Goal: Information Seeking & Learning: Learn about a topic

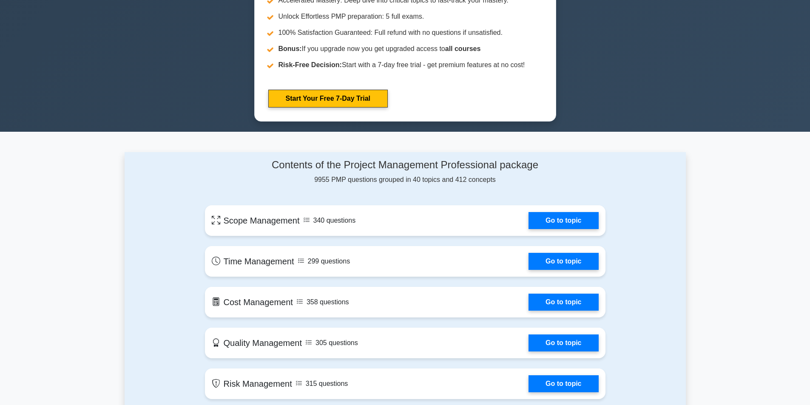
scroll to position [443, 0]
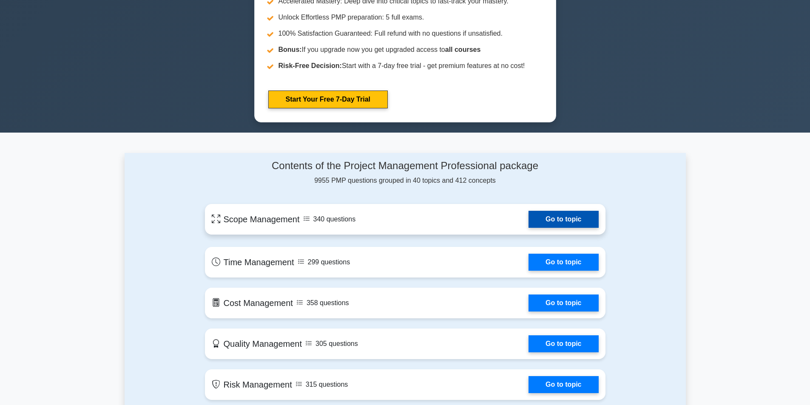
click at [548, 224] on link "Go to topic" at bounding box center [564, 219] width 70 height 17
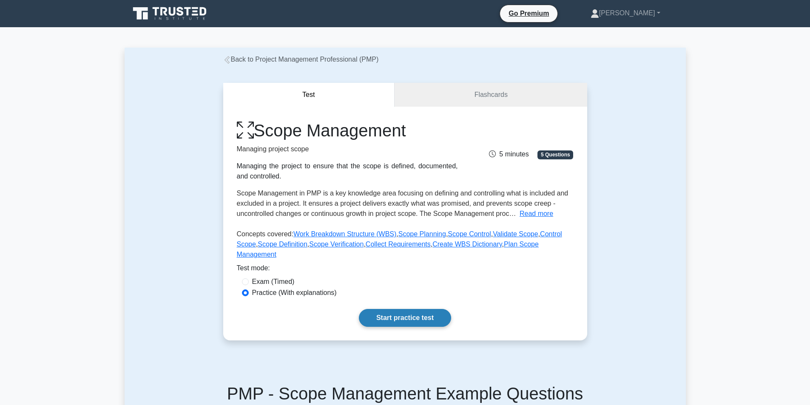
click at [390, 309] on link "Start practice test" at bounding box center [405, 318] width 92 height 18
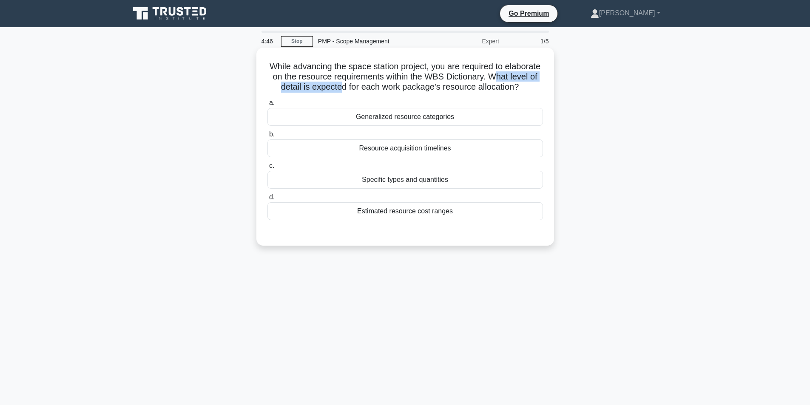
drag, startPoint x: 285, startPoint y: 88, endPoint x: 398, endPoint y: 90, distance: 113.2
click at [398, 90] on h5 "While advancing the space station project, you are required to elaborate on the…" at bounding box center [405, 76] width 277 height 31
click at [311, 85] on h5 "While advancing the space station project, you are required to elaborate on the…" at bounding box center [405, 76] width 277 height 31
drag, startPoint x: 474, startPoint y: 76, endPoint x: 531, endPoint y: 75, distance: 57.0
click at [531, 75] on h5 "While advancing the space station project, you are required to elaborate on the…" at bounding box center [405, 76] width 277 height 31
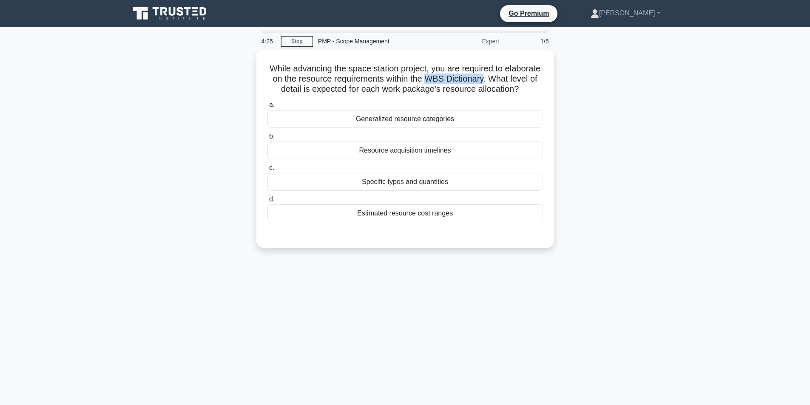
copy h5 "WBS Dictionary"
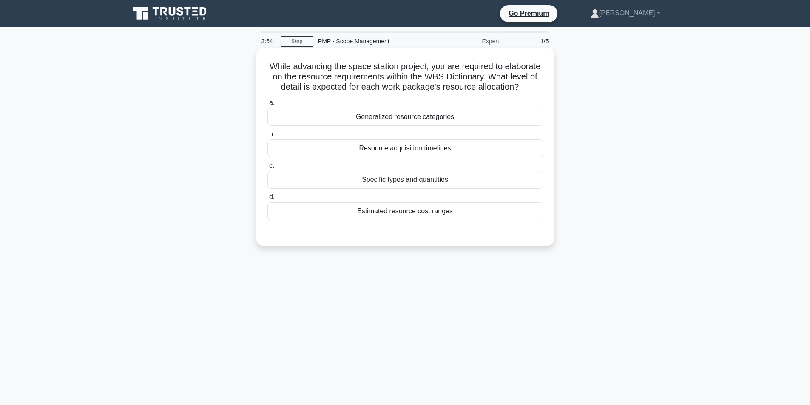
click at [508, 107] on div "a. Generalized resource categories b. Resource acquisition timelines c. d." at bounding box center [405, 159] width 286 height 126
click at [391, 157] on div "Resource acquisition timelines" at bounding box center [406, 149] width 276 height 18
click at [268, 137] on input "b. Resource acquisition timelines" at bounding box center [268, 135] width 0 height 6
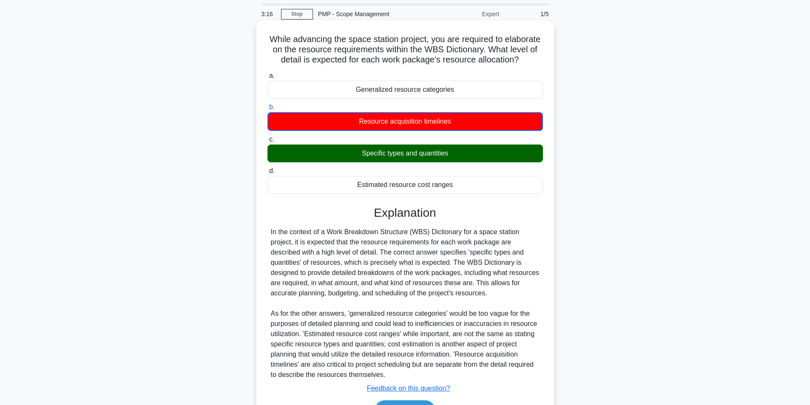
scroll to position [43, 0]
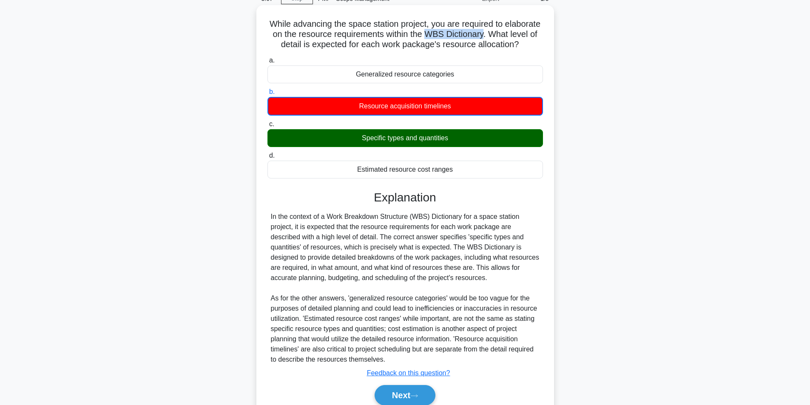
drag, startPoint x: 474, startPoint y: 37, endPoint x: 532, endPoint y: 36, distance: 58.3
click at [532, 36] on h5 "While advancing the space station project, you are required to elaborate on the…" at bounding box center [405, 34] width 277 height 31
copy h5 "WBS Dictionary"
click at [520, 221] on div "Explanation In the context of a Work Breakdown Structure (WBS) Dictionary for a…" at bounding box center [406, 300] width 276 height 219
drag, startPoint x: 363, startPoint y: 148, endPoint x: 450, endPoint y: 147, distance: 86.4
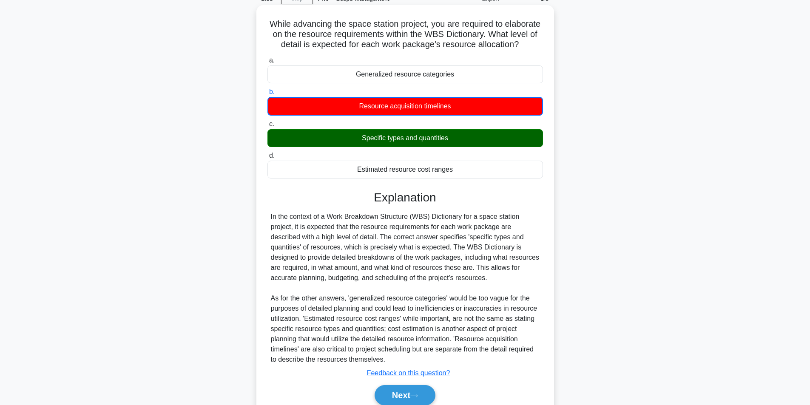
click at [450, 147] on div "Specific types and quantities" at bounding box center [406, 138] width 276 height 18
copy div "The WBS Dictionary is designed to provide detailed breakdowns of the work packa…"
drag, startPoint x: 451, startPoint y: 259, endPoint x: 484, endPoint y: 289, distance: 44.9
click at [484, 289] on div "In the context of a Work Breakdown Structure (WBS) Dictionary for a space stati…" at bounding box center [405, 288] width 269 height 153
click at [496, 205] on h3 "Explanation" at bounding box center [405, 198] width 265 height 14
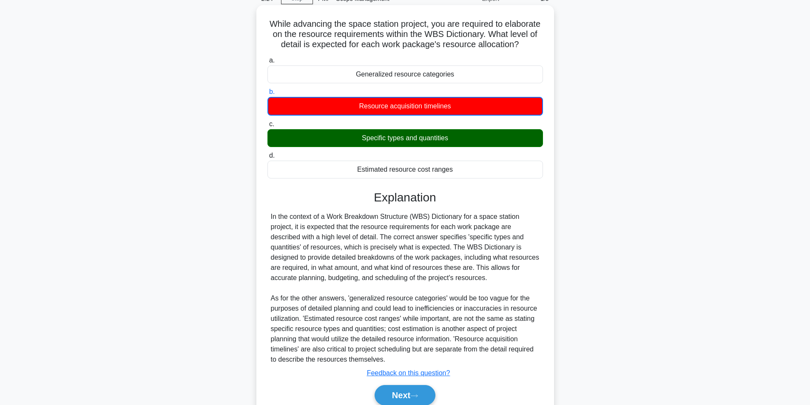
drag, startPoint x: 361, startPoint y: 149, endPoint x: 448, endPoint y: 149, distance: 87.2
click at [448, 147] on div "Specific types and quantities" at bounding box center [406, 138] width 276 height 18
copy div "Specific types and quantities"
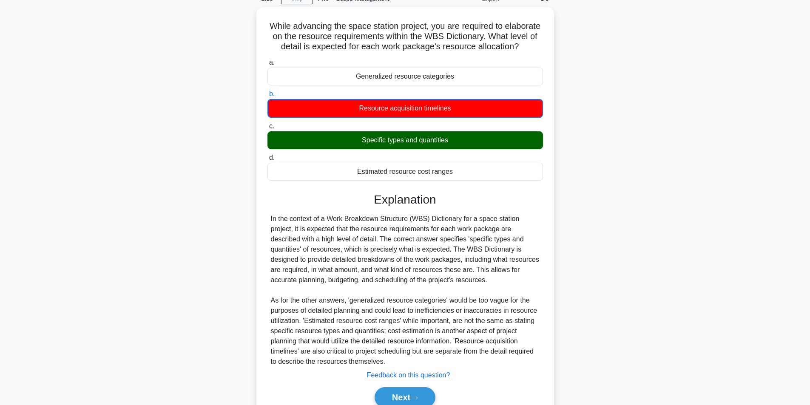
click at [635, 194] on div "While advancing the space station project, you are required to elaborate on the…" at bounding box center [406, 222] width 562 height 431
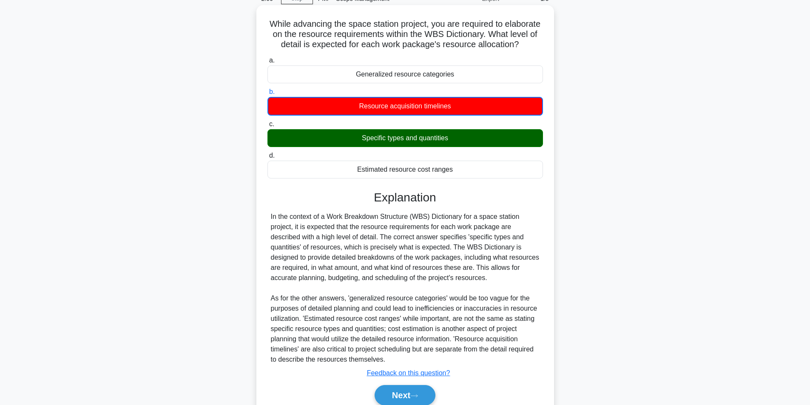
scroll to position [85, 0]
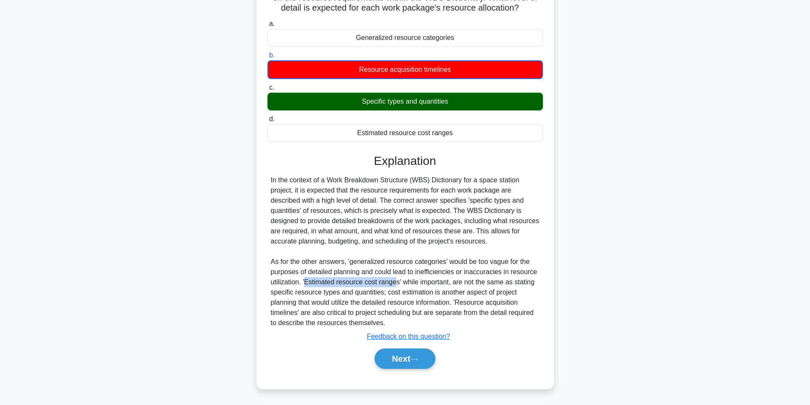
drag, startPoint x: 305, startPoint y: 287, endPoint x: 396, endPoint y: 287, distance: 90.2
click at [396, 287] on div "In the context of a Work Breakdown Structure (WBS) Dictionary for a space stati…" at bounding box center [405, 251] width 269 height 153
drag, startPoint x: 358, startPoint y: 268, endPoint x: 392, endPoint y: 268, distance: 33.6
click at [392, 268] on div "In the context of a Work Breakdown Structure (WBS) Dictionary for a space stati…" at bounding box center [405, 251] width 269 height 153
click at [418, 279] on div "In the context of a Work Breakdown Structure (WBS) Dictionary for a space stati…" at bounding box center [405, 251] width 269 height 153
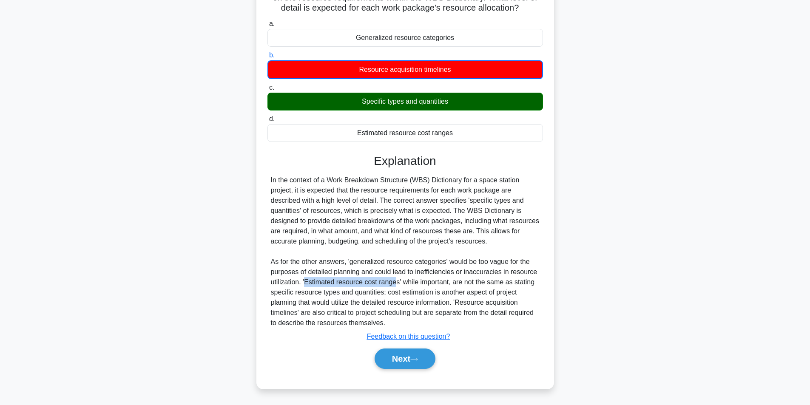
drag, startPoint x: 307, startPoint y: 287, endPoint x: 396, endPoint y: 287, distance: 89.3
click at [396, 287] on div "In the context of a Work Breakdown Structure (WBS) Dictionary for a space stati…" at bounding box center [405, 251] width 269 height 153
click at [404, 365] on button "Next" at bounding box center [405, 359] width 61 height 20
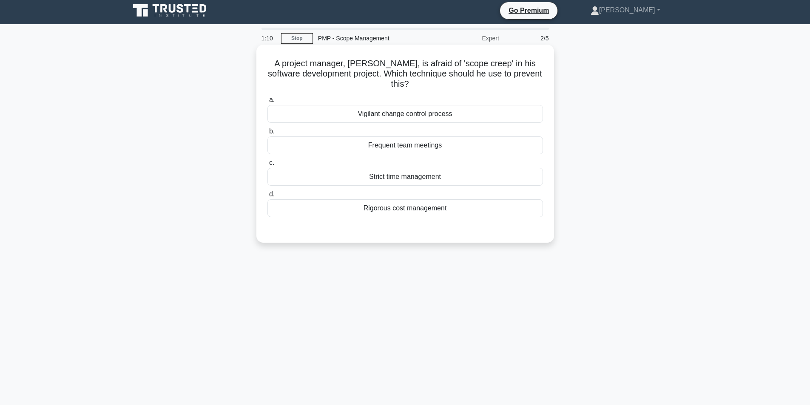
scroll to position [0, 0]
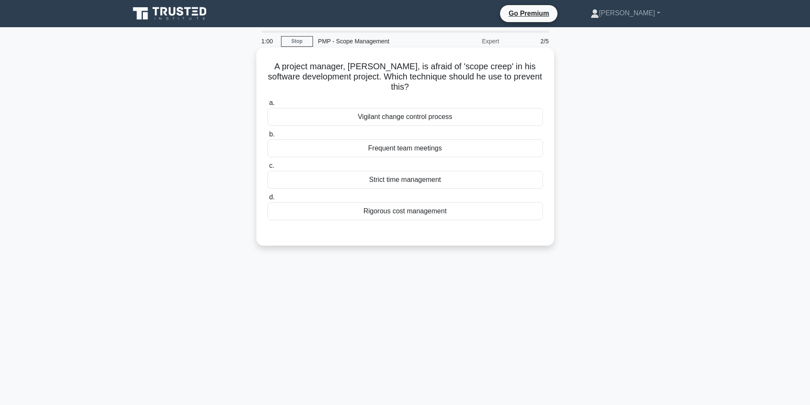
drag, startPoint x: 361, startPoint y: 114, endPoint x: 468, endPoint y: 114, distance: 107.2
click at [468, 114] on div "Vigilant change control process" at bounding box center [406, 117] width 276 height 18
click at [465, 89] on h5 "A project manager, Mike, is afraid of 'scope creep' in his software development…" at bounding box center [405, 76] width 277 height 31
click at [439, 116] on div "Vigilant change control process" at bounding box center [406, 117] width 276 height 18
click at [268, 106] on input "a. Vigilant change control process" at bounding box center [268, 103] width 0 height 6
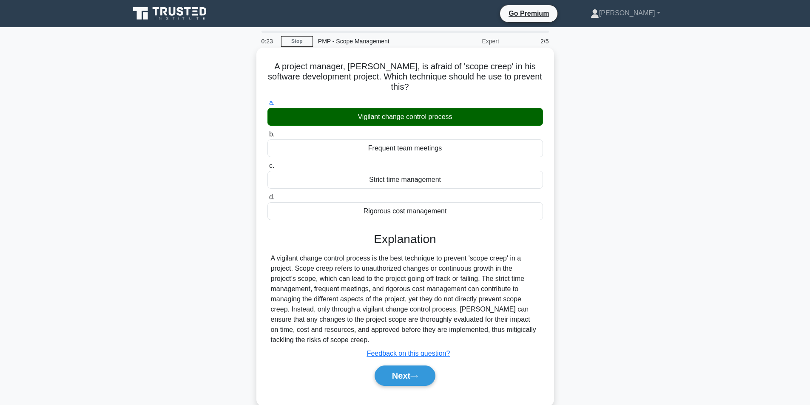
click at [423, 67] on h5 "A project manager, Mike, is afraid of 'scope creep' in his software development…" at bounding box center [405, 76] width 277 height 31
drag, startPoint x: 390, startPoint y: 65, endPoint x: 471, endPoint y: 64, distance: 81.3
click at [471, 64] on h5 "A project manager, Mike, is afraid of 'scope creep' in his software development…" at bounding box center [405, 76] width 277 height 31
drag, startPoint x: 446, startPoint y: 65, endPoint x: 402, endPoint y: 67, distance: 43.9
click at [402, 67] on h5 "A project manager, Mike, is afraid of 'scope creep' in his software development…" at bounding box center [405, 76] width 277 height 31
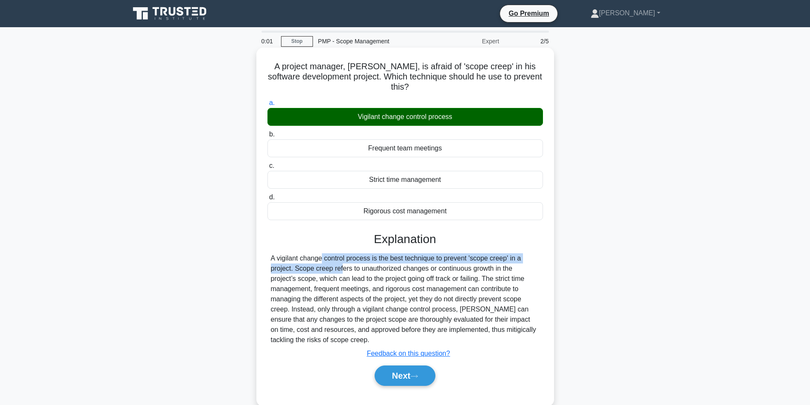
drag, startPoint x: 271, startPoint y: 258, endPoint x: 291, endPoint y: 274, distance: 25.7
click at [291, 274] on div "A vigilant change control process is the best technique to prevent 'scope creep…" at bounding box center [405, 300] width 269 height 92
copy div "A vigilant change control process is the best technique to prevent 'scope creep…"
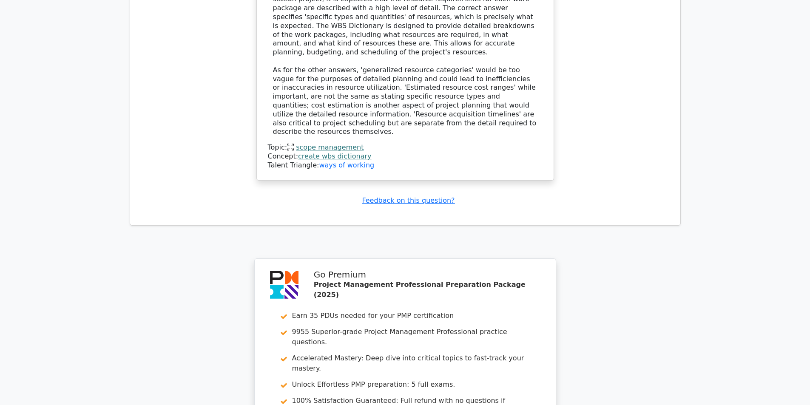
scroll to position [1106, 0]
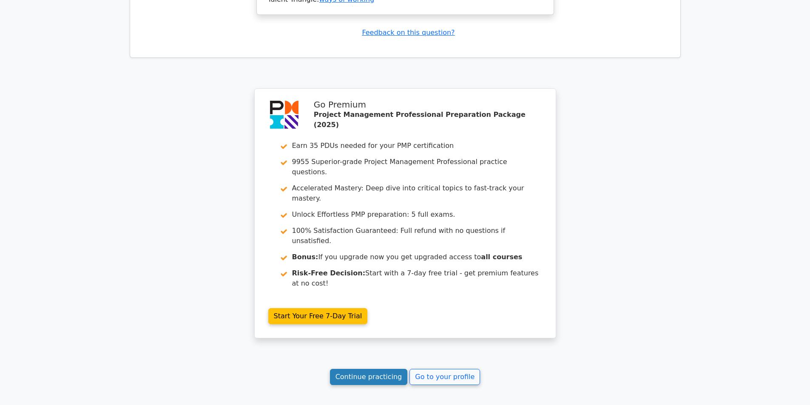
click at [388, 369] on link "Continue practicing" at bounding box center [369, 377] width 78 height 16
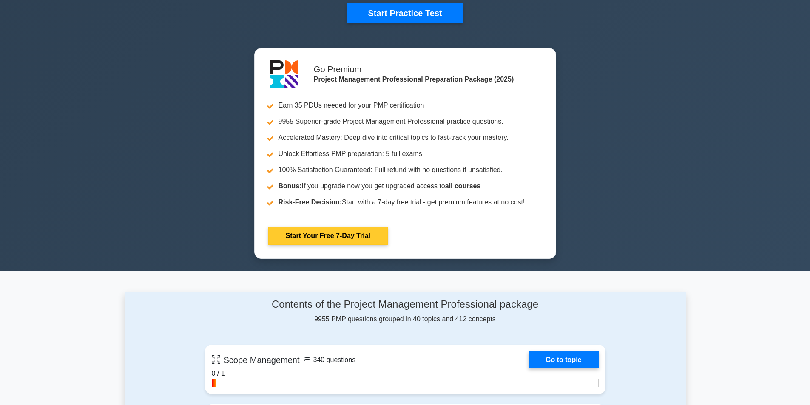
scroll to position [383, 0]
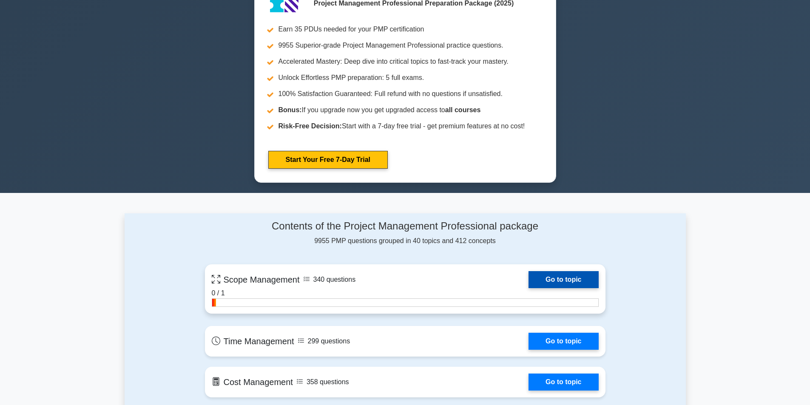
click at [561, 277] on link "Go to topic" at bounding box center [564, 279] width 70 height 17
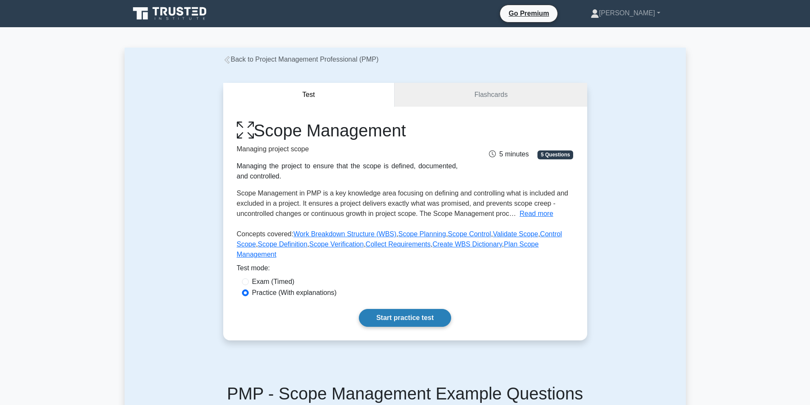
click at [402, 309] on link "Start practice test" at bounding box center [405, 318] width 92 height 18
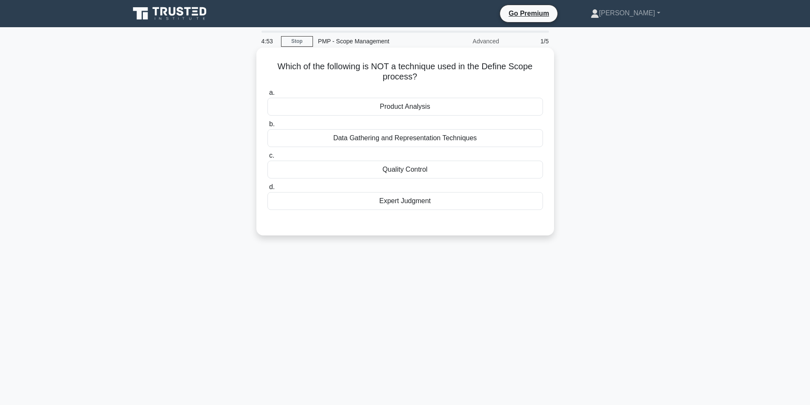
drag, startPoint x: 511, startPoint y: 66, endPoint x: 512, endPoint y: 77, distance: 10.7
click at [512, 77] on h5 "Which of the following is NOT a technique used in the Define Scope process? .sp…" at bounding box center [405, 71] width 277 height 21
click at [485, 87] on div "a. Product Analysis b. Data Gathering and Representation Techniques c. d." at bounding box center [405, 149] width 286 height 126
click at [397, 172] on div "Quality Control" at bounding box center [406, 170] width 276 height 18
click at [268, 159] on input "c. Quality Control" at bounding box center [268, 156] width 0 height 6
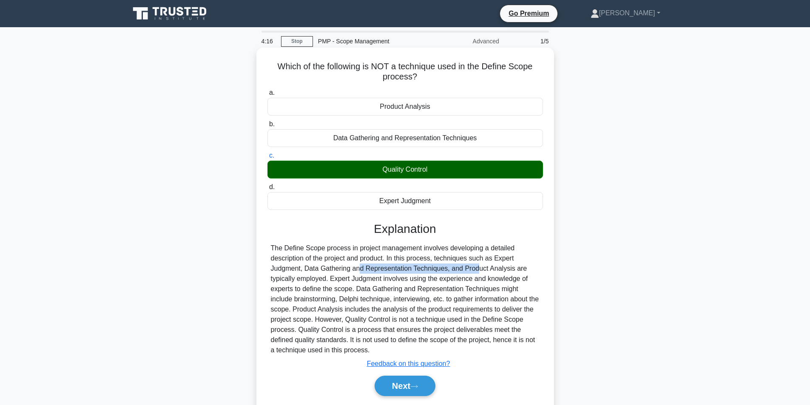
drag, startPoint x: 305, startPoint y: 270, endPoint x: 422, endPoint y: 270, distance: 117.4
click at [422, 270] on div "The Define Scope process in project management involves developing a detailed d…" at bounding box center [405, 299] width 269 height 112
drag, startPoint x: 404, startPoint y: 388, endPoint x: 449, endPoint y: 332, distance: 72.3
click at [449, 332] on div "Explanation The Define Scope process in project management involves developing …" at bounding box center [406, 311] width 276 height 178
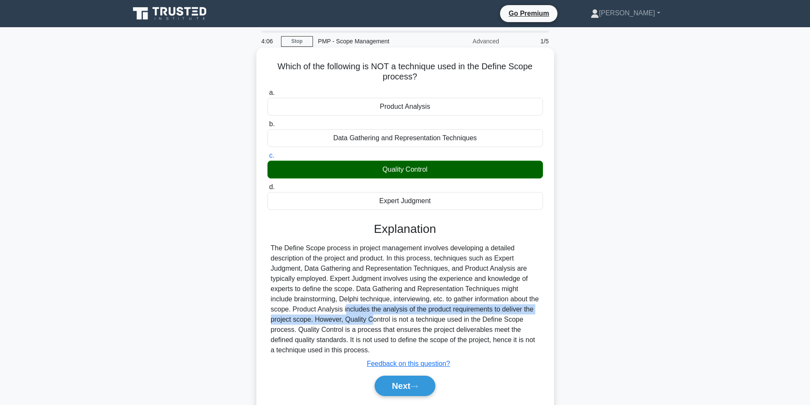
drag, startPoint x: 311, startPoint y: 311, endPoint x: 330, endPoint y: 320, distance: 20.2
click at [330, 320] on div "The Define Scope process in project management involves developing a detailed d…" at bounding box center [405, 299] width 269 height 112
click at [314, 317] on div "The Define Scope process in project management involves developing a detailed d…" at bounding box center [405, 299] width 269 height 112
click at [307, 310] on div "The Define Scope process in project management involves developing a detailed d…" at bounding box center [405, 299] width 269 height 112
drag, startPoint x: 306, startPoint y: 310, endPoint x: 501, endPoint y: 310, distance: 194.9
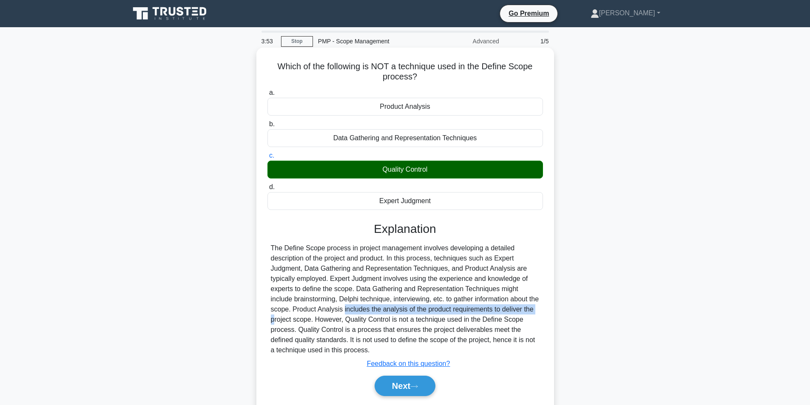
click at [501, 310] on div "The Define Scope process in project management involves developing a detailed d…" at bounding box center [405, 299] width 269 height 112
copy div "Product Analysis includes the analysis of the product requirements"
click at [539, 271] on div "The Define Scope process in project management involves developing a detailed d…" at bounding box center [405, 299] width 269 height 112
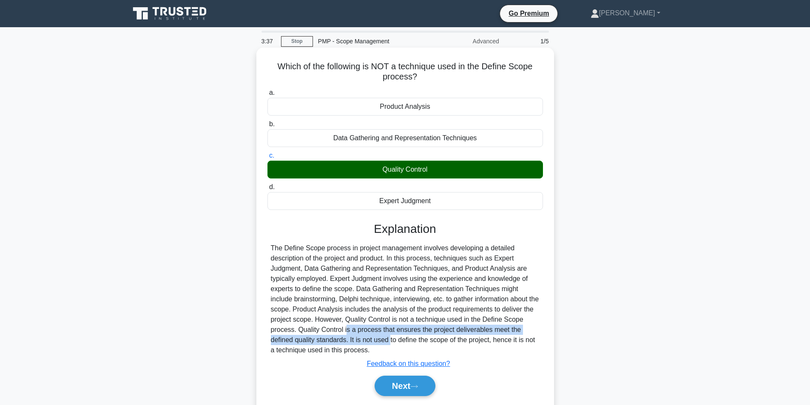
drag, startPoint x: 298, startPoint y: 331, endPoint x: 346, endPoint y: 345, distance: 50.1
click at [346, 345] on div "The Define Scope process in project management involves developing a detailed d…" at bounding box center [405, 299] width 269 height 112
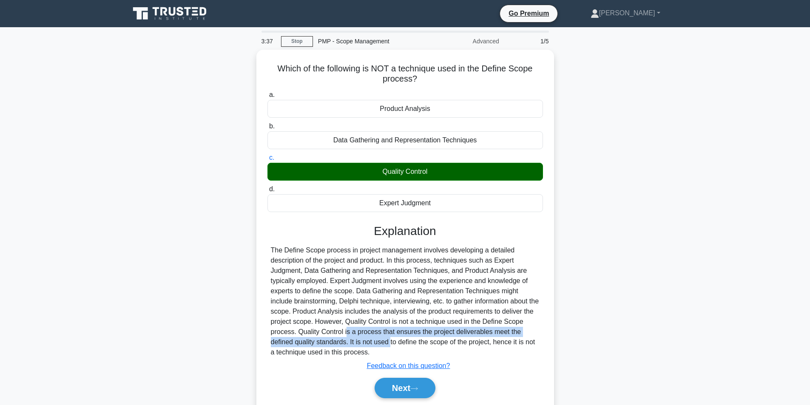
copy div "Quality Control is a process that ensures the project deliverables meet the def…"
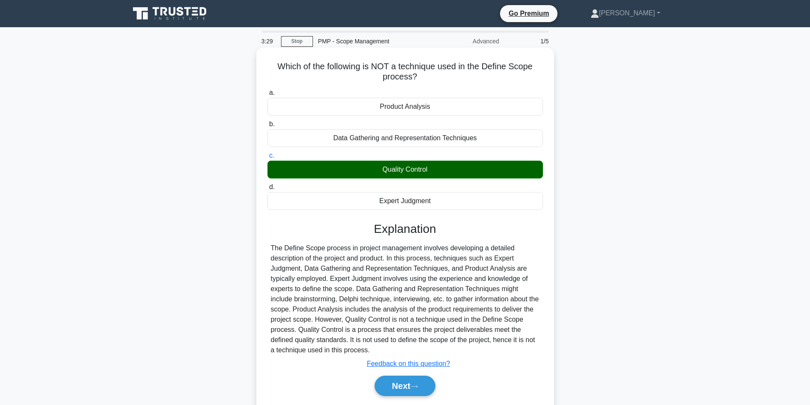
click at [553, 128] on div "Which of the following is NOT a technique used in the Define Scope process? .sp…" at bounding box center [406, 232] width 298 height 369
click at [412, 385] on button "Next" at bounding box center [405, 386] width 61 height 20
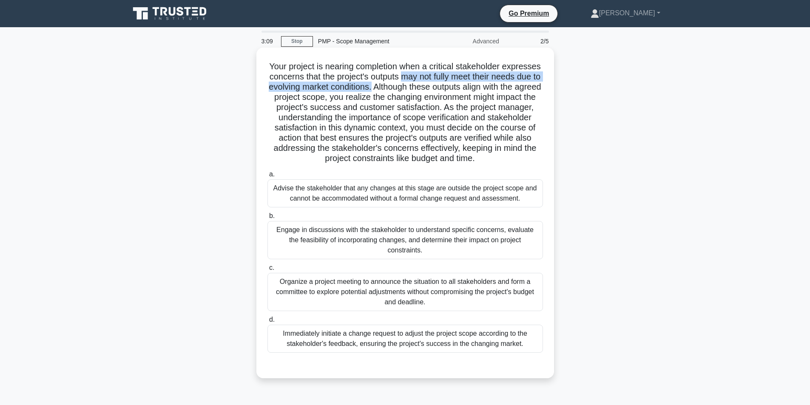
drag, startPoint x: 405, startPoint y: 77, endPoint x: 388, endPoint y: 92, distance: 22.9
click at [388, 92] on h5 "Your project is nearing completion when a critical stakeholder expresses concer…" at bounding box center [405, 112] width 277 height 103
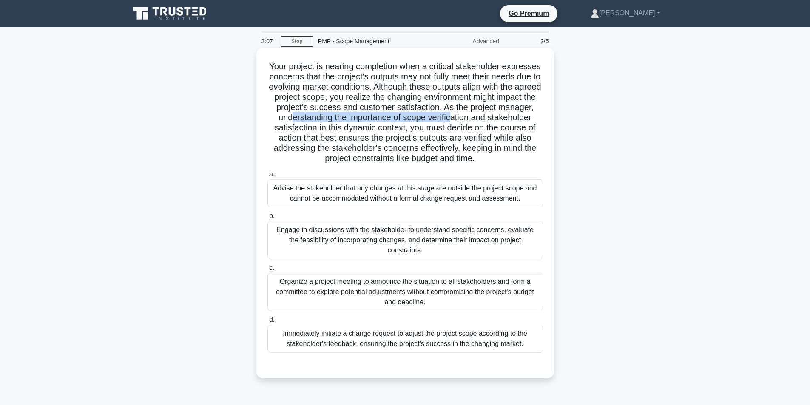
drag, startPoint x: 329, startPoint y: 122, endPoint x: 494, endPoint y: 120, distance: 164.7
click at [494, 120] on h5 "Your project is nearing completion when a critical stakeholder expresses concer…" at bounding box center [405, 112] width 277 height 103
click at [381, 121] on h5 "Your project is nearing completion when a critical stakeholder expresses concer…" at bounding box center [405, 112] width 277 height 103
drag, startPoint x: 345, startPoint y: 123, endPoint x: 477, endPoint y: 123, distance: 132.7
click at [477, 123] on h5 "Your project is nearing completion when a critical stakeholder expresses concer…" at bounding box center [405, 112] width 277 height 103
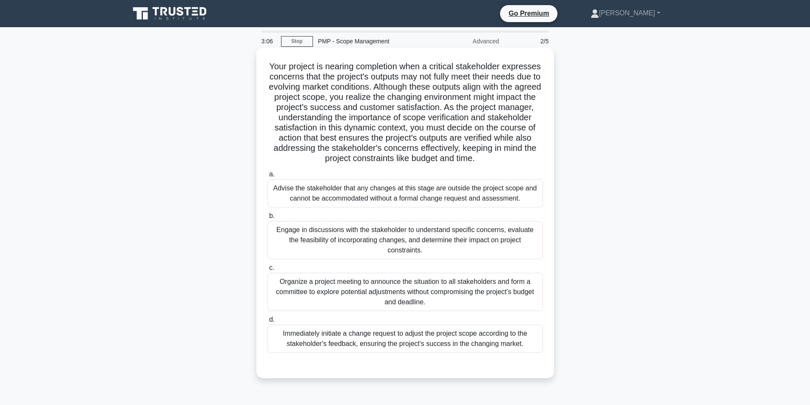
click at [480, 128] on h5 "Your project is nearing completion when a critical stakeholder expresses concer…" at bounding box center [405, 112] width 277 height 103
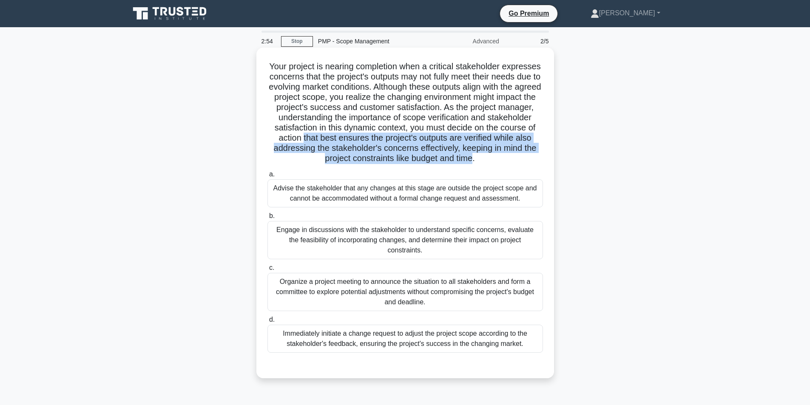
drag, startPoint x: 348, startPoint y: 140, endPoint x: 492, endPoint y: 157, distance: 145.6
click at [492, 157] on h5 "Your project is nearing completion when a critical stakeholder expresses concer…" at bounding box center [405, 112] width 277 height 103
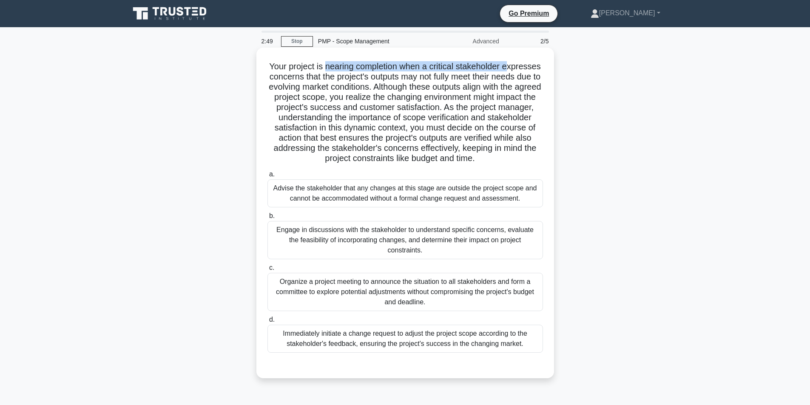
drag, startPoint x: 324, startPoint y: 68, endPoint x: 511, endPoint y: 66, distance: 186.8
click at [511, 66] on h5 "Your project is nearing completion when a critical stakeholder expresses concer…" at bounding box center [405, 112] width 277 height 103
click at [425, 75] on h5 "Your project is nearing completion when a critical stakeholder expresses concer…" at bounding box center [405, 112] width 277 height 103
drag, startPoint x: 265, startPoint y: 69, endPoint x: 345, endPoint y: 68, distance: 80.4
click at [345, 68] on div "Your project is nearing completion when a critical stakeholder expresses concer…" at bounding box center [405, 213] width 291 height 324
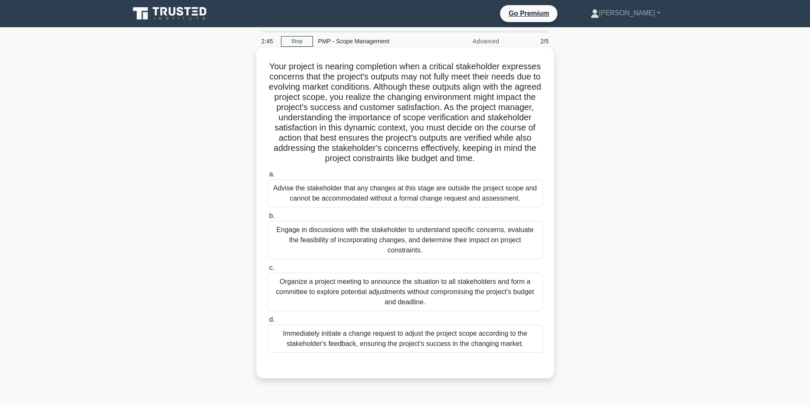
click at [382, 96] on h5 "Your project is nearing completion when a critical stakeholder expresses concer…" at bounding box center [405, 112] width 277 height 103
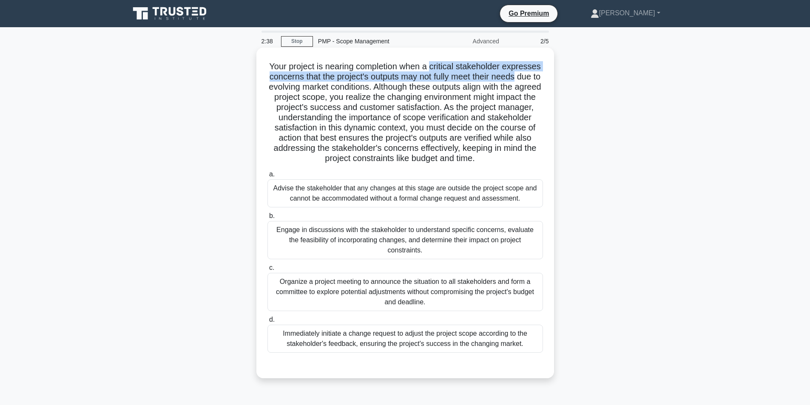
drag, startPoint x: 433, startPoint y: 66, endPoint x: 523, endPoint y: 73, distance: 90.5
click at [523, 73] on h5 "Your project is nearing completion when a critical stakeholder expresses concer…" at bounding box center [405, 112] width 277 height 103
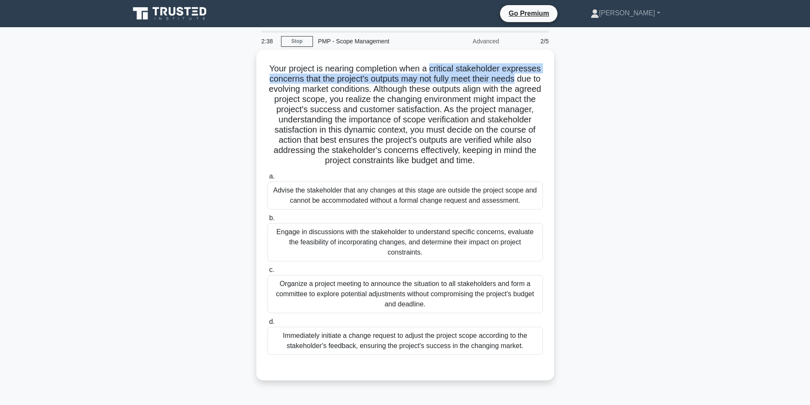
copy h5 "critical stakeholder expresses concerns that the project's outputs may not full…"
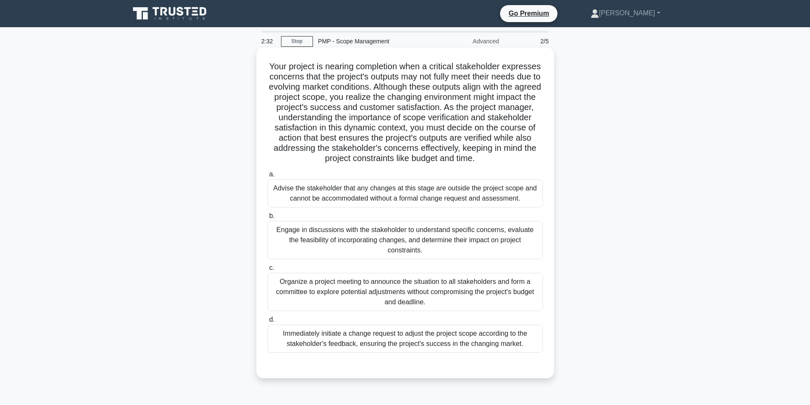
click at [539, 163] on h5 "Your project is nearing completion when a critical stakeholder expresses concer…" at bounding box center [405, 112] width 277 height 103
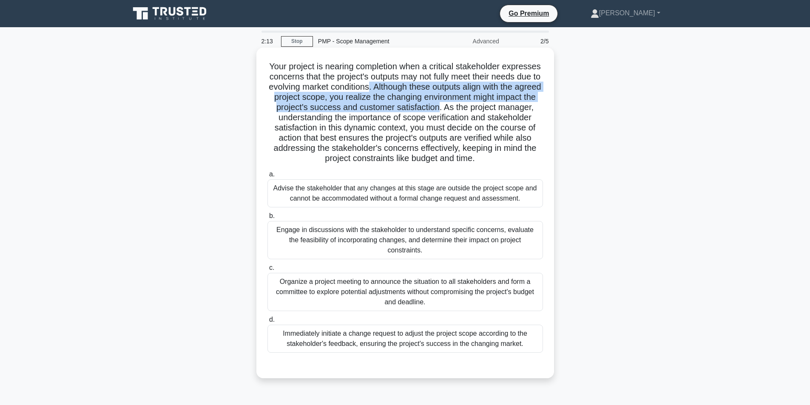
drag, startPoint x: 448, startPoint y: 96, endPoint x: 479, endPoint y: 104, distance: 31.8
click at [479, 104] on h5 "Your project is nearing completion when a critical stakeholder expresses concer…" at bounding box center [405, 112] width 277 height 103
click at [462, 100] on h5 "Your project is nearing completion when a critical stakeholder expresses concer…" at bounding box center [405, 112] width 277 height 103
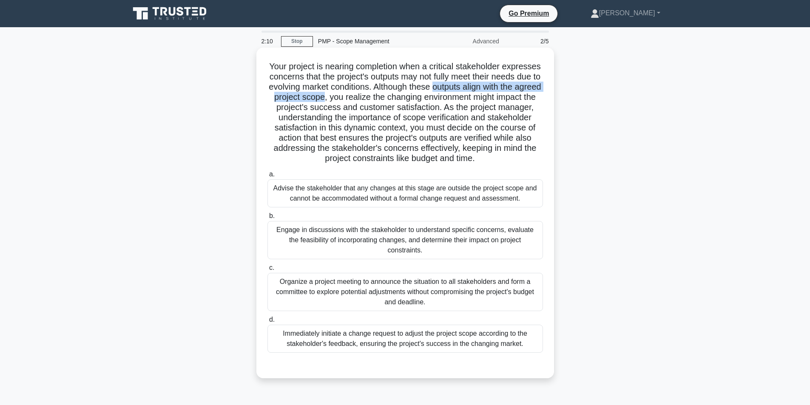
drag, startPoint x: 454, startPoint y: 86, endPoint x: 359, endPoint y: 96, distance: 95.8
click at [359, 96] on h5 "Your project is nearing completion when a critical stakeholder expresses concer…" at bounding box center [405, 112] width 277 height 103
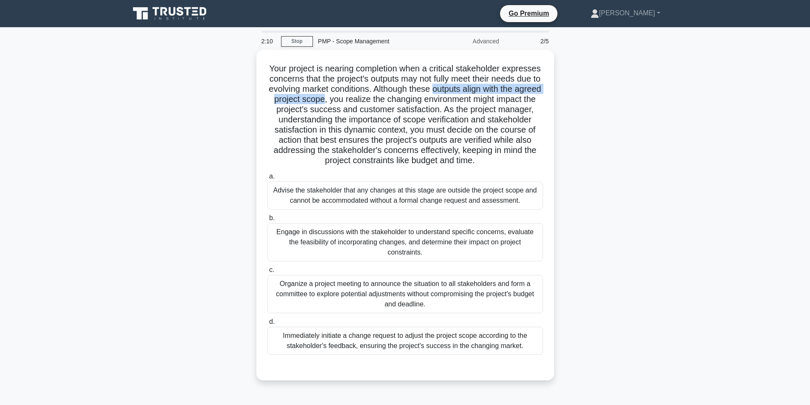
copy h5 "outputs align with the agreed project scope"
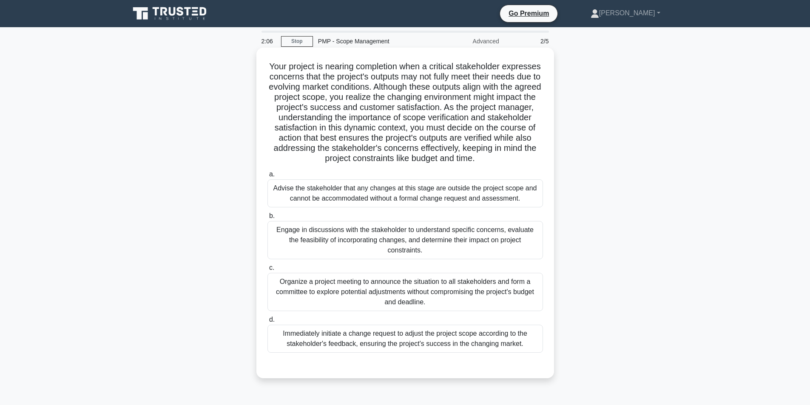
click at [528, 131] on h5 "Your project is nearing completion when a critical stakeholder expresses concer…" at bounding box center [405, 112] width 277 height 103
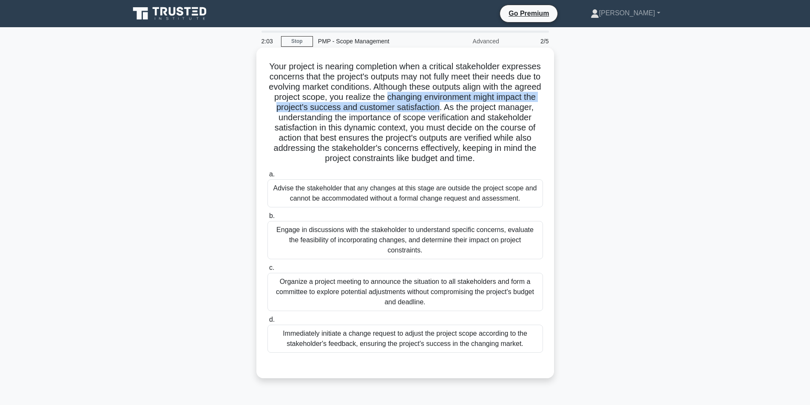
drag, startPoint x: 421, startPoint y: 97, endPoint x: 479, endPoint y: 109, distance: 59.2
click at [479, 109] on h5 "Your project is nearing completion when a critical stakeholder expresses concer…" at bounding box center [405, 112] width 277 height 103
copy h5 "changing environment might impact the project's success and customer satisfacti…"
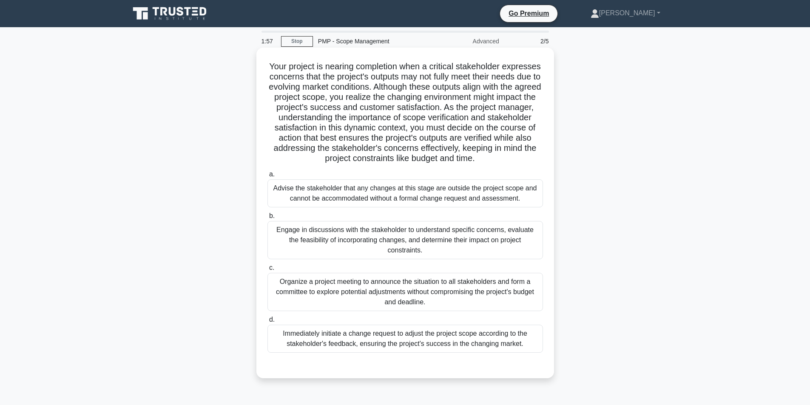
click at [513, 132] on h5 "Your project is nearing completion when a critical stakeholder expresses concer…" at bounding box center [405, 112] width 277 height 103
drag, startPoint x: 443, startPoint y: 139, endPoint x: 543, endPoint y: 141, distance: 100.0
click at [543, 141] on h5 "Your project is nearing completion when a critical stakeholder expresses concer…" at bounding box center [405, 112] width 277 height 103
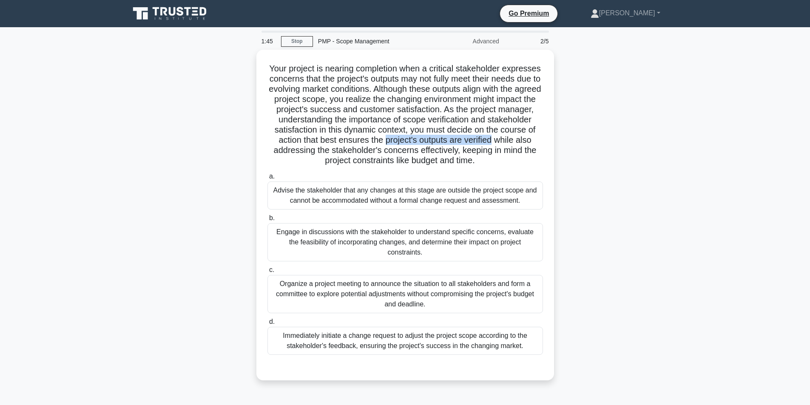
copy h5 "project's outputs are verified"
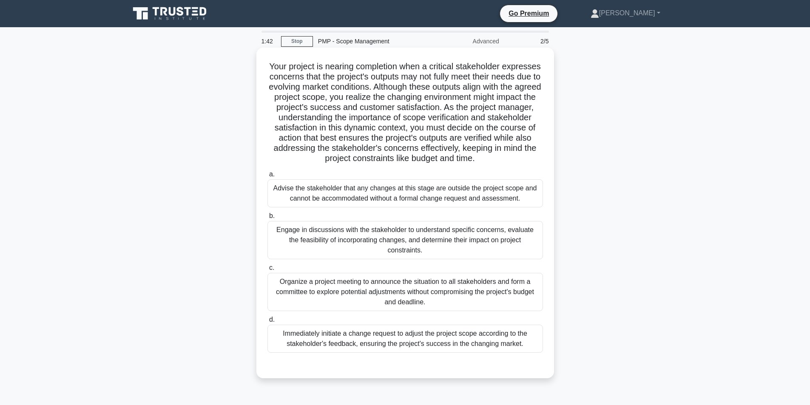
drag, startPoint x: 520, startPoint y: 150, endPoint x: 510, endPoint y: 151, distance: 10.2
click at [520, 150] on h5 "Your project is nearing completion when a critical stakeholder expresses concer…" at bounding box center [405, 112] width 277 height 103
drag, startPoint x: 368, startPoint y: 148, endPoint x: 499, endPoint y: 148, distance: 131.0
click at [499, 148] on h5 "Your project is nearing completion when a critical stakeholder expresses concer…" at bounding box center [405, 112] width 277 height 103
copy h5 "stakeholder's concerns effectively,"
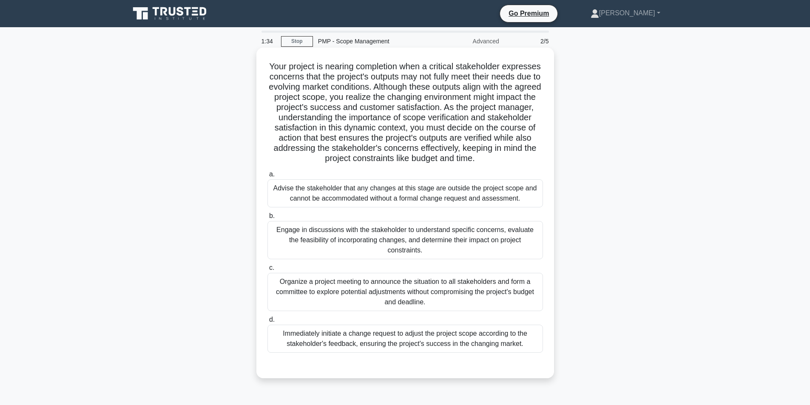
click at [526, 147] on h5 "Your project is nearing completion when a critical stakeholder expresses concer…" at bounding box center [405, 112] width 277 height 103
drag, startPoint x: 341, startPoint y: 160, endPoint x: 493, endPoint y: 159, distance: 151.9
click at [493, 159] on h5 "Your project is nearing completion when a critical stakeholder expresses concer…" at bounding box center [405, 112] width 277 height 103
copy h5 "project constraints like budget and time"
click at [521, 146] on h5 "Your project is nearing completion when a critical stakeholder expresses concer…" at bounding box center [405, 112] width 277 height 103
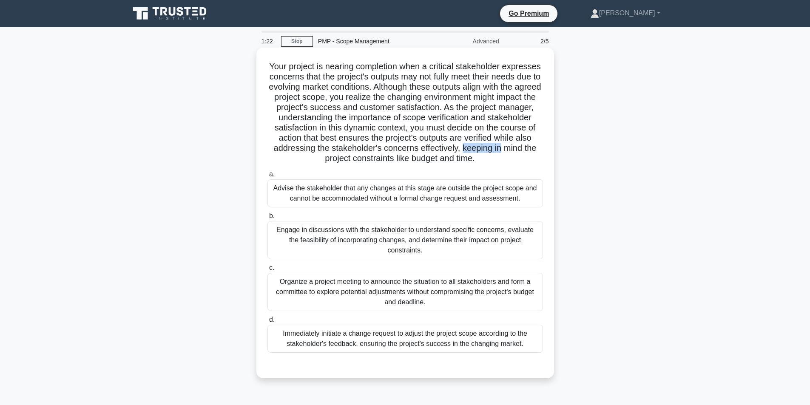
drag, startPoint x: 501, startPoint y: 146, endPoint x: 542, endPoint y: 147, distance: 40.8
click at [542, 147] on h5 "Your project is nearing completion when a critical stakeholder expresses concer…" at bounding box center [405, 112] width 277 height 103
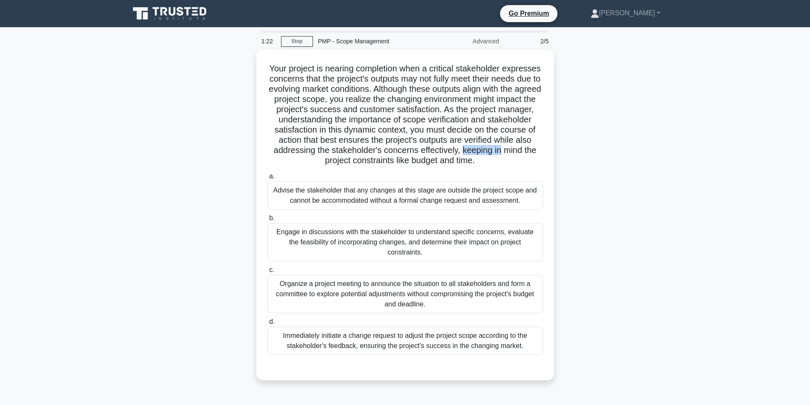
copy h5 "keeping in"
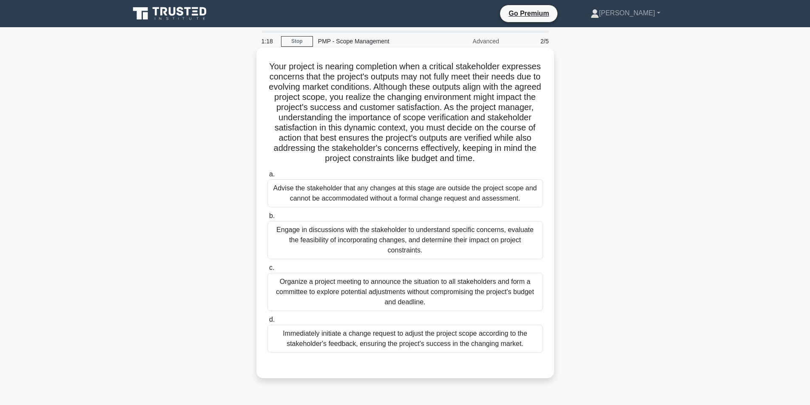
click at [510, 167] on div "Your project is nearing completion when a critical stakeholder expresses concer…" at bounding box center [405, 213] width 291 height 324
click at [442, 230] on div "Engage in discussions with the stakeholder to understand specific concerns, eva…" at bounding box center [406, 240] width 276 height 38
click at [268, 219] on input "b. Engage in discussions with the stakeholder to understand specific concerns, …" at bounding box center [268, 217] width 0 height 6
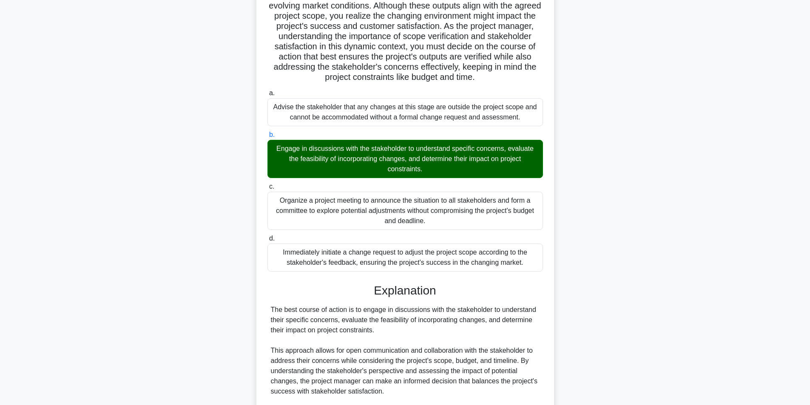
scroll to position [85, 0]
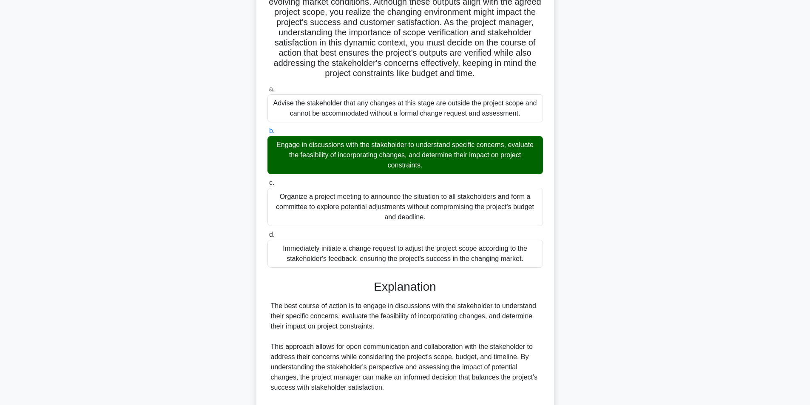
drag, startPoint x: 267, startPoint y: 308, endPoint x: 374, endPoint y: 328, distance: 108.6
click at [374, 328] on div "a. Advise the stakeholder that any changes at this stage are outside the projec…" at bounding box center [405, 315] width 277 height 464
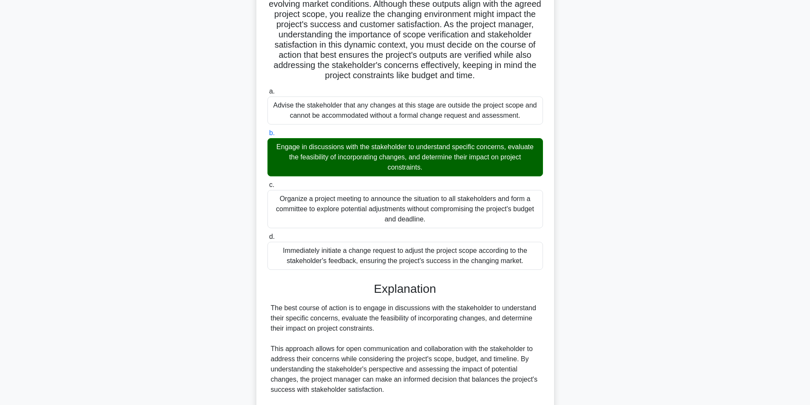
copy div "The best course of action is to engage in discussions with the stakeholder to u…"
click at [562, 177] on div "Your project is nearing completion when a critical stakeholder expresses concer…" at bounding box center [406, 267] width 562 height 604
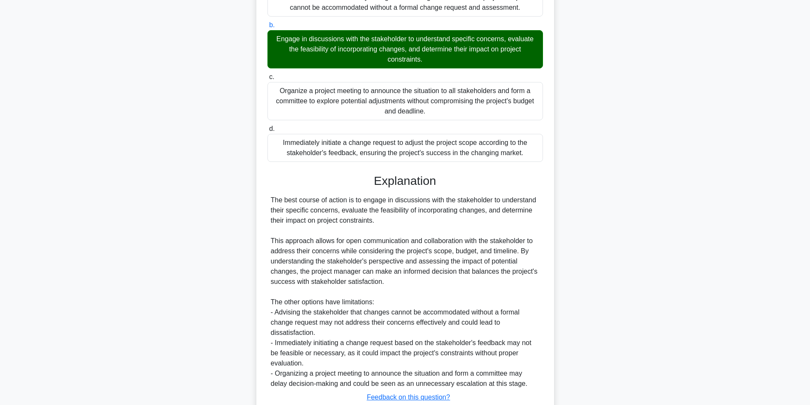
scroll to position [213, 0]
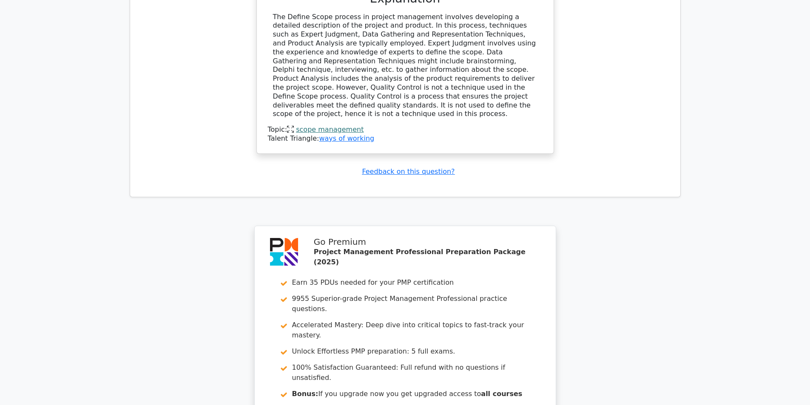
scroll to position [1050, 0]
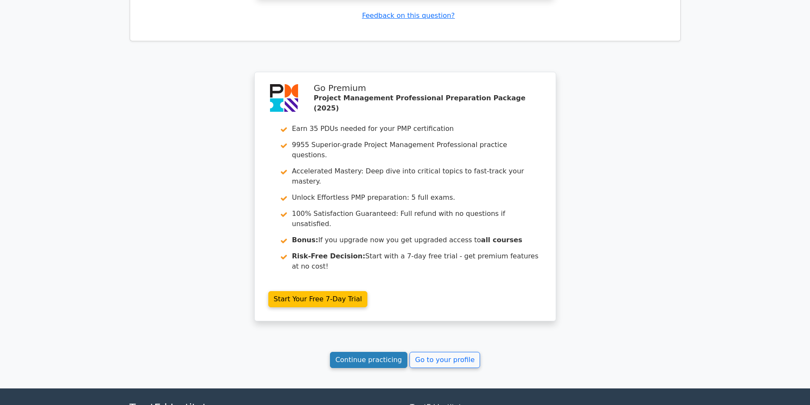
click at [381, 352] on link "Continue practicing" at bounding box center [369, 360] width 78 height 16
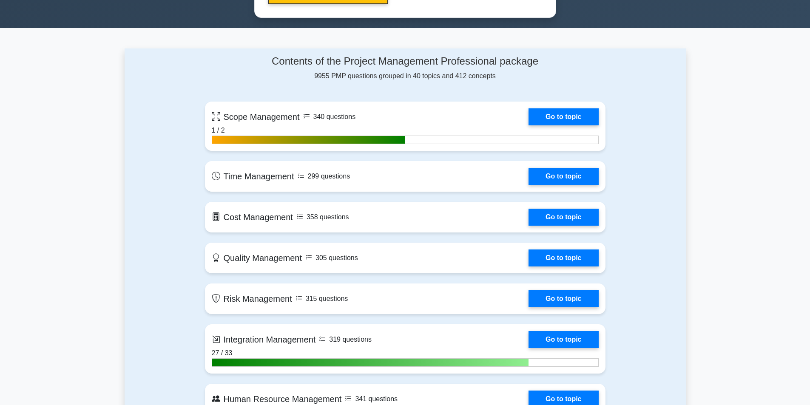
scroll to position [553, 0]
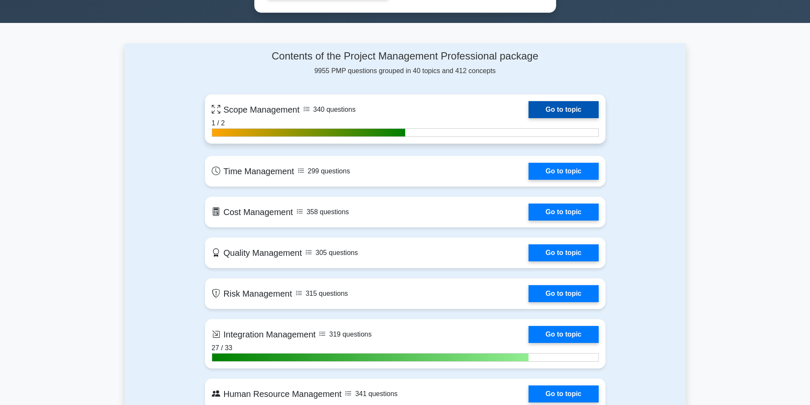
click at [549, 111] on link "Go to topic" at bounding box center [564, 109] width 70 height 17
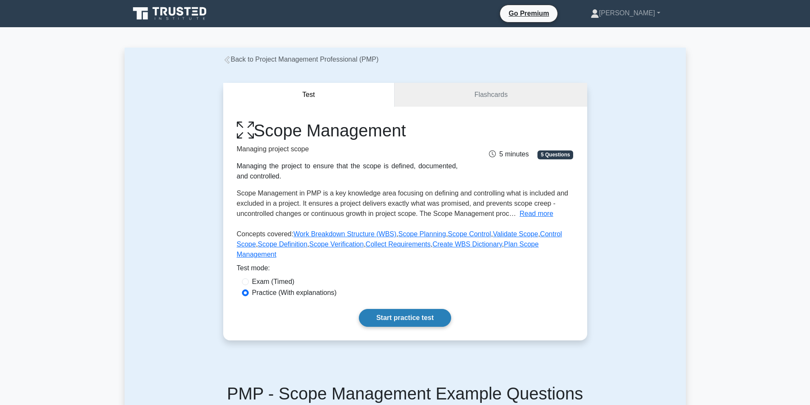
click at [396, 309] on link "Start practice test" at bounding box center [405, 318] width 92 height 18
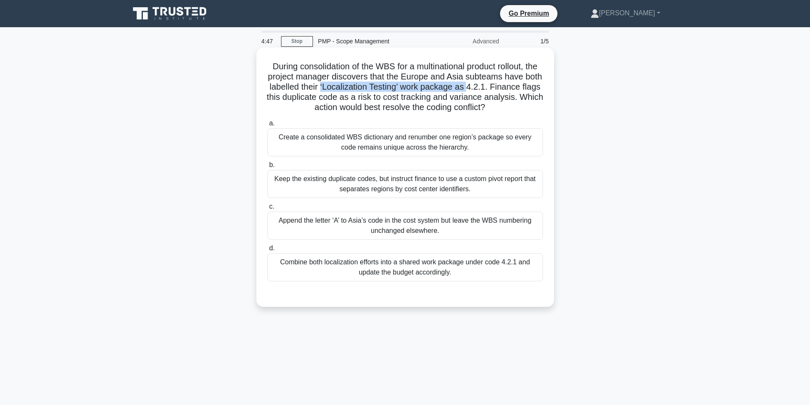
drag, startPoint x: 342, startPoint y: 89, endPoint x: 491, endPoint y: 86, distance: 148.1
click at [491, 86] on h5 "During consolidation of the WBS for a multinational product rollout, the projec…" at bounding box center [405, 87] width 277 height 52
click at [425, 94] on h5 "During consolidation of the WBS for a multinational product rollout, the projec…" at bounding box center [405, 87] width 277 height 52
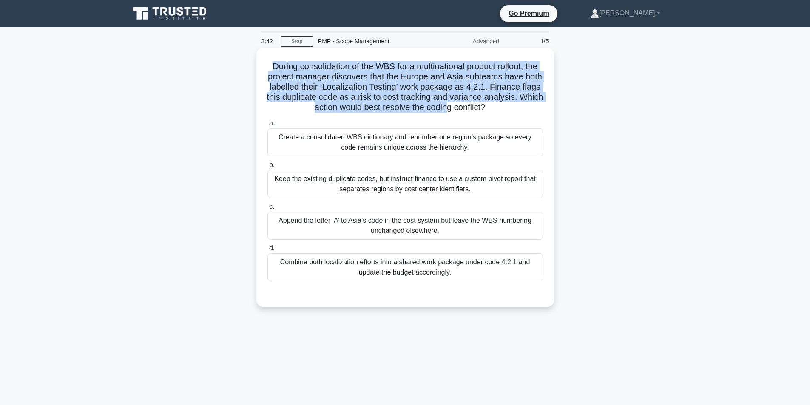
drag, startPoint x: 272, startPoint y: 66, endPoint x: 462, endPoint y: 106, distance: 194.4
click at [462, 106] on h5 "During consolidation of the WBS for a multinational product rollout, the projec…" at bounding box center [405, 87] width 277 height 52
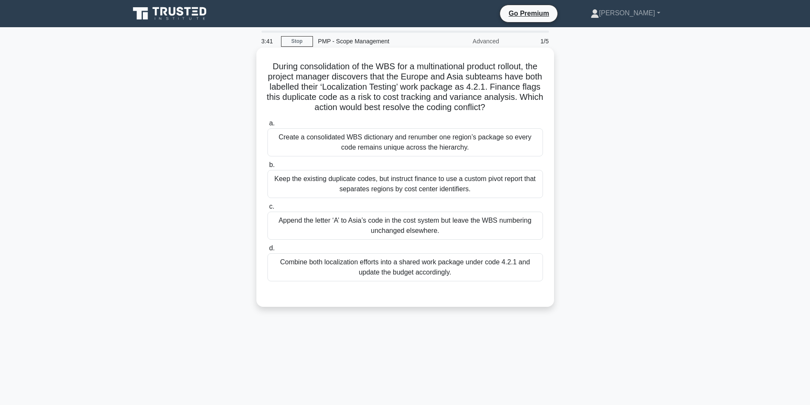
click at [426, 143] on div "Create a consolidated WBS dictionary and renumber one region’s package so every…" at bounding box center [406, 142] width 276 height 28
click at [268, 126] on input "a. Create a consolidated WBS dictionary and renumber one region’s package so ev…" at bounding box center [268, 124] width 0 height 6
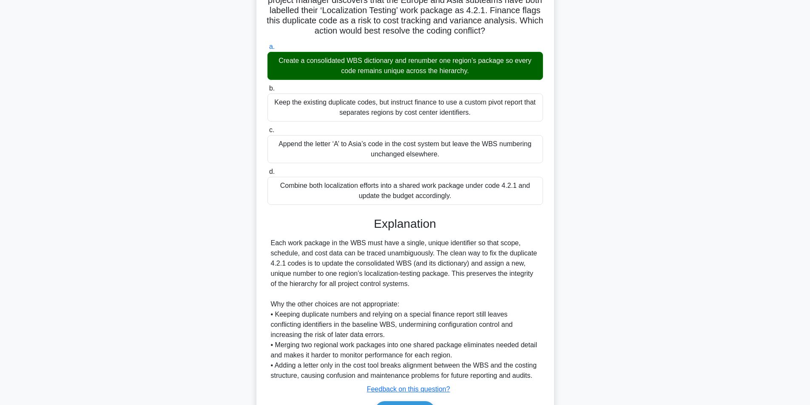
scroll to position [85, 0]
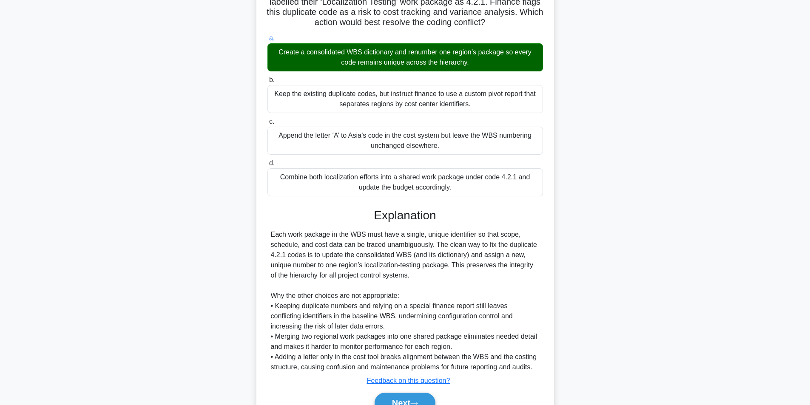
drag, startPoint x: 285, startPoint y: 237, endPoint x: 497, endPoint y: 277, distance: 215.7
click at [497, 277] on div "Each work package in the WBS must have a single, unique identifier so that scop…" at bounding box center [405, 301] width 269 height 143
click at [434, 277] on div "Each work package in the WBS must have a single, unique identifier so that scop…" at bounding box center [405, 301] width 269 height 143
drag, startPoint x: 433, startPoint y: 277, endPoint x: 270, endPoint y: 236, distance: 167.6
click at [270, 236] on div "Each work package in the WBS must have a single, unique identifier so that scop…" at bounding box center [406, 301] width 276 height 143
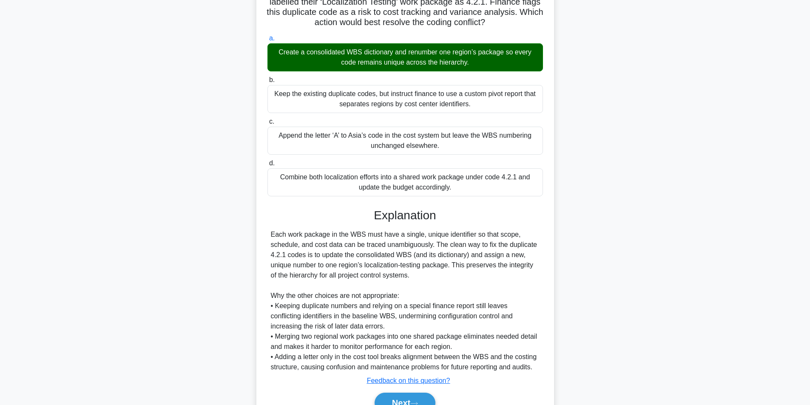
copy div "Each work package in the WBS must have a single, unique identifier so that scop…"
click at [538, 118] on label "c. Append the letter ‘A’ to Asia’s code in the cost system but leave the WBS nu…" at bounding box center [406, 136] width 276 height 38
click at [268, 119] on input "c. Append the letter ‘A’ to Asia’s code in the cost system but leave the WBS nu…" at bounding box center [268, 122] width 0 height 6
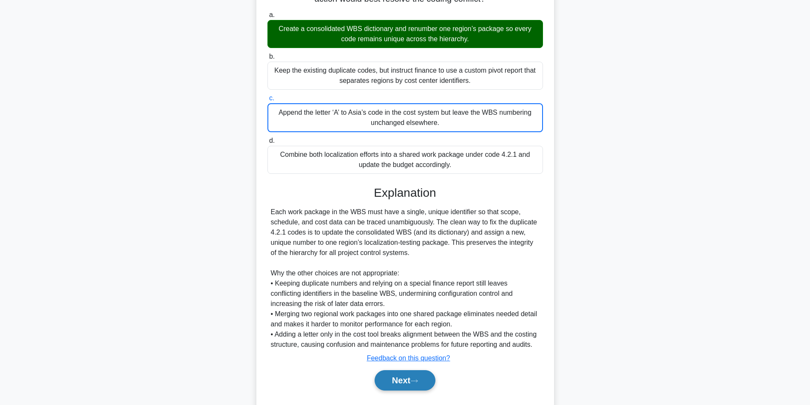
scroll to position [131, 0]
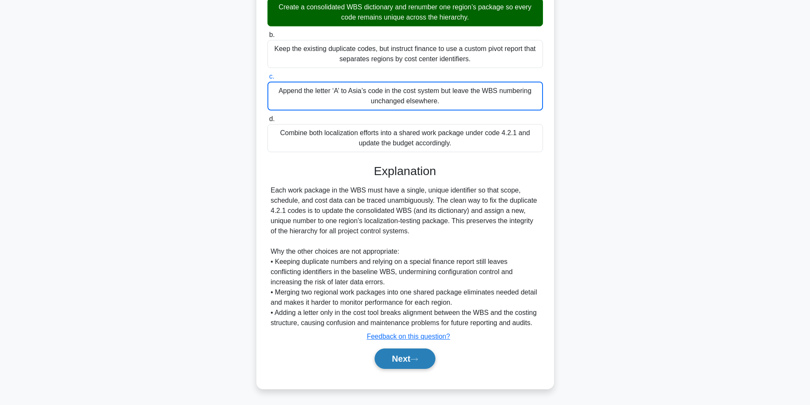
click at [400, 359] on button "Next" at bounding box center [405, 359] width 61 height 20
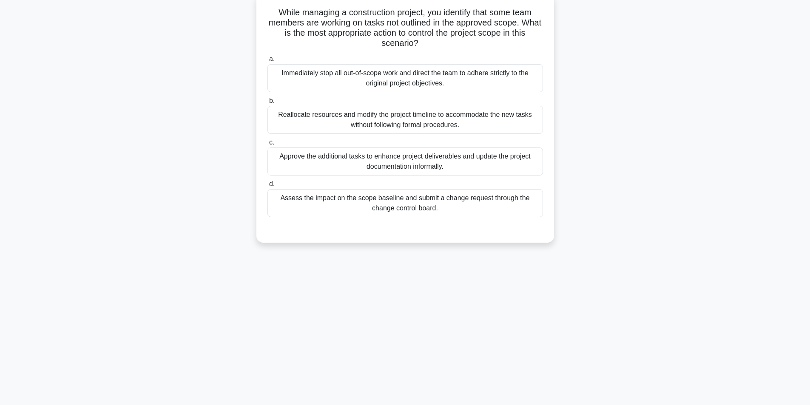
scroll to position [0, 0]
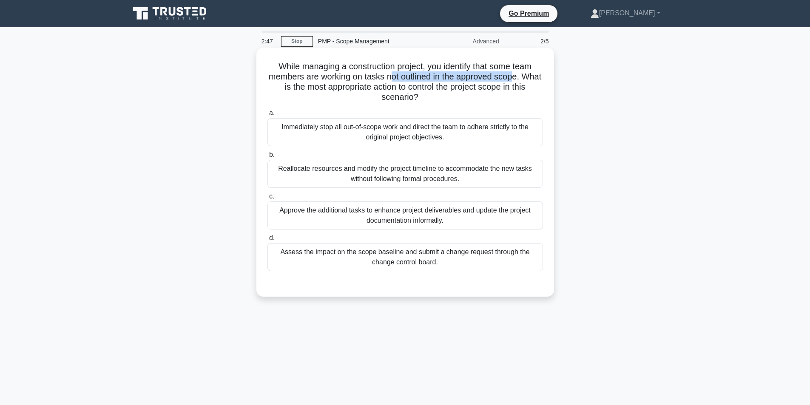
drag, startPoint x: 399, startPoint y: 77, endPoint x: 529, endPoint y: 76, distance: 130.2
click at [529, 76] on h5 "While managing a construction project, you identify that some team members are …" at bounding box center [405, 82] width 277 height 42
drag, startPoint x: 328, startPoint y: 76, endPoint x: 532, endPoint y: 76, distance: 204.2
click at [532, 76] on h5 "While managing a construction project, you identify that some team members are …" at bounding box center [405, 82] width 277 height 42
copy h5 "working on tasks not outlined in the approved scope"
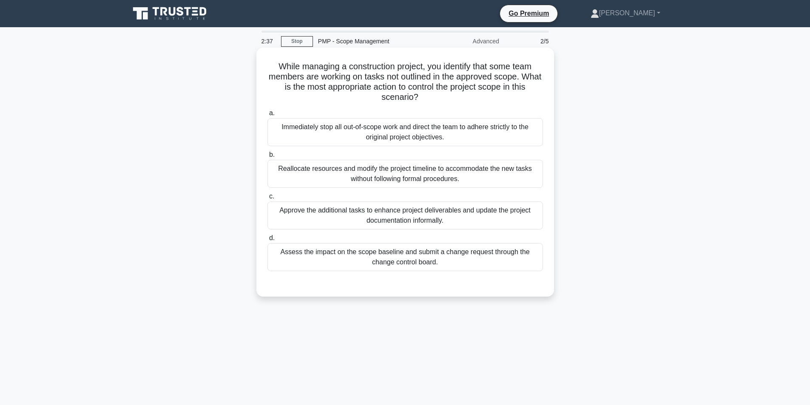
click at [537, 107] on div "a. Immediately stop all out-of-scope work and direct the team to adhere strictl…" at bounding box center [405, 189] width 286 height 167
click at [489, 134] on div "Immediately stop all out-of-scope work and direct the team to adhere strictly t…" at bounding box center [406, 132] width 276 height 28
click at [268, 116] on input "a. Immediately stop all out-of-scope work and direct the team to adhere strictl…" at bounding box center [268, 114] width 0 height 6
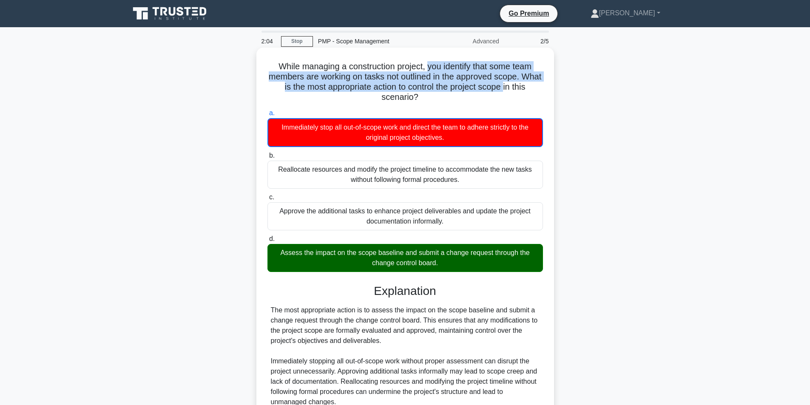
drag, startPoint x: 429, startPoint y: 68, endPoint x: 519, endPoint y: 86, distance: 91.9
click at [519, 86] on h5 "While managing a construction project, you identify that some team members are …" at bounding box center [405, 82] width 277 height 42
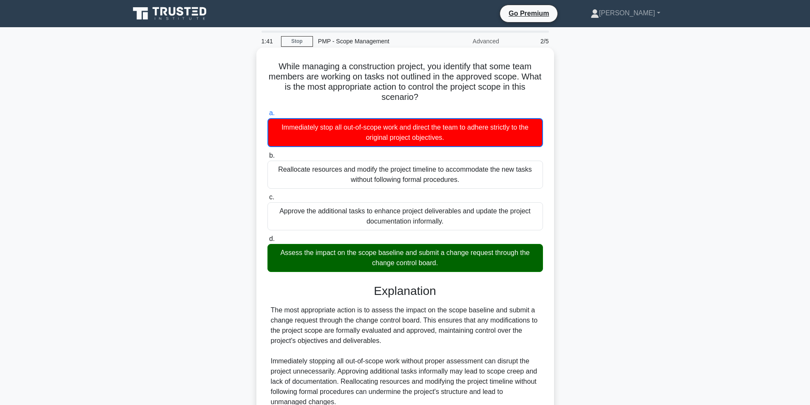
click at [460, 105] on div "While managing a construction project, you identify that some team members are …" at bounding box center [405, 258] width 291 height 414
drag, startPoint x: 422, startPoint y: 100, endPoint x: 266, endPoint y: 66, distance: 159.9
click at [267, 66] on h5 "While managing a construction project, you identify that some team members are …" at bounding box center [405, 82] width 277 height 42
drag, startPoint x: 316, startPoint y: 66, endPoint x: 325, endPoint y: 72, distance: 10.9
click at [325, 72] on h5 "While managing a construction project, you identify that some team members are …" at bounding box center [405, 82] width 277 height 42
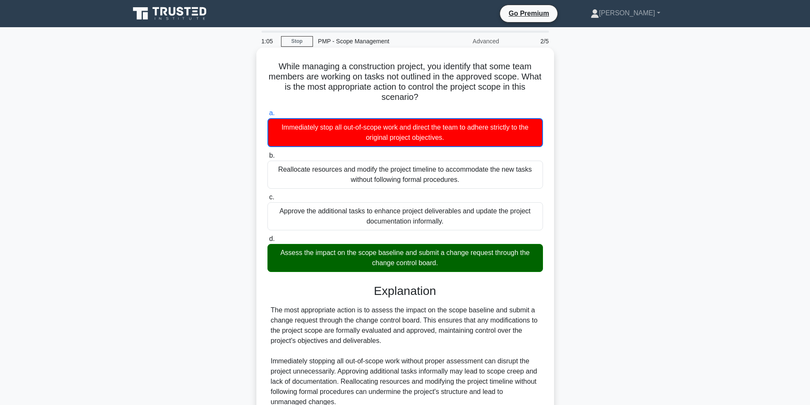
click at [275, 72] on h5 "While managing a construction project, you identify that some team members are …" at bounding box center [405, 82] width 277 height 42
drag, startPoint x: 274, startPoint y: 68, endPoint x: 531, endPoint y: 269, distance: 326.3
click at [531, 269] on div "While managing a construction project, you identify that some team members are …" at bounding box center [405, 258] width 291 height 414
copy div "While managing a construction project, you identify that some team members are …"
click at [433, 90] on h5 "While managing a construction project, you identify that some team members are …" at bounding box center [405, 82] width 277 height 42
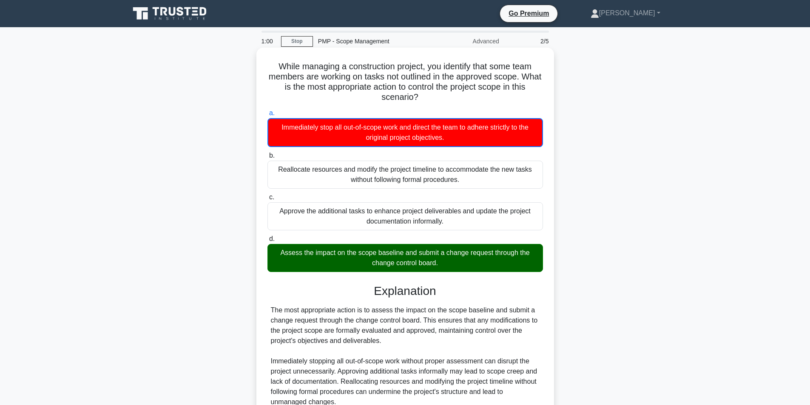
drag, startPoint x: 426, startPoint y: 100, endPoint x: 271, endPoint y: 71, distance: 157.6
click at [271, 71] on h5 "While managing a construction project, you identify that some team members are …" at bounding box center [405, 82] width 277 height 42
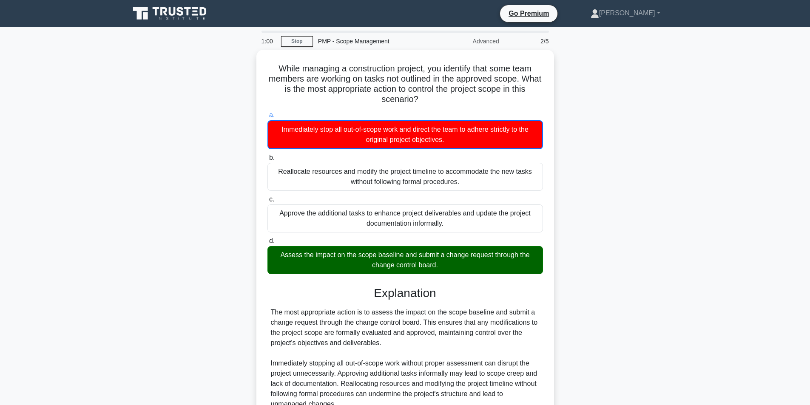
copy h5 "While managing a construction project, you identify that some team members are …"
click at [619, 125] on div "While managing a construction project, you identify that some team members are …" at bounding box center [406, 265] width 562 height 431
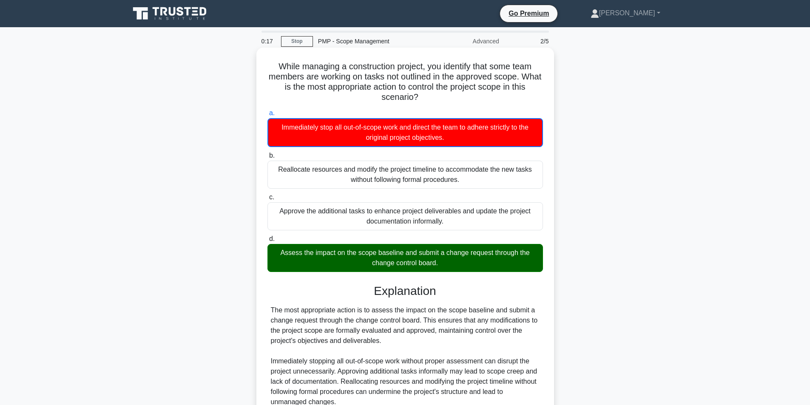
drag, startPoint x: 273, startPoint y: 67, endPoint x: 528, endPoint y: 263, distance: 321.8
click at [528, 263] on div "While managing a construction project, you identify that some team members are …" at bounding box center [405, 258] width 291 height 414
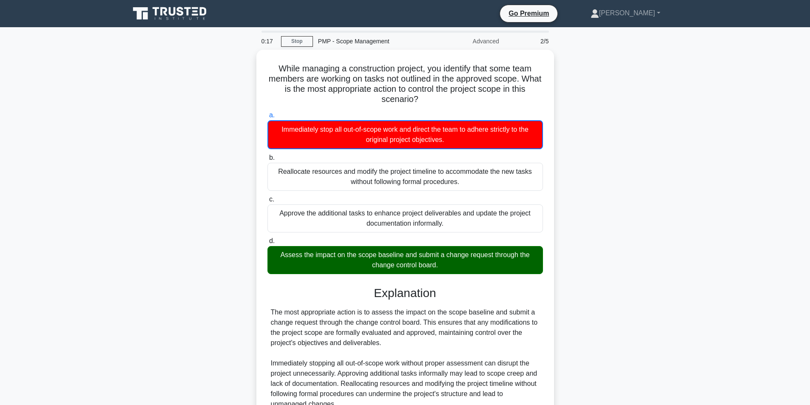
copy div "While managing a construction project, you identify that some team members are …"
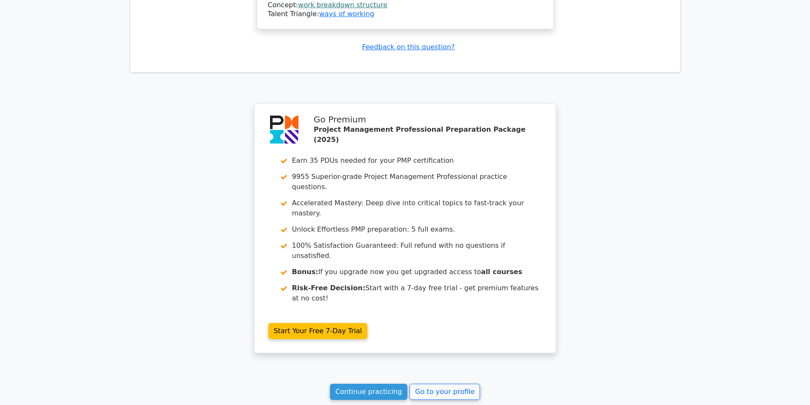
scroll to position [1160, 0]
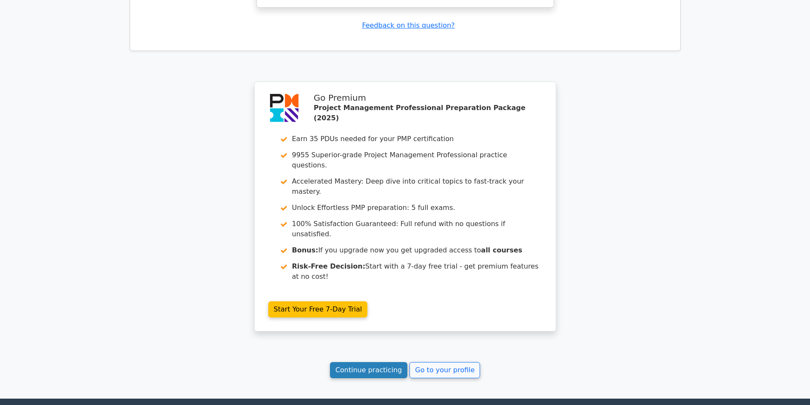
click at [374, 362] on link "Continue practicing" at bounding box center [369, 370] width 78 height 16
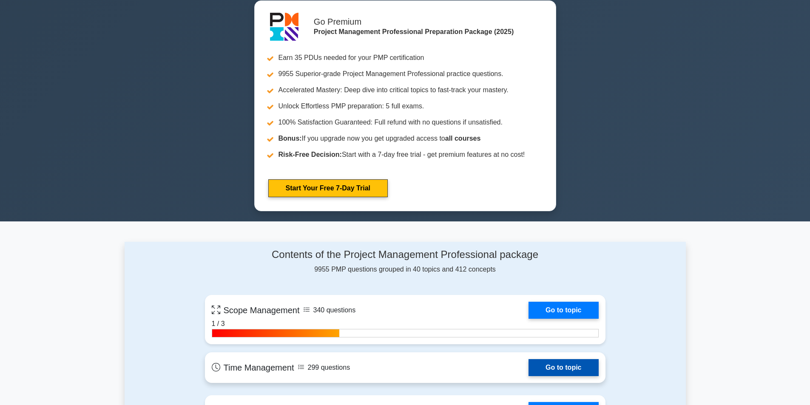
scroll to position [425, 0]
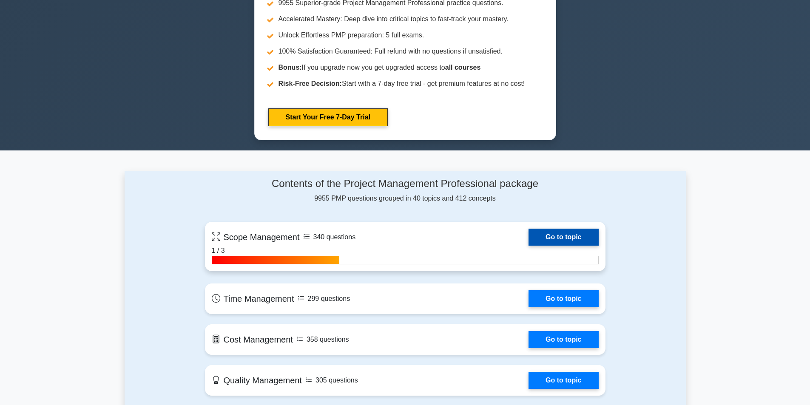
click at [541, 235] on link "Go to topic" at bounding box center [564, 237] width 70 height 17
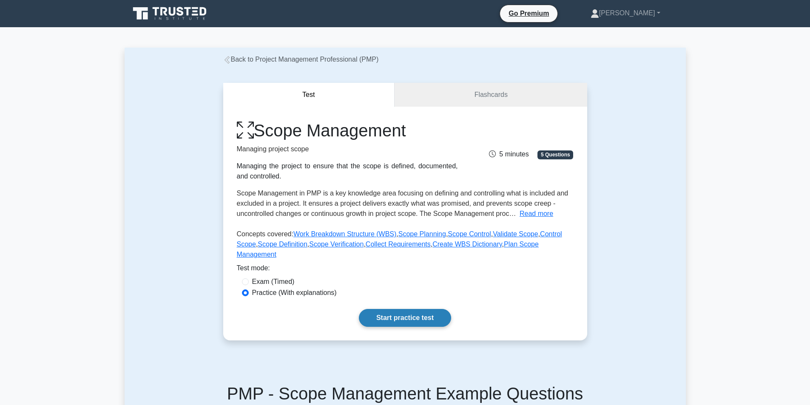
click at [371, 309] on link "Start practice test" at bounding box center [405, 318] width 92 height 18
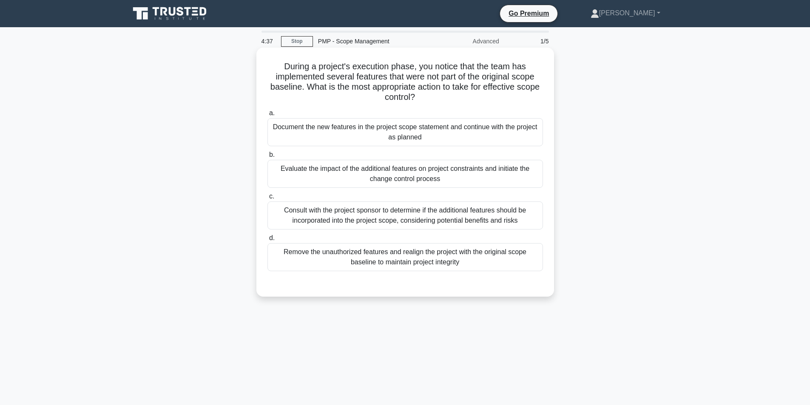
click at [431, 180] on div "Evaluate the impact of the additional features on project constraints and initi…" at bounding box center [406, 174] width 276 height 28
click at [268, 158] on input "b. Evaluate the impact of the additional features on project constraints and in…" at bounding box center [268, 155] width 0 height 6
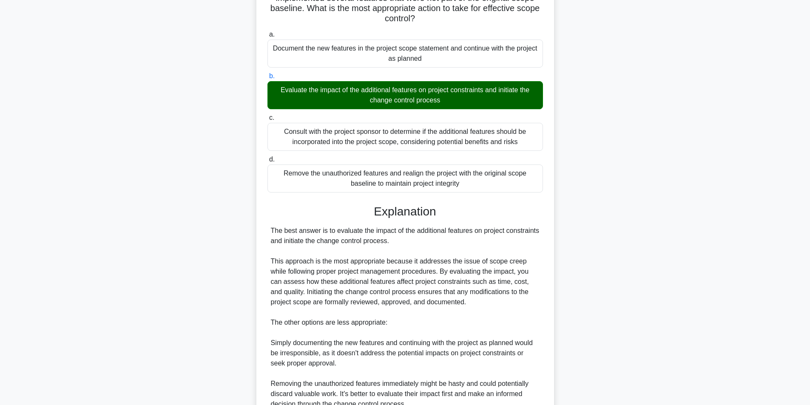
scroll to position [213, 0]
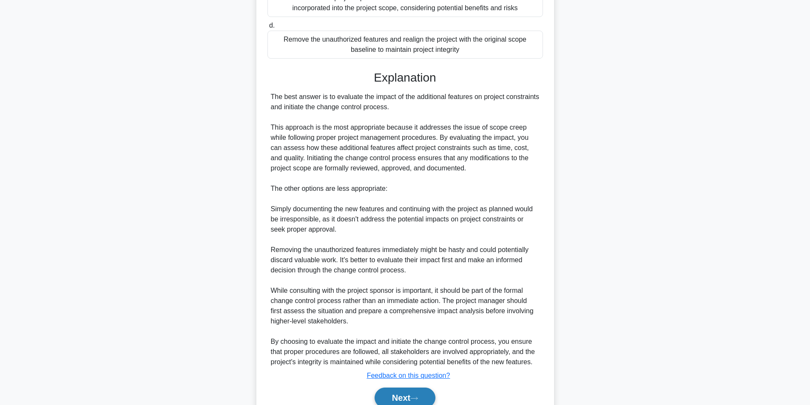
click at [389, 390] on button "Next" at bounding box center [405, 398] width 61 height 20
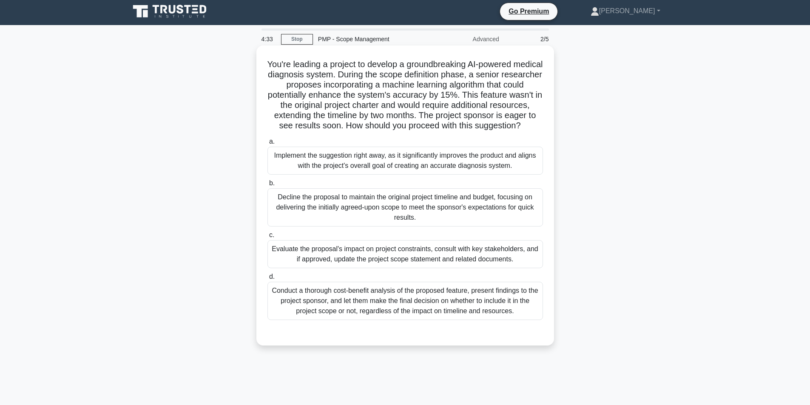
scroll to position [0, 0]
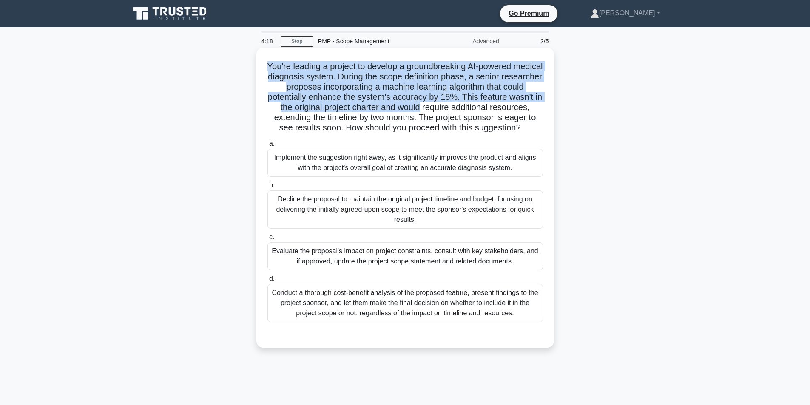
drag, startPoint x: 279, startPoint y: 64, endPoint x: 459, endPoint y: 106, distance: 184.6
click at [459, 106] on h5 "You're leading a project to develop a groundbreaking AI-powered medical diagnos…" at bounding box center [405, 97] width 277 height 72
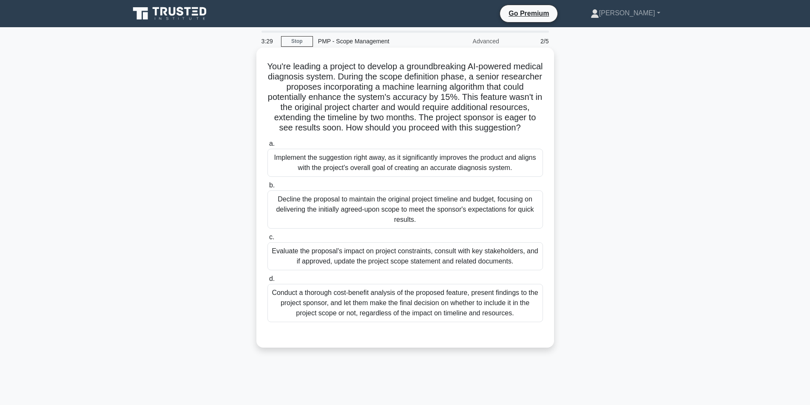
click at [382, 259] on div "Evaluate the proposal's impact on project constraints, consult with key stakeho…" at bounding box center [406, 257] width 276 height 28
click at [268, 240] on input "c. Evaluate the proposal's impact on project constraints, consult with key stak…" at bounding box center [268, 238] width 0 height 6
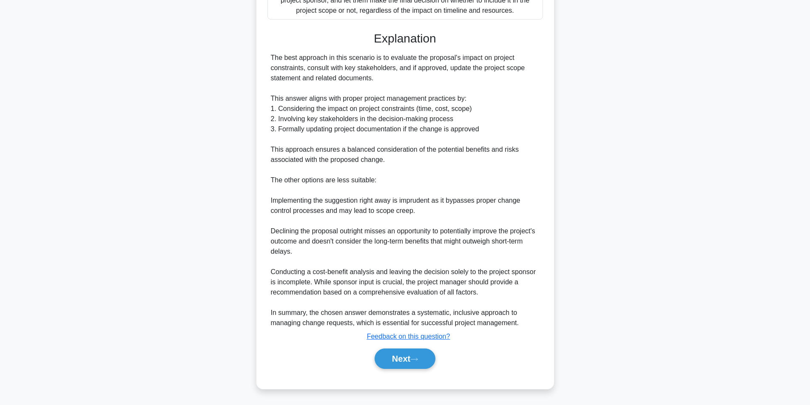
scroll to position [314, 0]
click at [400, 359] on button "Next" at bounding box center [405, 359] width 61 height 20
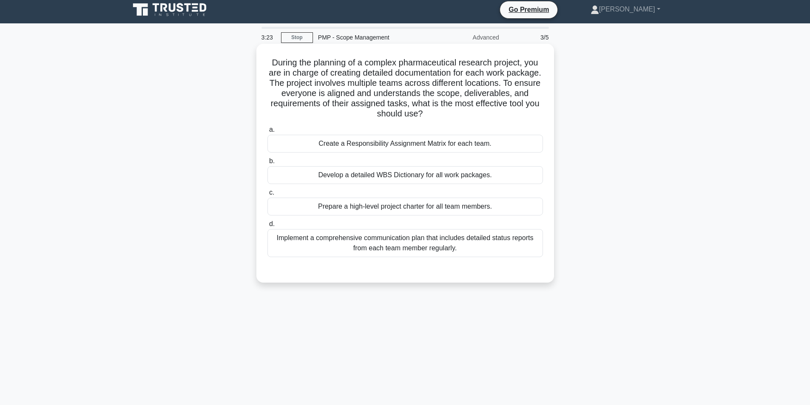
scroll to position [0, 0]
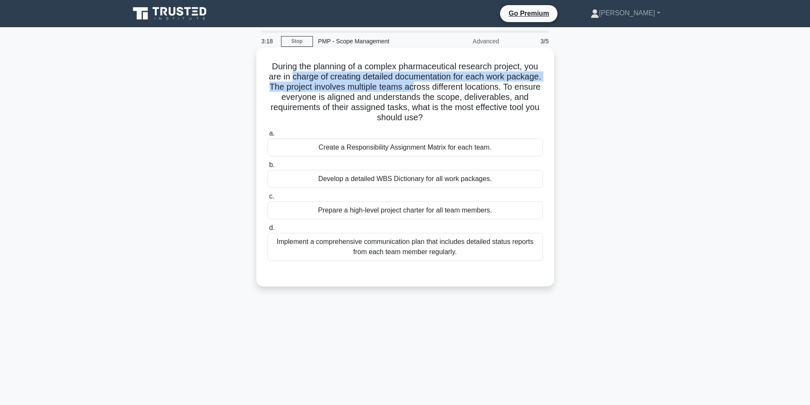
drag, startPoint x: 309, startPoint y: 80, endPoint x: 452, endPoint y: 85, distance: 143.5
click at [452, 85] on h5 "During the planning of a complex pharmaceutical research project, you are in ch…" at bounding box center [405, 92] width 277 height 62
click at [418, 88] on h5 "During the planning of a complex pharmaceutical research project, you are in ch…" at bounding box center [405, 92] width 277 height 62
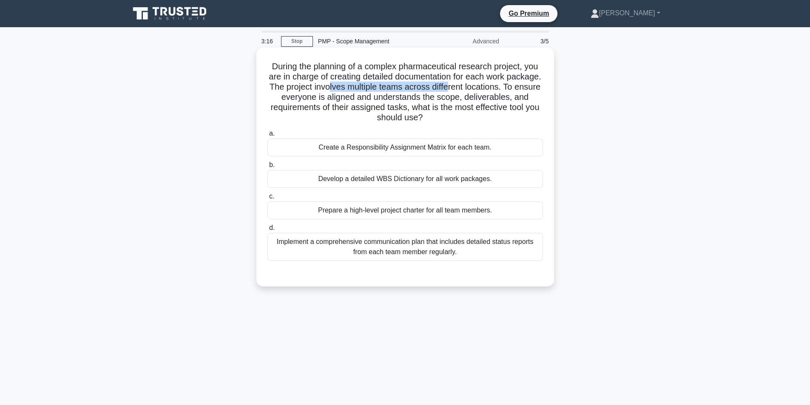
drag, startPoint x: 366, startPoint y: 91, endPoint x: 488, endPoint y: 91, distance: 122.5
click at [488, 91] on h5 "During the planning of a complex pharmaceutical research project, you are in ch…" at bounding box center [405, 92] width 277 height 62
click at [418, 94] on h5 "During the planning of a complex pharmaceutical research project, you are in ch…" at bounding box center [405, 92] width 277 height 62
click at [361, 179] on div "Develop a detailed WBS Dictionary for all work packages." at bounding box center [406, 179] width 276 height 18
click at [268, 168] on input "b. Develop a detailed WBS Dictionary for all work packages." at bounding box center [268, 166] width 0 height 6
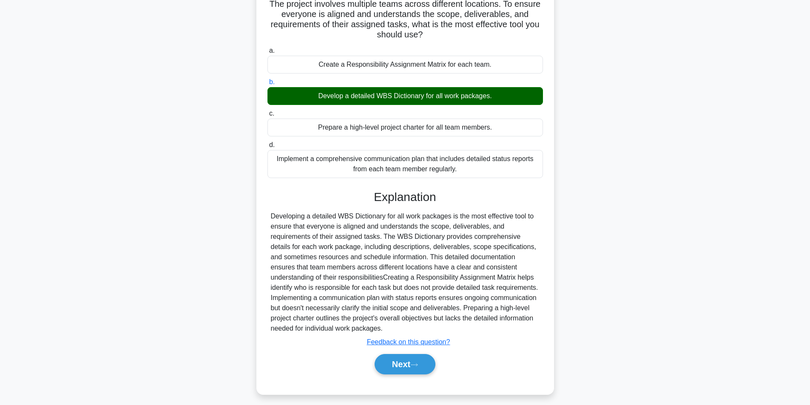
scroll to position [89, 0]
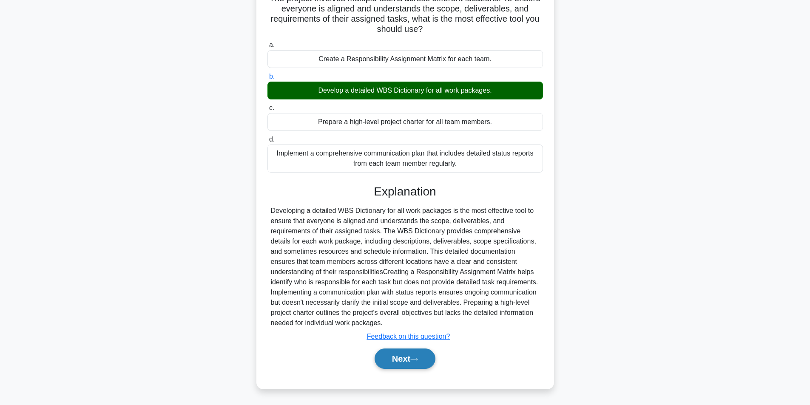
click at [418, 359] on icon at bounding box center [415, 359] width 8 height 5
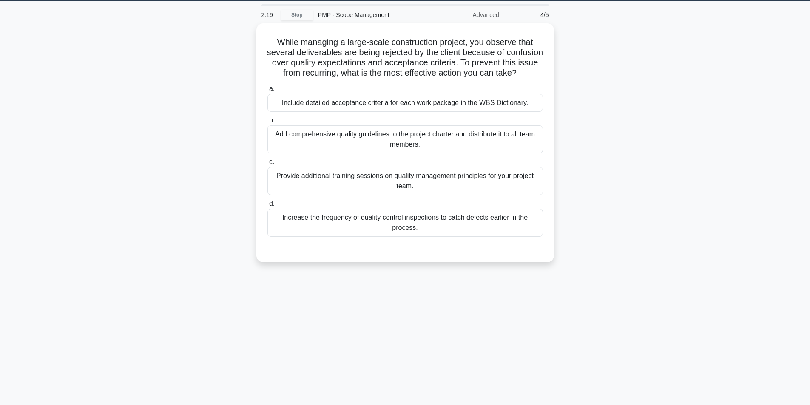
scroll to position [11, 0]
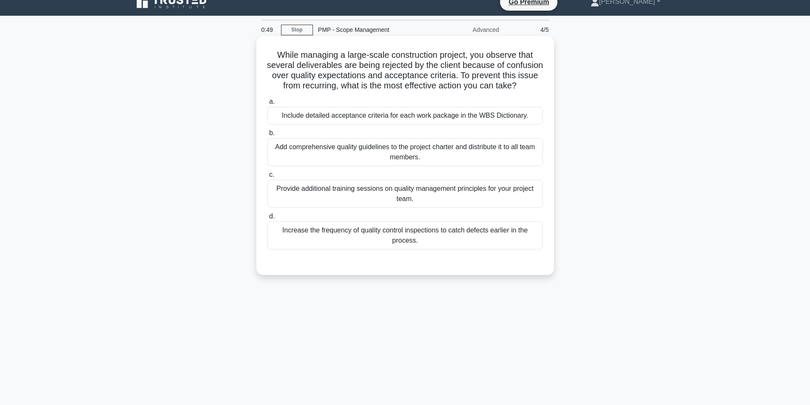
click at [330, 125] on div "Include detailed acceptance criteria for each work package in the WBS Dictionar…" at bounding box center [406, 116] width 276 height 18
click at [268, 105] on input "a. Include detailed acceptance criteria for each work package in the WBS Dictio…" at bounding box center [268, 102] width 0 height 6
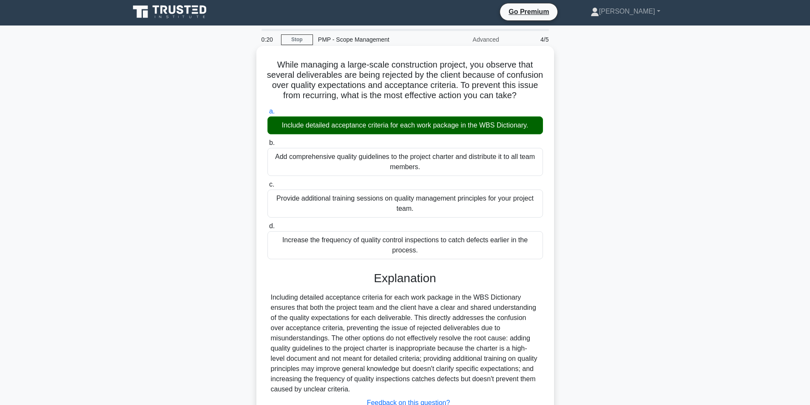
scroll to position [0, 0]
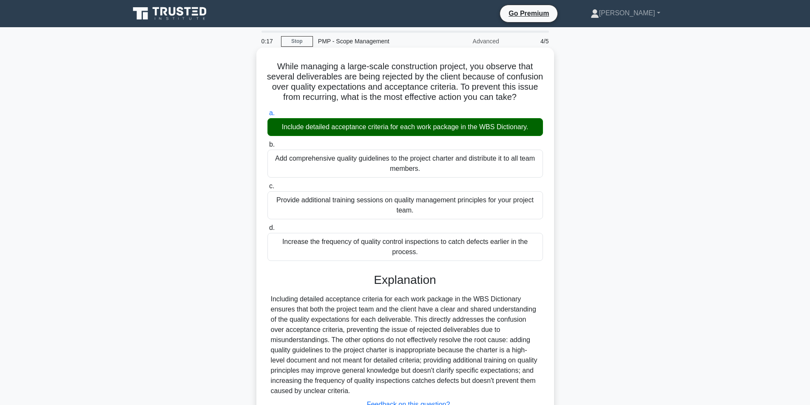
drag, startPoint x: 274, startPoint y: 65, endPoint x: 461, endPoint y: 110, distance: 192.5
click at [461, 103] on h5 "While managing a large-scale construction project, you observe that several del…" at bounding box center [405, 82] width 277 height 42
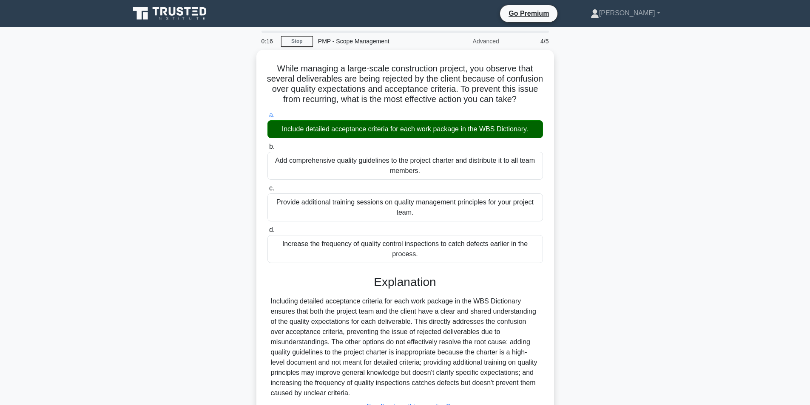
copy h5 "While managing a large-scale construction project, you observe that several del…"
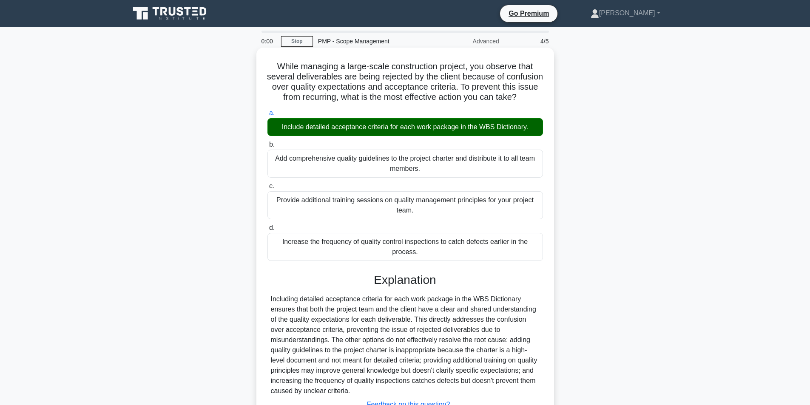
drag, startPoint x: 528, startPoint y: 117, endPoint x: 522, endPoint y: 117, distance: 6.0
click at [528, 117] on div "While managing a large-scale construction project, you observe that several del…" at bounding box center [405, 252] width 291 height 403
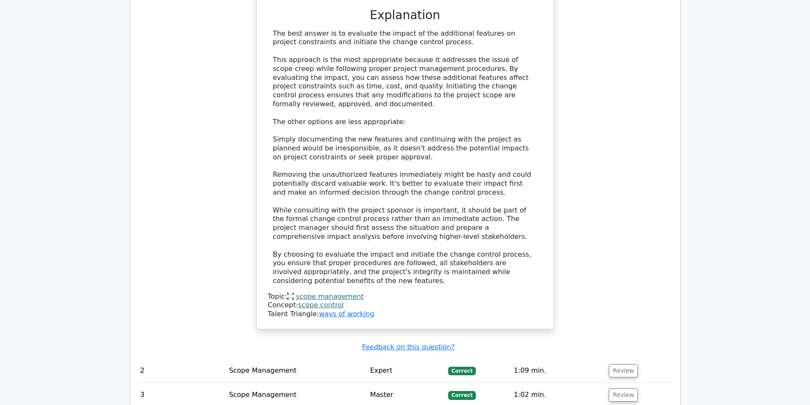
scroll to position [1112, 0]
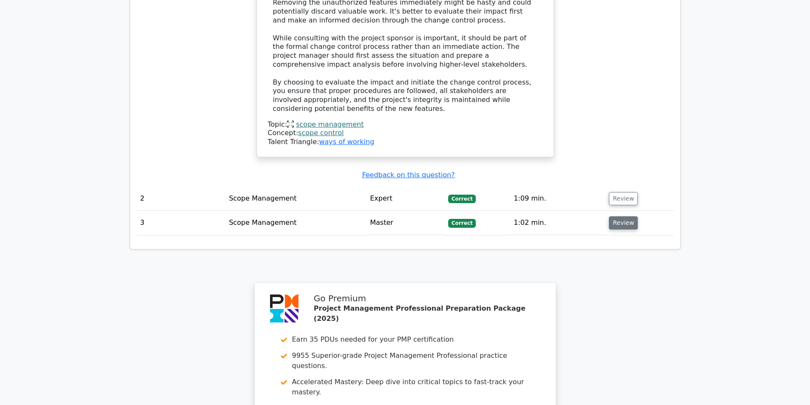
click at [620, 217] on button "Review" at bounding box center [623, 223] width 29 height 13
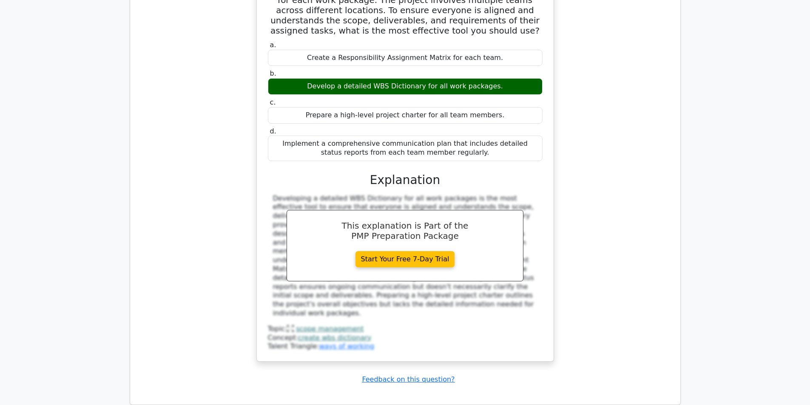
scroll to position [1409, 0]
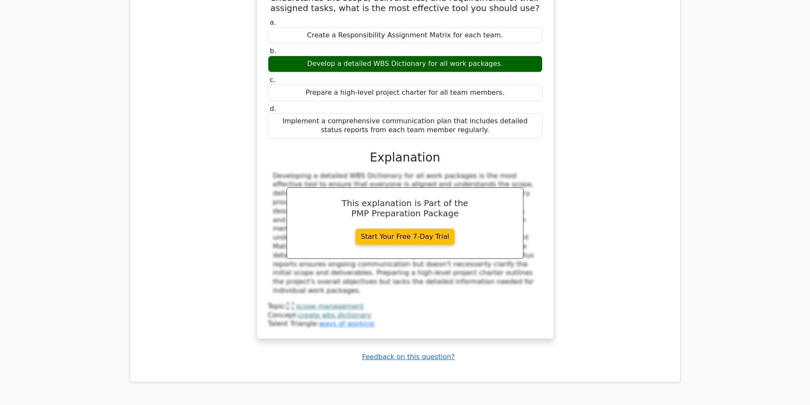
click at [575, 119] on div "During the planning of a complex pharmaceutical research project, you are in ch…" at bounding box center [405, 144] width 537 height 412
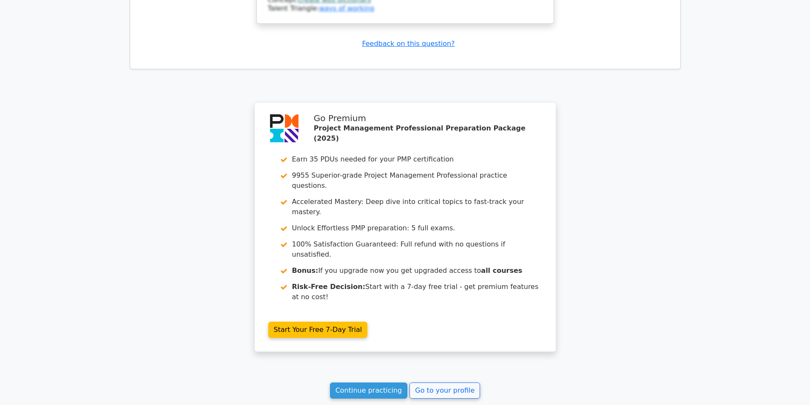
scroll to position [1727, 0]
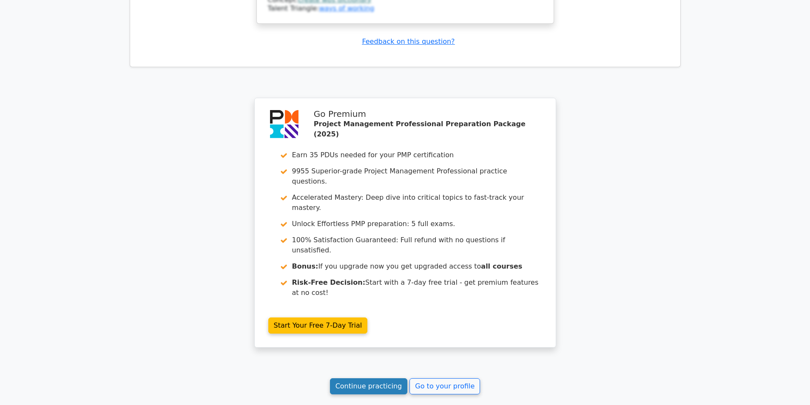
click at [385, 379] on link "Continue practicing" at bounding box center [369, 387] width 78 height 16
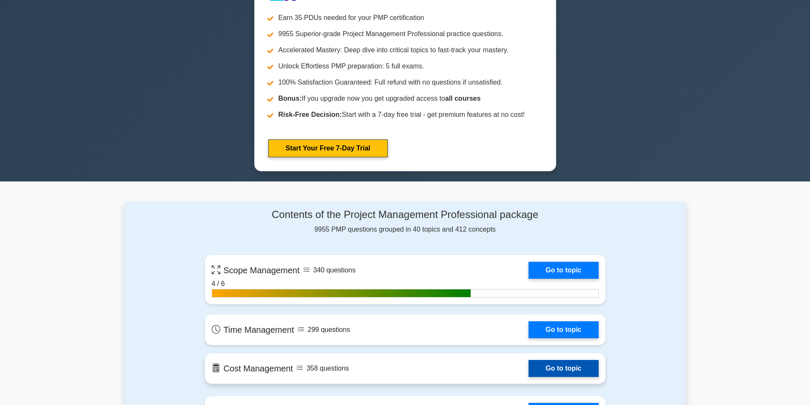
scroll to position [468, 0]
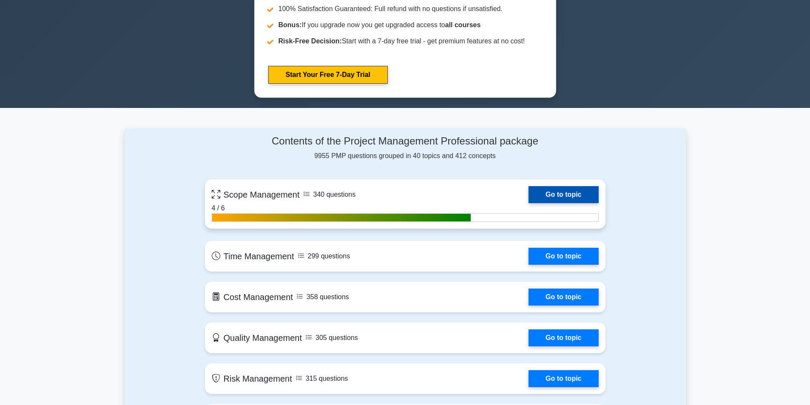
click at [565, 194] on link "Go to topic" at bounding box center [564, 194] width 70 height 17
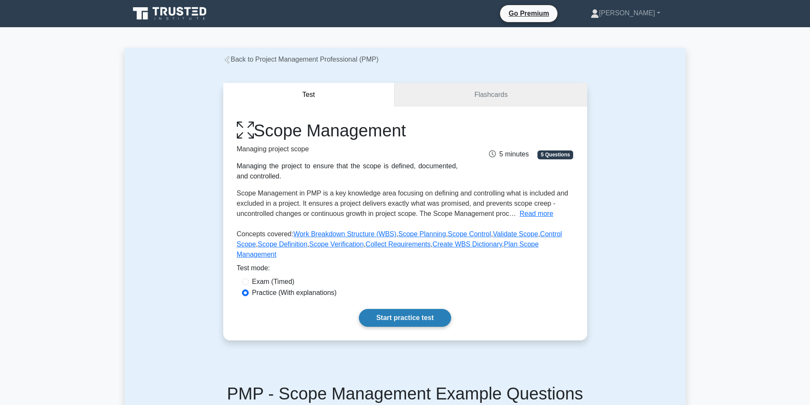
click at [383, 309] on link "Start practice test" at bounding box center [405, 318] width 92 height 18
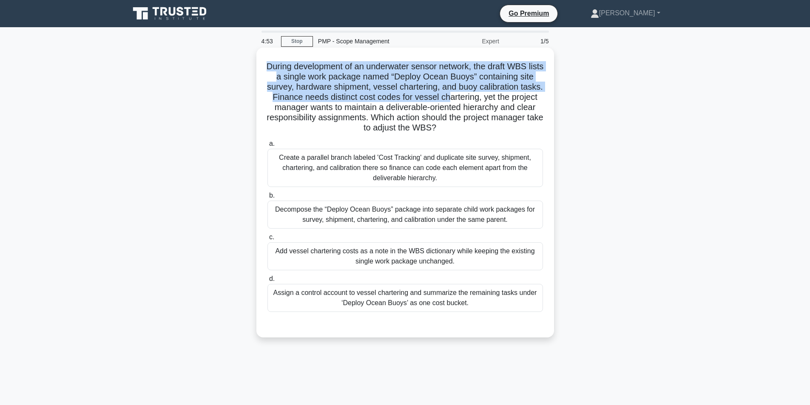
drag, startPoint x: 271, startPoint y: 67, endPoint x: 477, endPoint y: 97, distance: 207.6
click at [477, 97] on h5 "During development of an underwater sensor network, the draft WBS lists a singl…" at bounding box center [405, 97] width 277 height 72
click at [439, 97] on h5 "During development of an underwater sensor network, the draft WBS lists a singl…" at bounding box center [405, 97] width 277 height 72
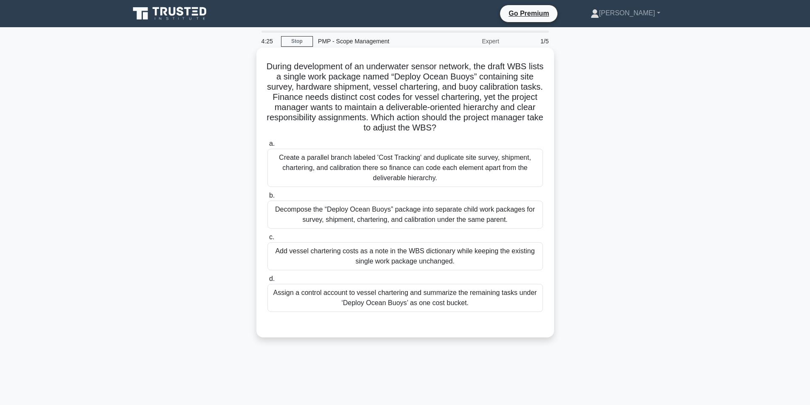
drag, startPoint x: 271, startPoint y: 68, endPoint x: 475, endPoint y: 124, distance: 211.8
click at [475, 124] on h5 "During development of an underwater sensor network, the draft WBS lists a singl…" at bounding box center [405, 97] width 277 height 72
drag, startPoint x: 305, startPoint y: 217, endPoint x: 310, endPoint y: 219, distance: 5.5
click at [305, 218] on div "Decompose the “Deploy Ocean Buoys” package into separate child work packages fo…" at bounding box center [406, 215] width 276 height 28
click at [268, 199] on input "b. Decompose the “Deploy Ocean Buoys” package into separate child work packages…" at bounding box center [268, 196] width 0 height 6
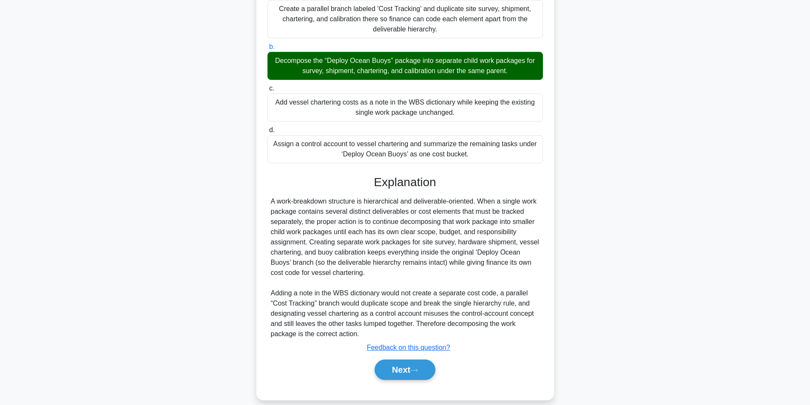
scroll to position [160, 0]
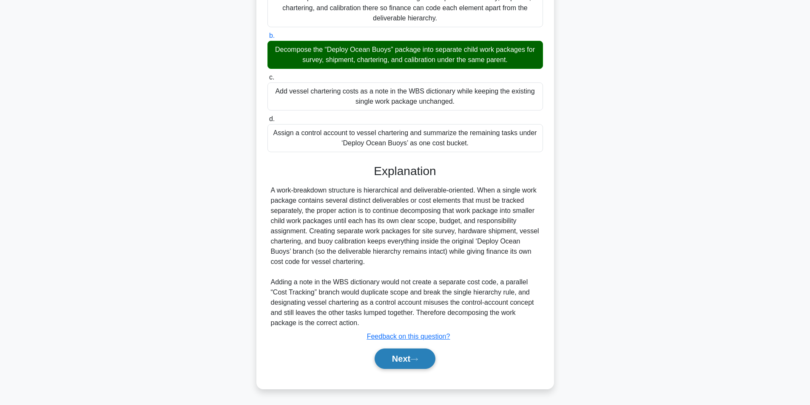
click at [408, 361] on button "Next" at bounding box center [405, 359] width 61 height 20
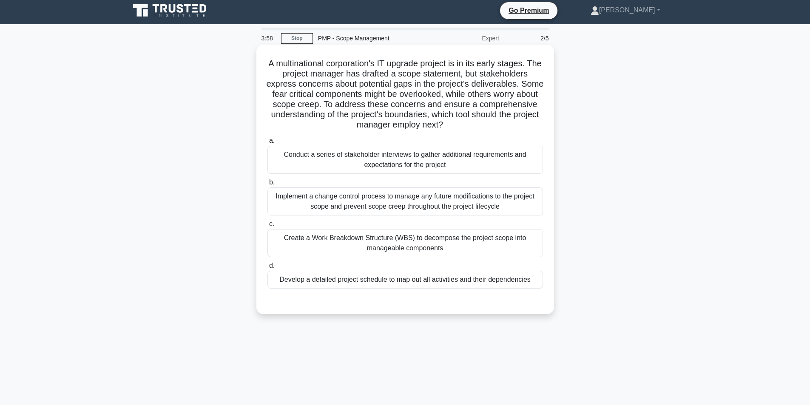
scroll to position [0, 0]
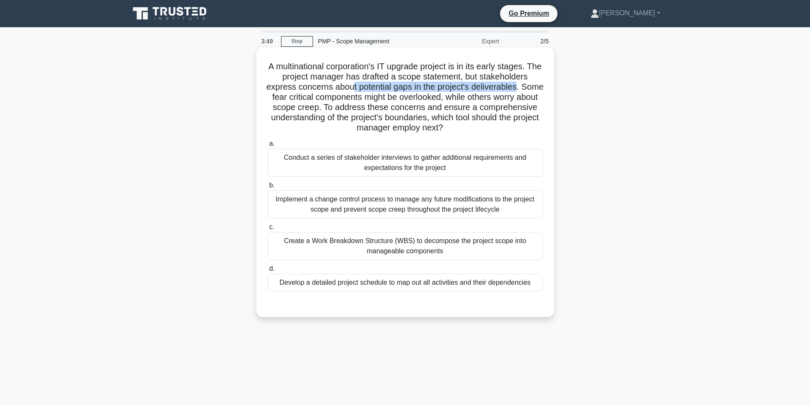
drag, startPoint x: 363, startPoint y: 89, endPoint x: 532, endPoint y: 89, distance: 168.5
click at [532, 89] on h5 "A multinational corporation's IT upgrade project is in its early stages. The pr…" at bounding box center [405, 97] width 277 height 72
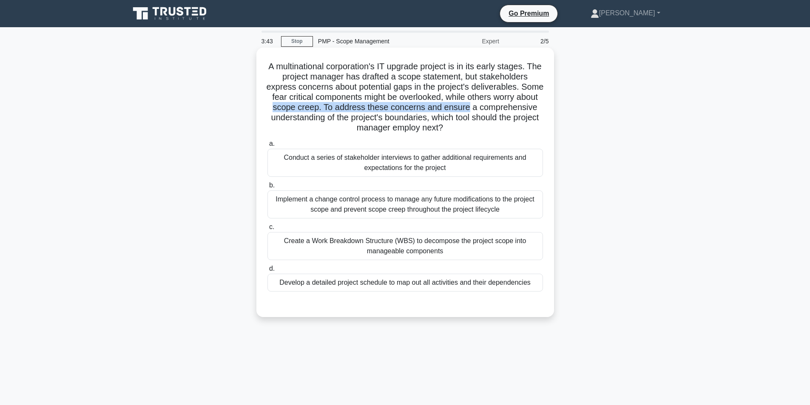
drag, startPoint x: 318, startPoint y: 108, endPoint x: 421, endPoint y: 114, distance: 103.1
click at [510, 109] on h5 "A multinational corporation's IT upgrade project is in its early stages. The pr…" at bounding box center [405, 97] width 277 height 72
click at [393, 114] on h5 "A multinational corporation's IT upgrade project is in its early stages. The pr…" at bounding box center [405, 97] width 277 height 72
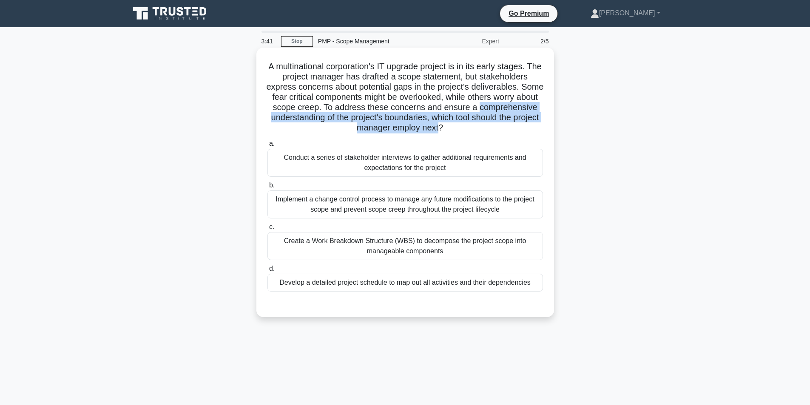
drag, startPoint x: 269, startPoint y: 116, endPoint x: 476, endPoint y: 128, distance: 206.7
click at [476, 128] on h5 "A multinational corporation's IT upgrade project is in its early stages. The pr…" at bounding box center [405, 97] width 277 height 72
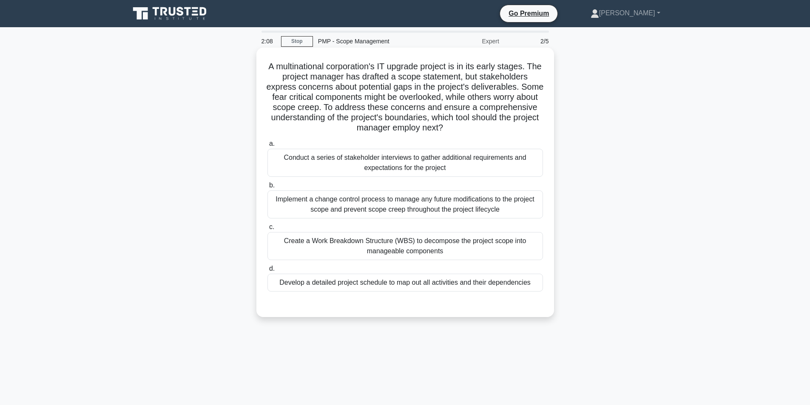
click at [455, 253] on div "Create a Work Breakdown Structure (WBS) to decompose the project scope into man…" at bounding box center [406, 246] width 276 height 28
click at [268, 230] on input "c. Create a Work Breakdown Structure (WBS) to decompose the project scope into …" at bounding box center [268, 228] width 0 height 6
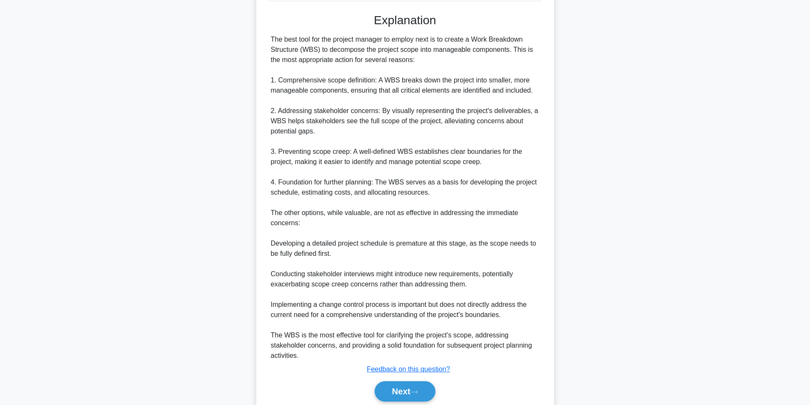
scroll to position [324, 0]
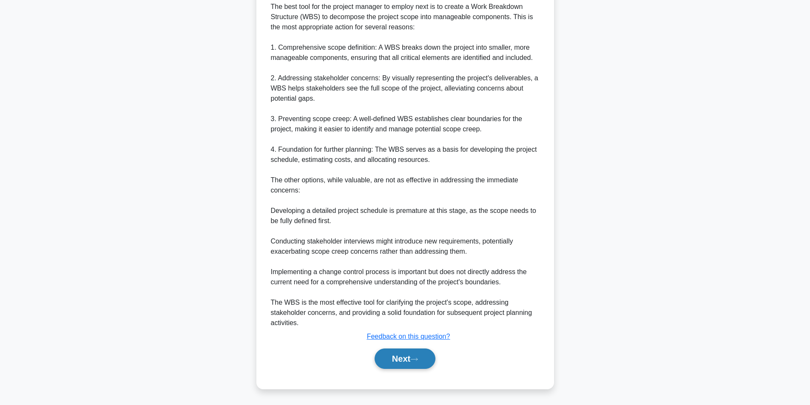
click at [406, 354] on button "Next" at bounding box center [405, 359] width 61 height 20
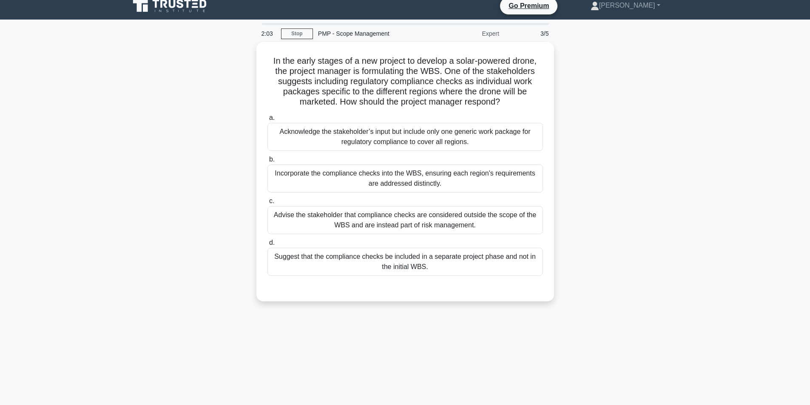
scroll to position [0, 0]
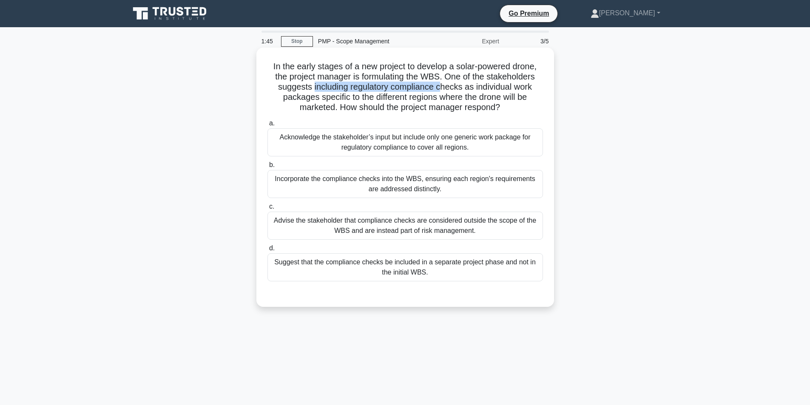
drag, startPoint x: 311, startPoint y: 86, endPoint x: 443, endPoint y: 86, distance: 131.5
click at [443, 86] on h5 "In the early stages of a new project to develop a solar-powered drone, the proj…" at bounding box center [405, 87] width 277 height 52
drag, startPoint x: 270, startPoint y: 65, endPoint x: 427, endPoint y: 271, distance: 259.3
click at [427, 271] on div "In the early stages of a new project to develop a solar-powered drone, the proj…" at bounding box center [405, 177] width 291 height 253
copy div "In the early stages of a new project to develop a solar-powered drone, the proj…"
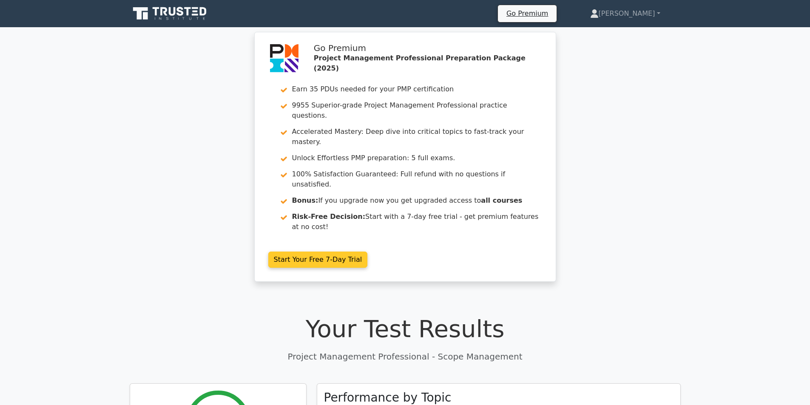
click at [334, 252] on link "Start Your Free 7-Day Trial" at bounding box center [318, 260] width 100 height 16
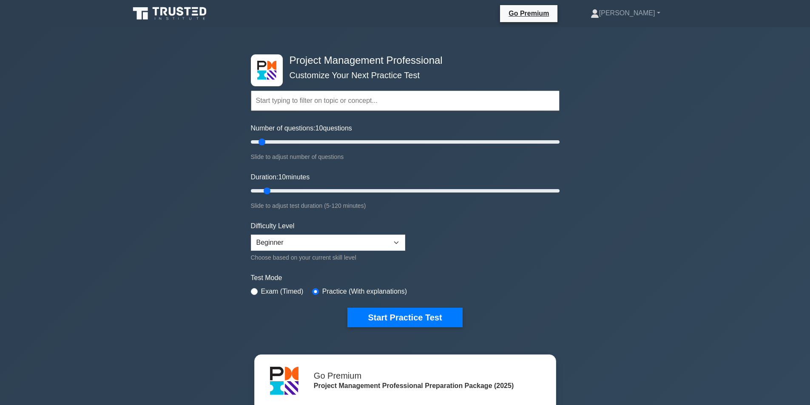
click at [178, 12] on icon at bounding box center [171, 14] width 82 height 16
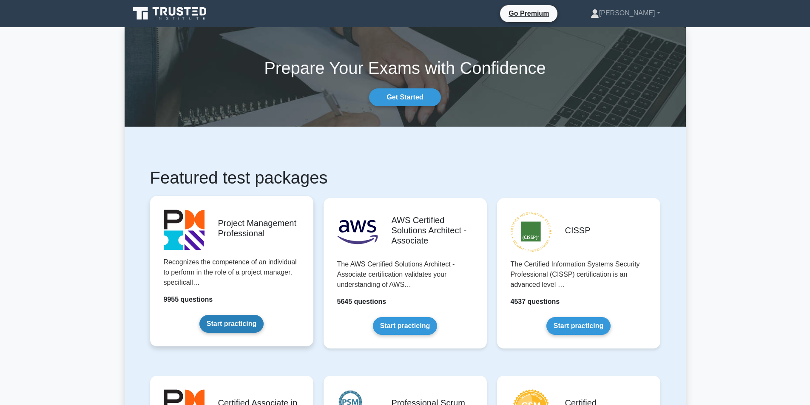
click at [232, 321] on link "Start practicing" at bounding box center [232, 324] width 64 height 18
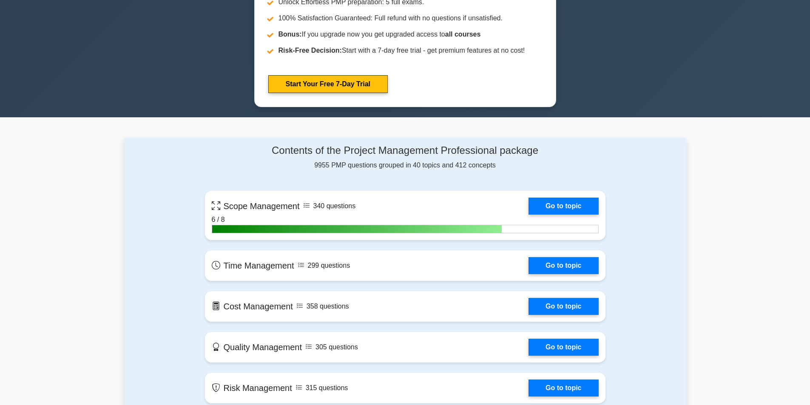
scroll to position [468, 0]
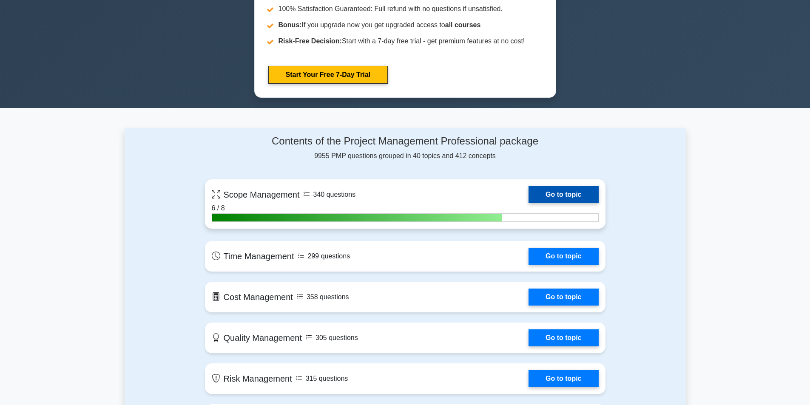
click at [563, 194] on link "Go to topic" at bounding box center [564, 194] width 70 height 17
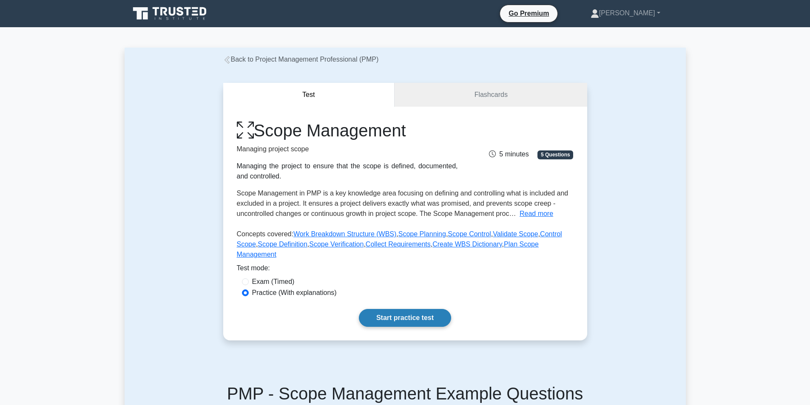
click at [408, 309] on link "Start practice test" at bounding box center [405, 318] width 92 height 18
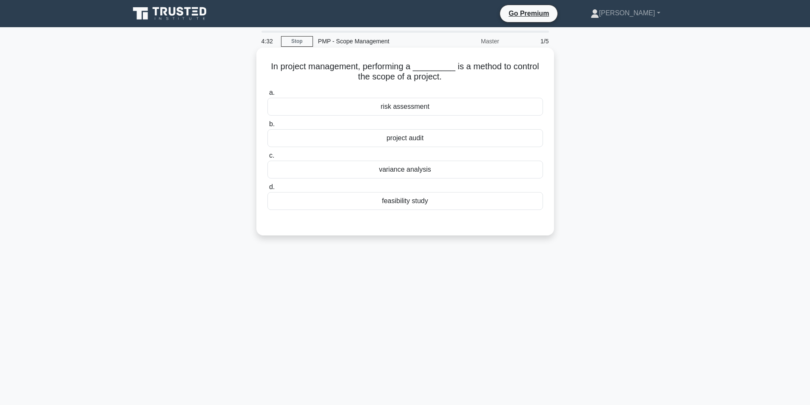
click at [417, 203] on div "feasibility study" at bounding box center [406, 201] width 276 height 18
click at [268, 190] on input "d. feasibility study" at bounding box center [268, 188] width 0 height 6
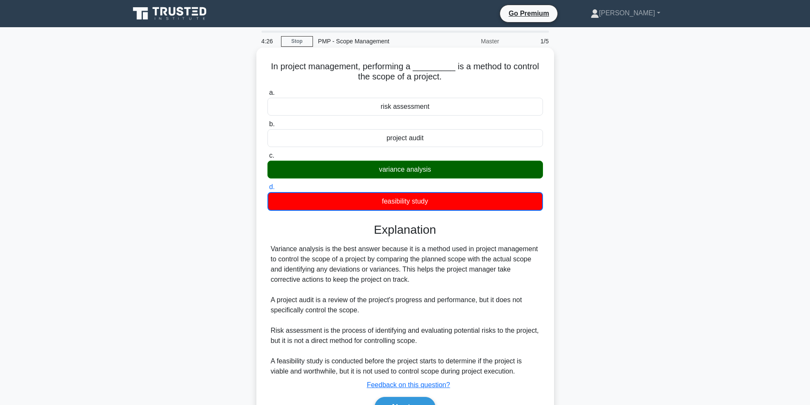
drag, startPoint x: 271, startPoint y: 66, endPoint x: 467, endPoint y: 74, distance: 195.9
click at [467, 74] on h5 "In project management, performing a _________ is a method to control the scope …" at bounding box center [405, 71] width 277 height 21
copy h5 "In project management, performing a _________ is a method to control the scope …"
click at [546, 193] on div "d. feasibility study" at bounding box center [405, 196] width 286 height 29
drag, startPoint x: 377, startPoint y: 169, endPoint x: 435, endPoint y: 170, distance: 58.3
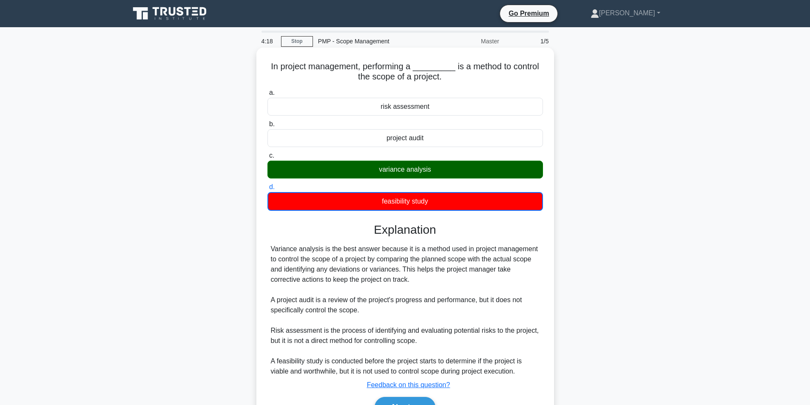
click at [435, 170] on div "variance analysis" at bounding box center [406, 170] width 276 height 18
copy div "variance analysis"
click at [524, 151] on label "c. variance analysis" at bounding box center [406, 165] width 276 height 28
click at [268, 153] on input "c. variance analysis" at bounding box center [268, 156] width 0 height 6
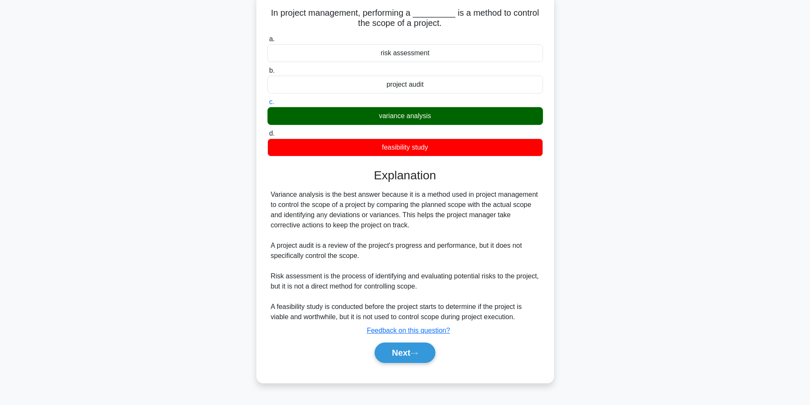
scroll to position [54, 0]
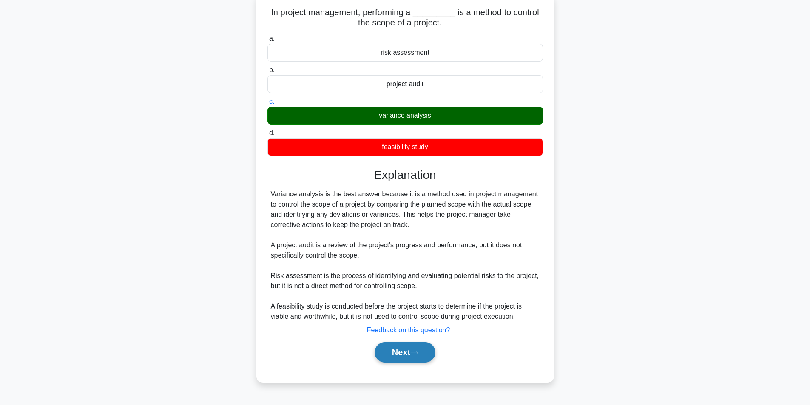
click at [406, 351] on button "Next" at bounding box center [405, 352] width 61 height 20
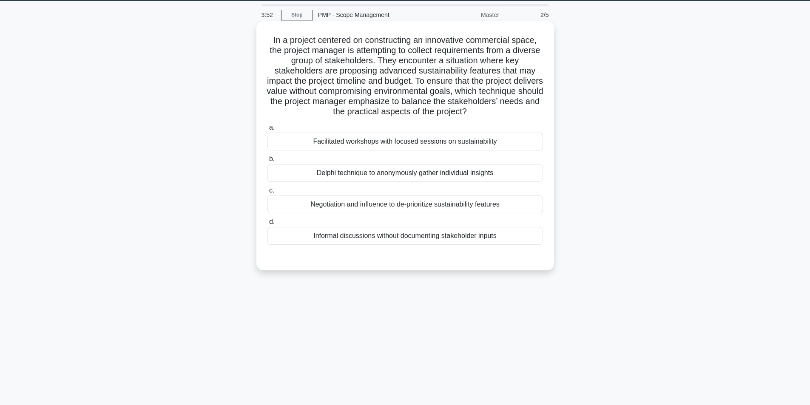
scroll to position [11, 0]
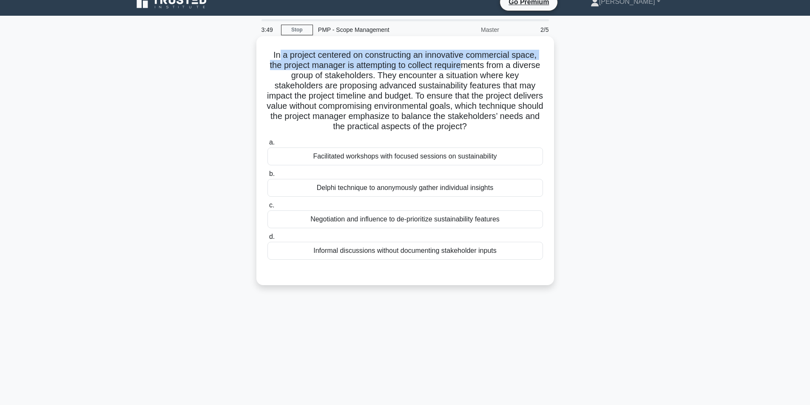
drag, startPoint x: 280, startPoint y: 57, endPoint x: 482, endPoint y: 63, distance: 201.7
click at [482, 63] on h5 "In a project centered on constructing an innovative commercial space, the proje…" at bounding box center [405, 91] width 277 height 83
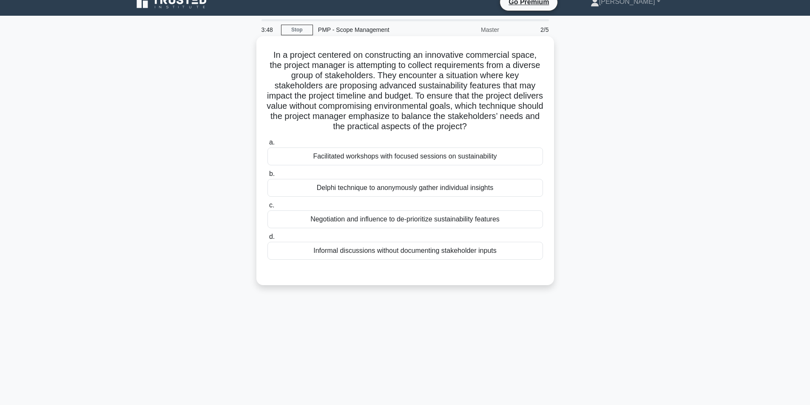
click at [388, 83] on h5 "In a project centered on constructing an innovative commercial space, the proje…" at bounding box center [405, 91] width 277 height 83
drag, startPoint x: 269, startPoint y: 52, endPoint x: 448, endPoint y: 54, distance: 178.7
click at [448, 54] on h5 "In a project centered on constructing an innovative commercial space, the proje…" at bounding box center [405, 91] width 277 height 83
click at [419, 65] on h5 "In a project centered on constructing an innovative commercial space, the proje…" at bounding box center [405, 91] width 277 height 83
drag, startPoint x: 281, startPoint y: 64, endPoint x: 472, endPoint y: 64, distance: 191.4
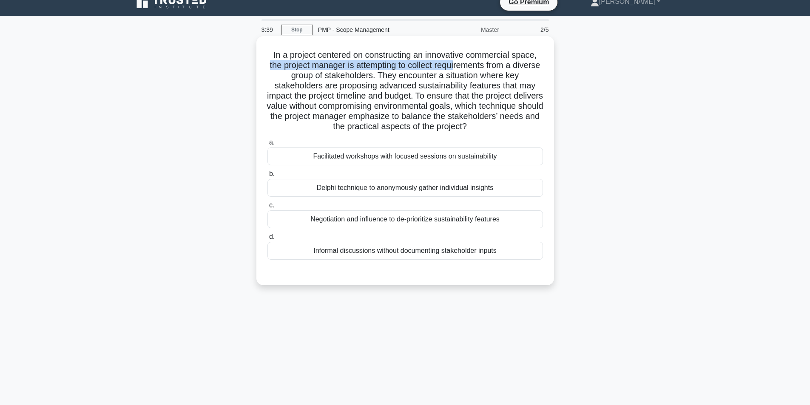
click at [472, 64] on h5 "In a project centered on constructing an innovative commercial space, the proje…" at bounding box center [405, 91] width 277 height 83
click at [369, 77] on h5 "In a project centered on constructing an innovative commercial space, the proje…" at bounding box center [405, 91] width 277 height 83
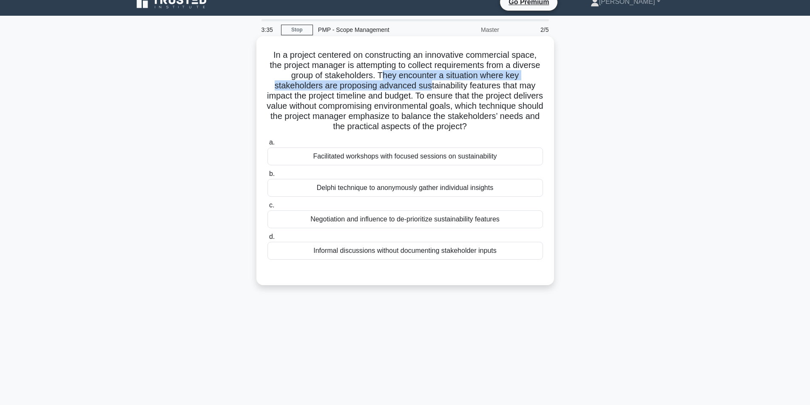
drag, startPoint x: 401, startPoint y: 77, endPoint x: 431, endPoint y: 88, distance: 32.2
click at [431, 88] on h5 "In a project centered on constructing an innovative commercial space, the proje…" at bounding box center [405, 91] width 277 height 83
click at [423, 94] on h5 "In a project centered on constructing an innovative commercial space, the proje…" at bounding box center [405, 91] width 277 height 83
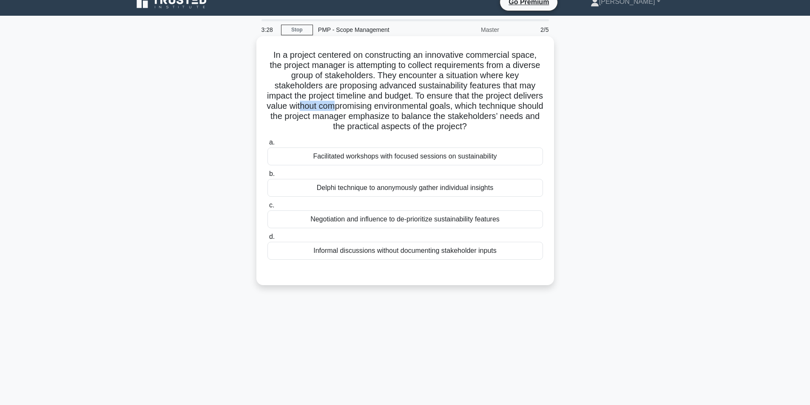
drag, startPoint x: 345, startPoint y: 108, endPoint x: 382, endPoint y: 108, distance: 37.0
click at [382, 108] on h5 "In a project centered on constructing an innovative commercial space, the proje…" at bounding box center [405, 91] width 277 height 83
drag, startPoint x: 517, startPoint y: 127, endPoint x: 265, endPoint y: 70, distance: 258.6
click at [266, 71] on div "In a project centered on constructing an innovative commercial space, the proje…" at bounding box center [405, 161] width 291 height 243
click at [264, 63] on div "In a project centered on constructing an innovative commercial space, the proje…" at bounding box center [405, 161] width 291 height 243
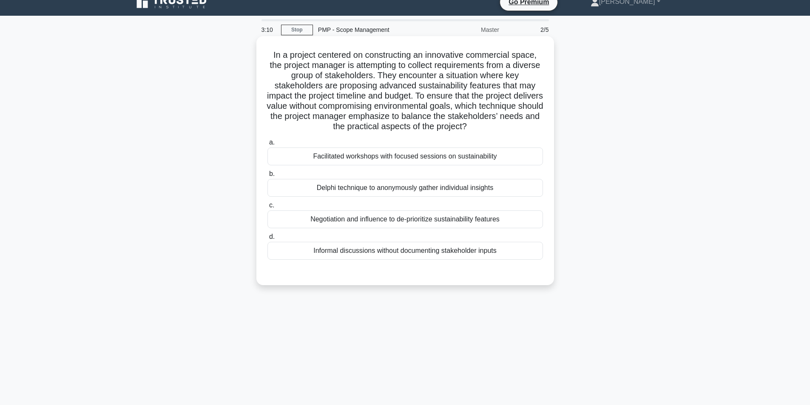
drag, startPoint x: 267, startPoint y: 55, endPoint x: 519, endPoint y: 133, distance: 263.2
click at [519, 132] on h5 "In a project centered on constructing an innovative commercial space, the proje…" at bounding box center [405, 91] width 277 height 83
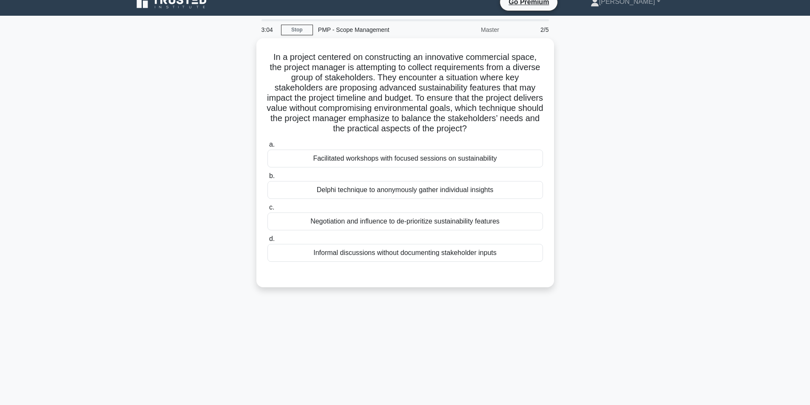
copy h5 "In a project centered on constructing an innovative commercial space, the proje…"
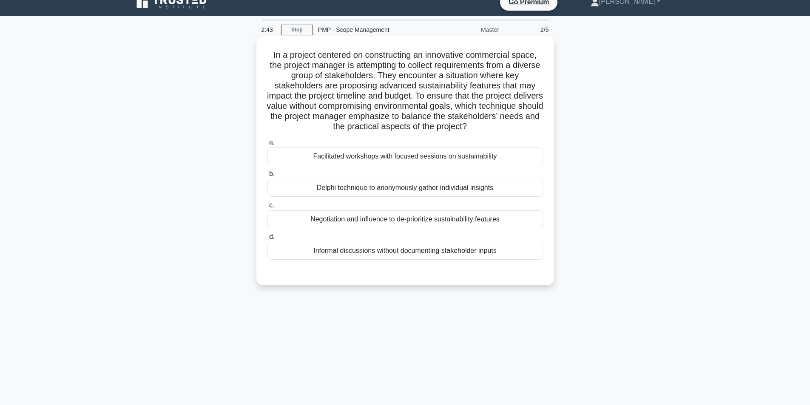
click at [532, 138] on label "a. Facilitated workshops with focused sessions on sustainability" at bounding box center [406, 151] width 276 height 28
click at [268, 140] on input "a. Facilitated workshops with focused sessions on sustainability" at bounding box center [268, 143] width 0 height 6
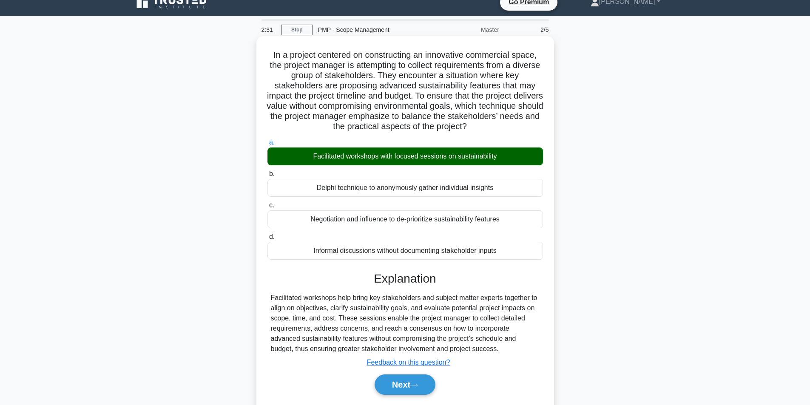
drag, startPoint x: 470, startPoint y: 352, endPoint x: 267, endPoint y: 296, distance: 210.5
click at [268, 296] on div "Facilitated workshops help bring key stakeholders and subject matter experts to…" at bounding box center [406, 323] width 276 height 61
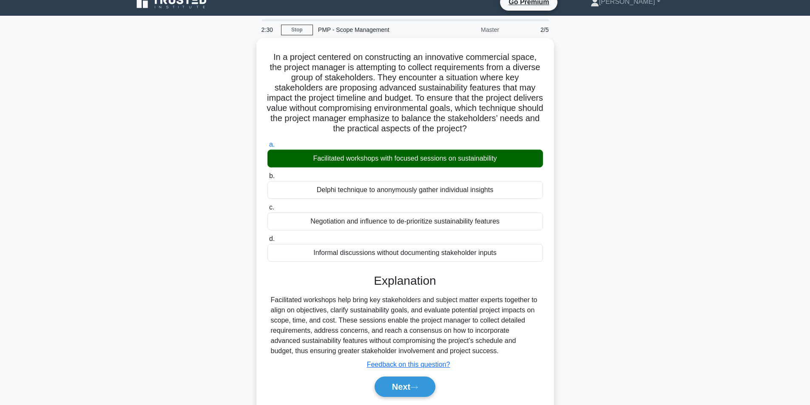
copy div "Facilitated workshops help bring key stakeholders and subject matter experts to…"
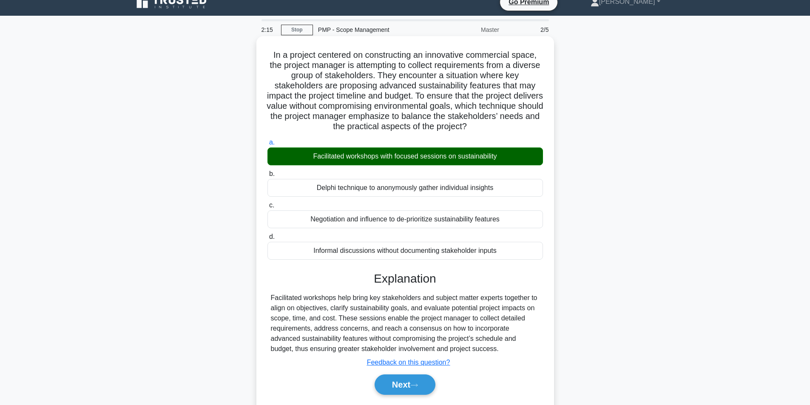
click at [537, 134] on div "In a project centered on constructing an innovative commercial space, the proje…" at bounding box center [405, 226] width 291 height 372
click at [402, 382] on button "Next" at bounding box center [405, 385] width 61 height 20
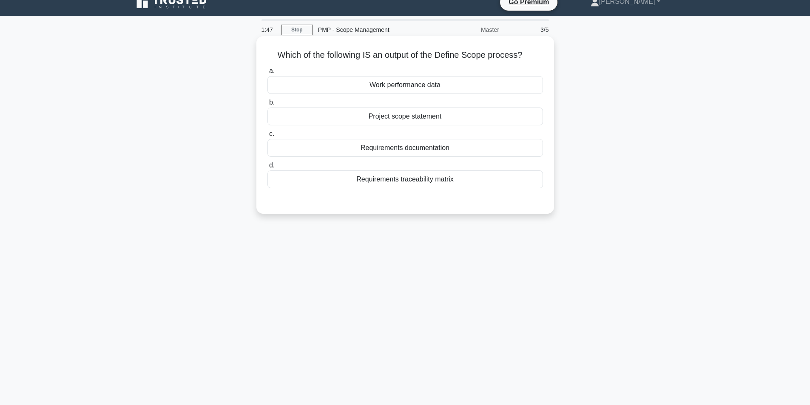
click at [416, 117] on div "Project scope statement" at bounding box center [406, 117] width 276 height 18
click at [268, 106] on input "b. Project scope statement" at bounding box center [268, 103] width 0 height 6
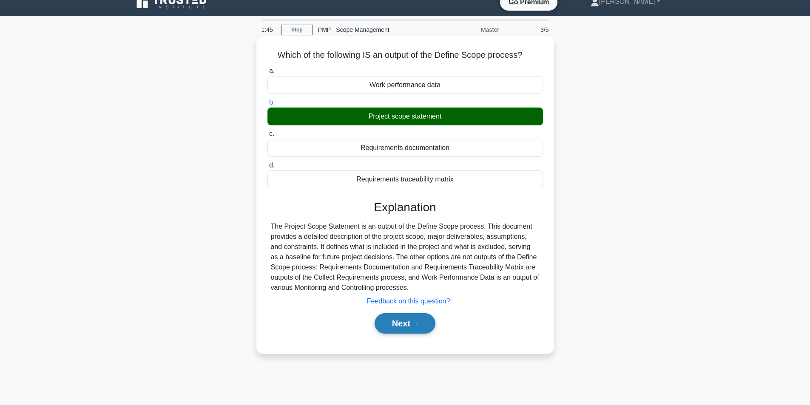
click at [418, 325] on icon at bounding box center [414, 324] width 7 height 3
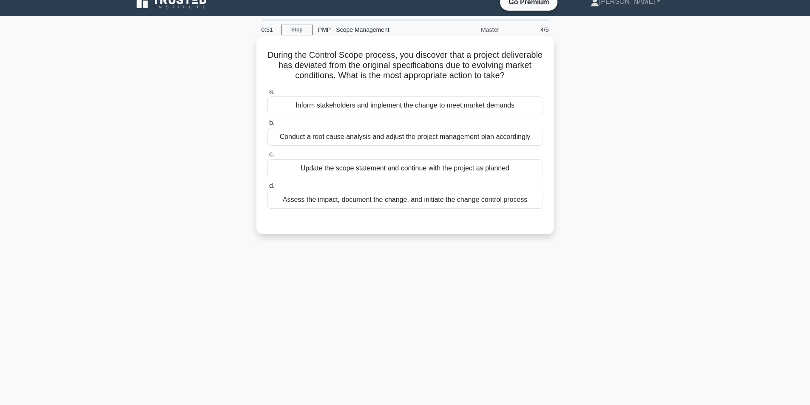
click at [417, 209] on div "Assess the impact, document the change, and initiate the change control process" at bounding box center [406, 200] width 276 height 18
click at [268, 189] on input "d. Assess the impact, document the change, and initiate the change control proc…" at bounding box center [268, 186] width 0 height 6
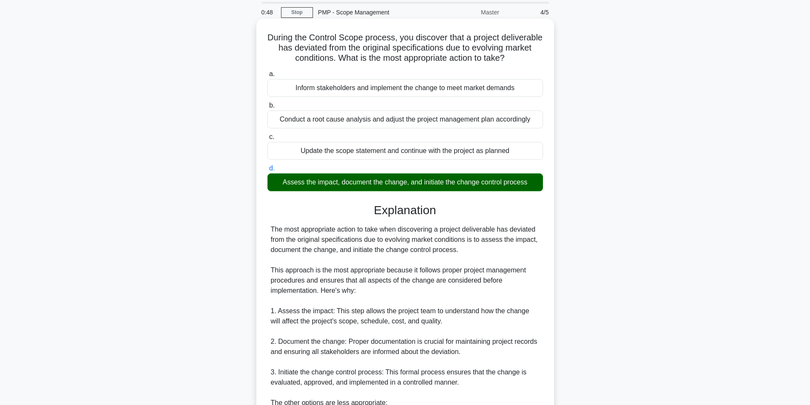
scroll to position [0, 0]
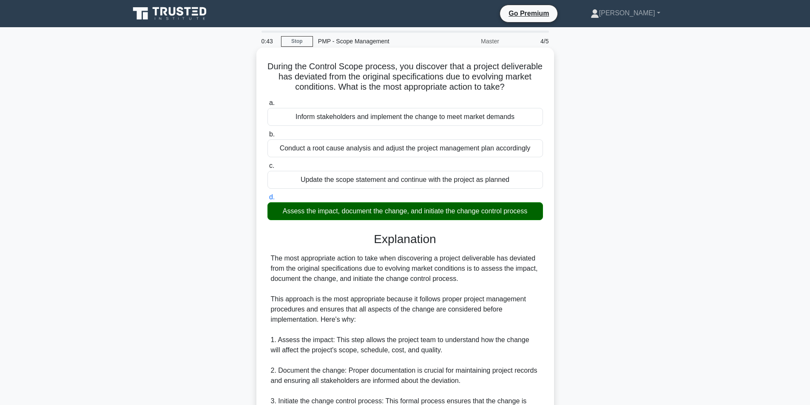
drag, startPoint x: 417, startPoint y: 93, endPoint x: 281, endPoint y: 71, distance: 138.3
click at [281, 71] on h5 "During the Control Scope process, you discover that a project deliverable has d…" at bounding box center [405, 76] width 277 height 31
copy h5 "During the Control Scope process, you discover that a project deliverable has d…"
click at [536, 239] on div "a. Inform stakeholders and implement the change to meet market demands b. Condu…" at bounding box center [405, 358] width 277 height 525
drag, startPoint x: 280, startPoint y: 221, endPoint x: 531, endPoint y: 222, distance: 251.0
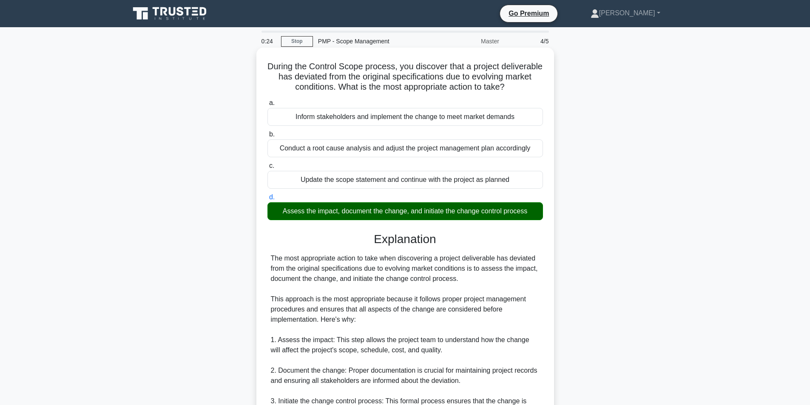
click at [531, 220] on div "Assess the impact, document the change, and initiate the change control process" at bounding box center [406, 212] width 276 height 18
copy div "Assess the impact, document the change, and initiate the change control process"
click at [530, 117] on label "a. Inform stakeholders and implement the change to meet market demands" at bounding box center [406, 112] width 276 height 28
click at [268, 106] on input "a. Inform stakeholders and implement the change to meet market demands" at bounding box center [268, 103] width 0 height 6
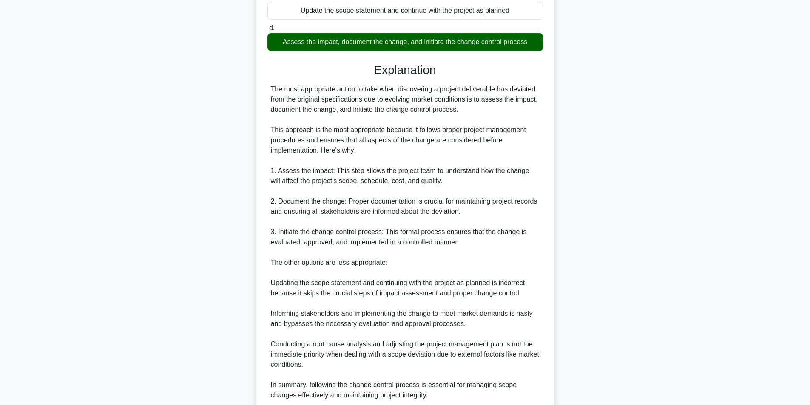
scroll to position [253, 0]
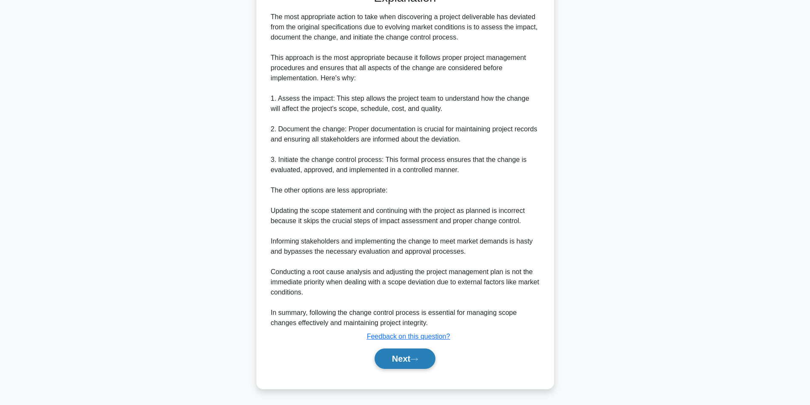
click at [411, 360] on button "Next" at bounding box center [405, 359] width 61 height 20
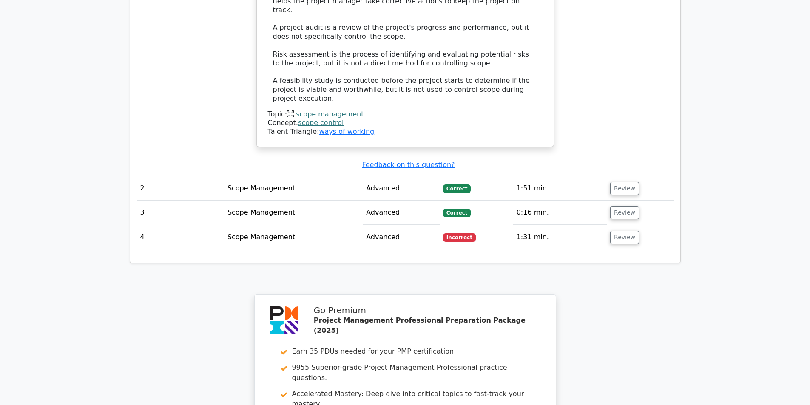
scroll to position [936, 0]
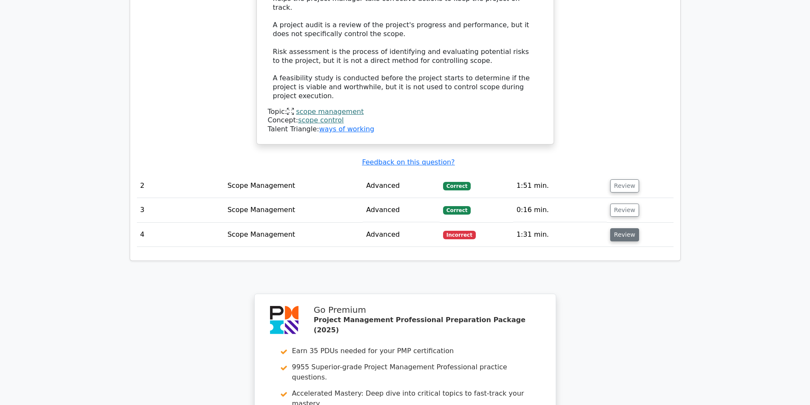
click at [621, 228] on button "Review" at bounding box center [625, 234] width 29 height 13
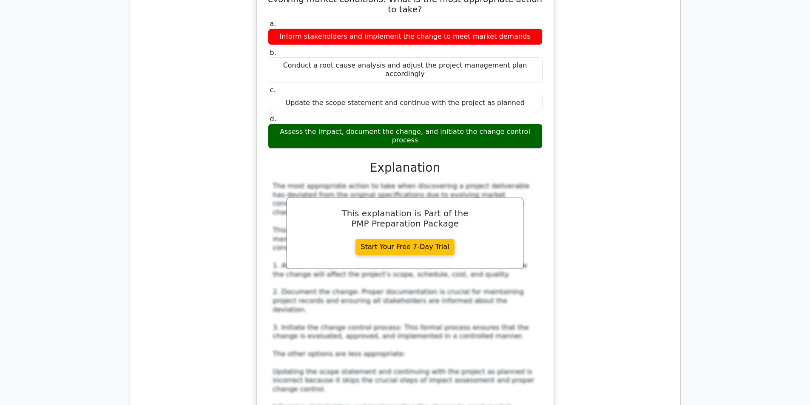
scroll to position [1234, 0]
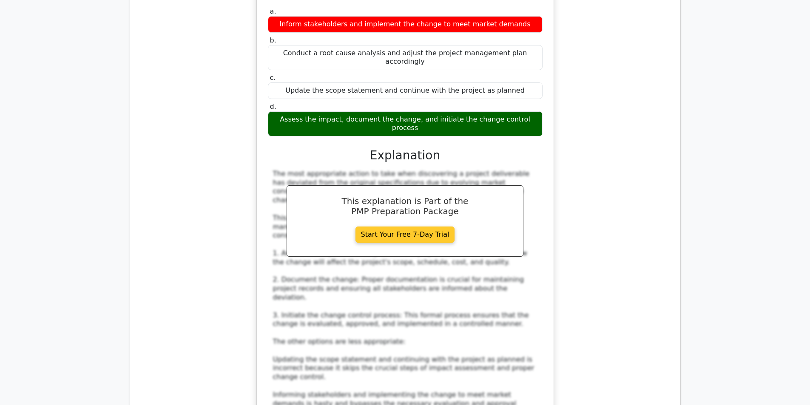
click at [416, 227] on link "Start Your Free 7-Day Trial" at bounding box center [406, 235] width 100 height 16
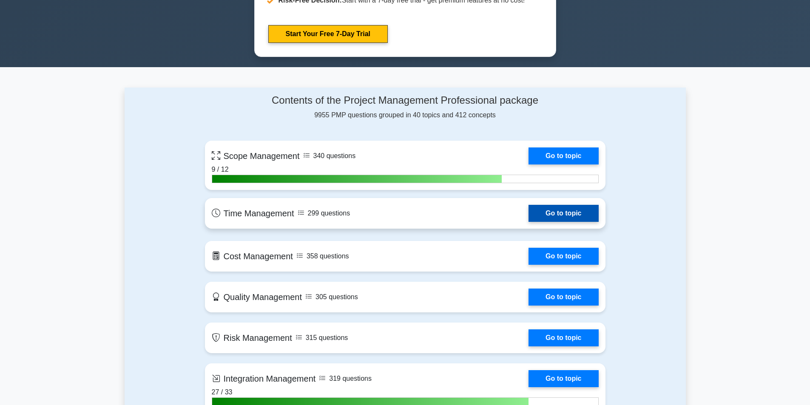
scroll to position [511, 0]
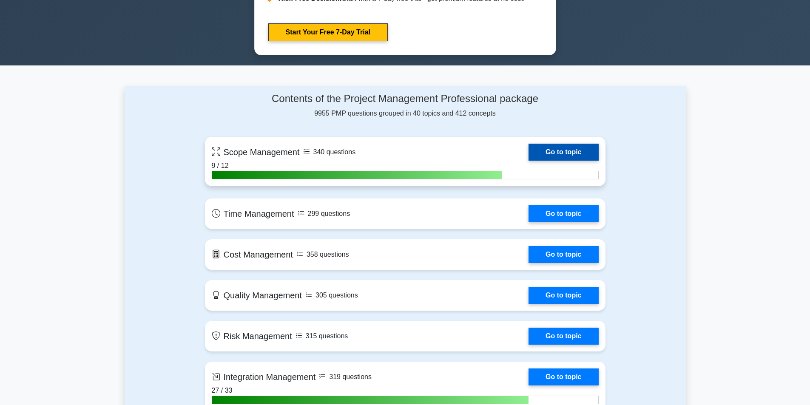
click at [565, 152] on link "Go to topic" at bounding box center [564, 152] width 70 height 17
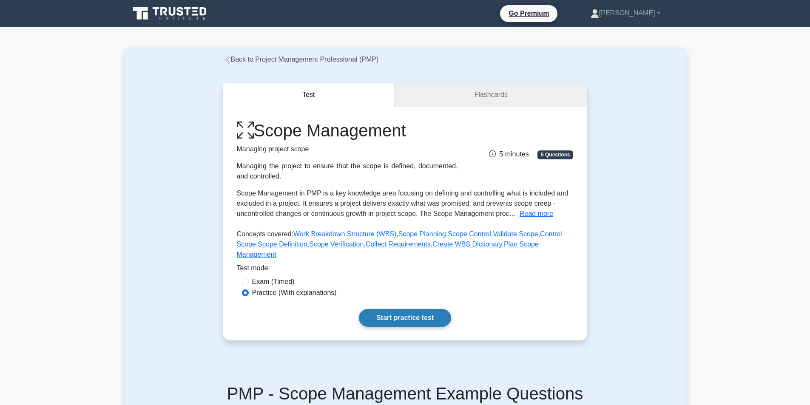
click at [362, 309] on link "Start practice test" at bounding box center [405, 318] width 92 height 18
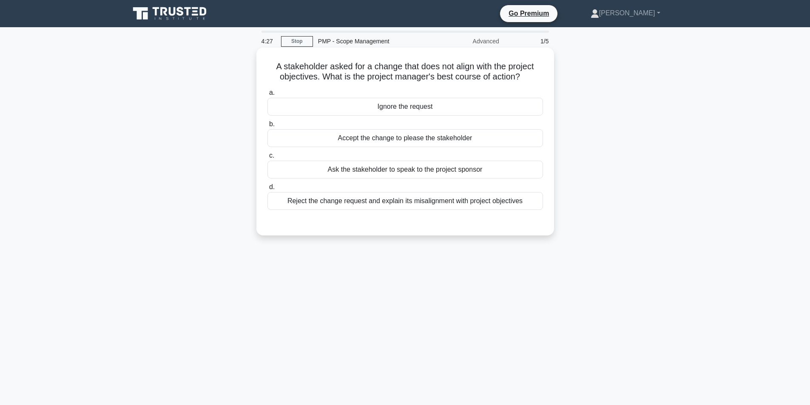
click at [381, 201] on div "Reject the change request and explain its misalignment with project objectives" at bounding box center [406, 201] width 276 height 18
click at [268, 190] on input "d. Reject the change request and explain its misalignment with project objectiv…" at bounding box center [268, 188] width 0 height 6
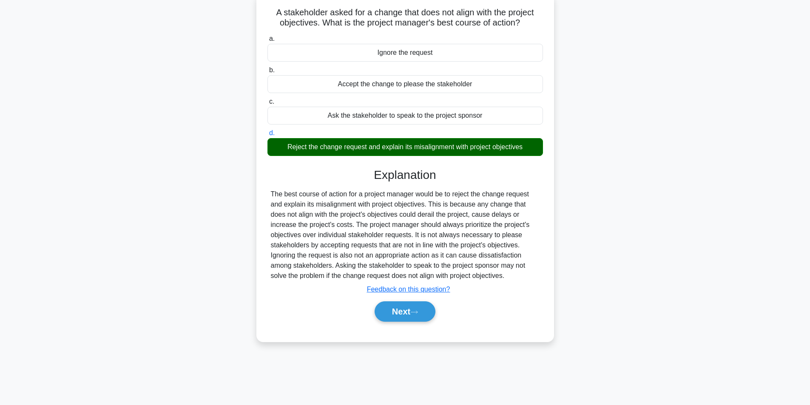
scroll to position [11, 0]
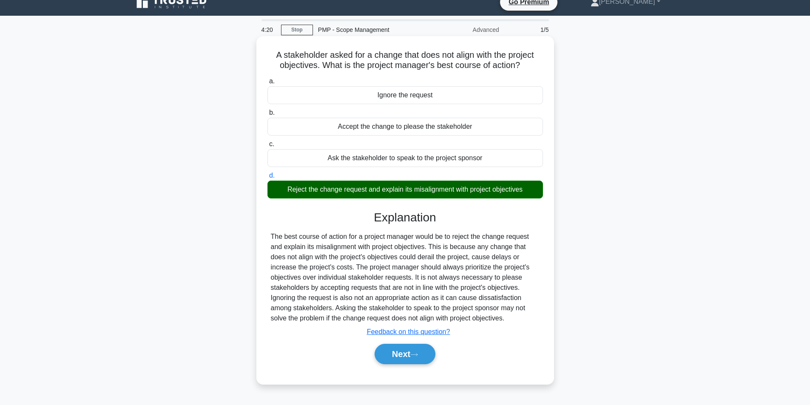
drag, startPoint x: 270, startPoint y: 55, endPoint x: 534, endPoint y: 66, distance: 264.8
click at [534, 66] on h5 "A stakeholder asked for a change that does not align with the project objective…" at bounding box center [405, 60] width 277 height 21
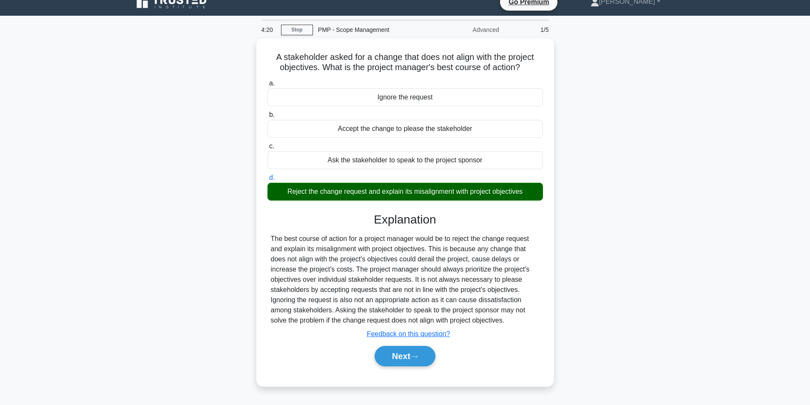
copy h5 "A stakeholder asked for a change that does not align with the project objective…"
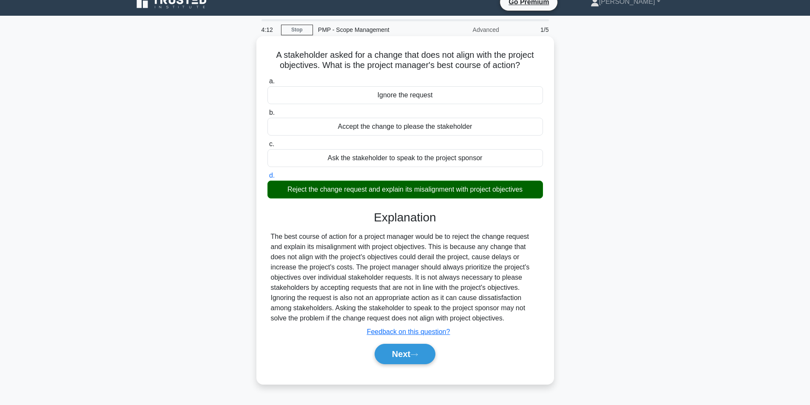
click at [544, 214] on div "a. Ignore the request b. Accept the change to please the stakeholder c. d." at bounding box center [405, 224] width 277 height 300
drag, startPoint x: 303, startPoint y: 185, endPoint x: 533, endPoint y: 191, distance: 229.8
click at [533, 191] on div "Reject the change request and explain its misalignment with project objectives" at bounding box center [406, 190] width 276 height 18
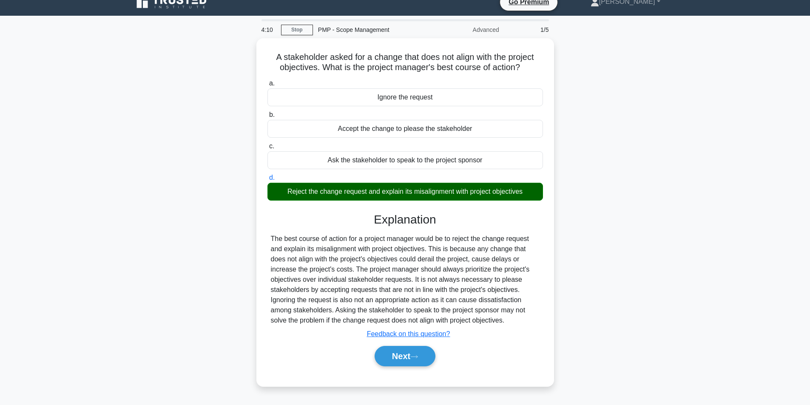
copy div "Reject the change request and explain its misalignment with project objectives"
click at [556, 151] on div "A stakeholder asked for a change that does not align with the project objective…" at bounding box center [406, 217] width 562 height 359
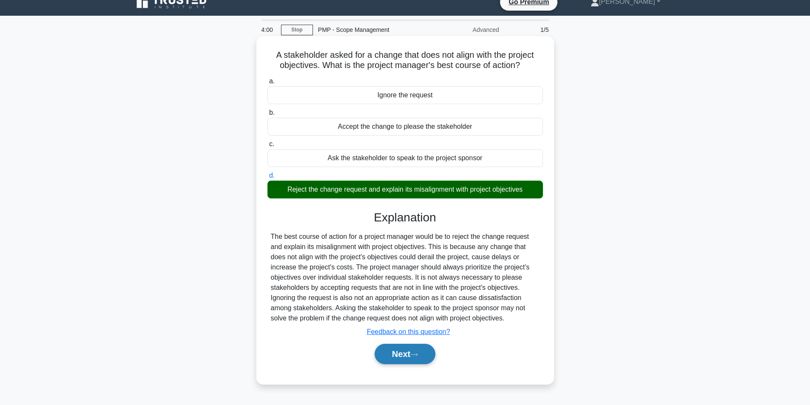
click at [407, 357] on button "Next" at bounding box center [405, 354] width 61 height 20
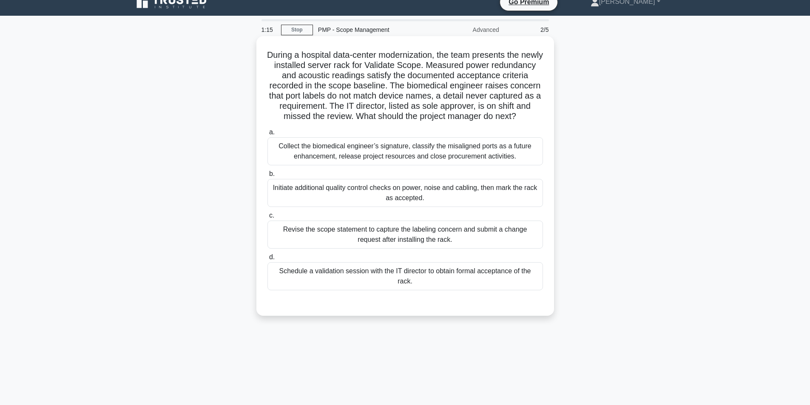
click at [454, 282] on div "Schedule a validation session with the IT director to obtain formal acceptance …" at bounding box center [406, 276] width 276 height 28
click at [268, 260] on input "d. Schedule a validation session with the IT director to obtain formal acceptan…" at bounding box center [268, 258] width 0 height 6
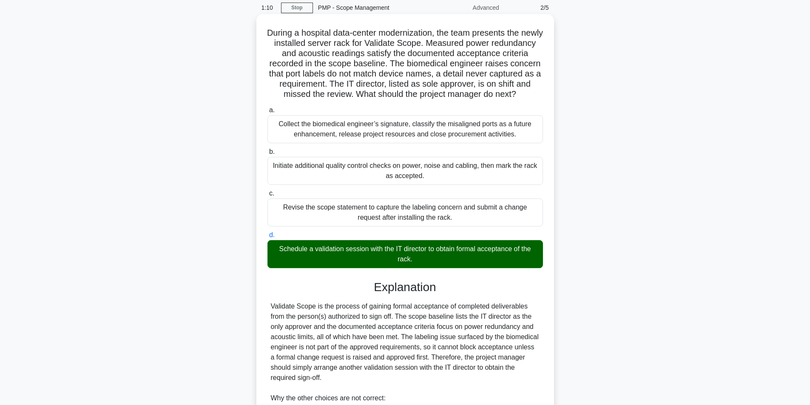
scroll to position [31, 0]
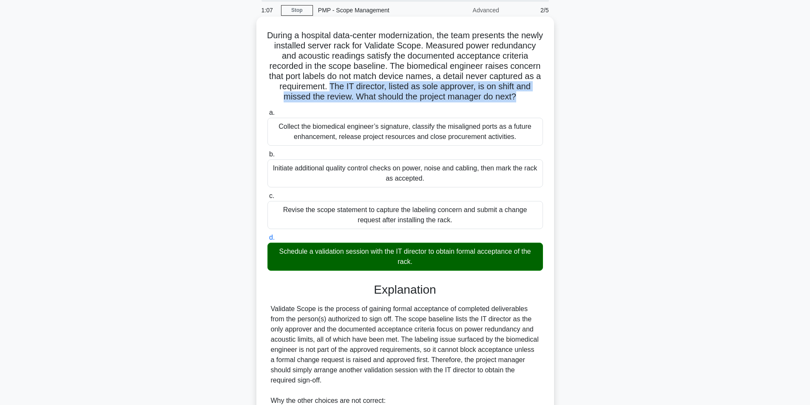
drag, startPoint x: 374, startPoint y: 86, endPoint x: 545, endPoint y: 97, distance: 171.4
click at [545, 97] on div "During a hospital data-center modernization, the team presents the newly instal…" at bounding box center [405, 288] width 291 height 536
copy h5 "The IT director, listed as sole approver, is on shift and missed the review. Wh…"
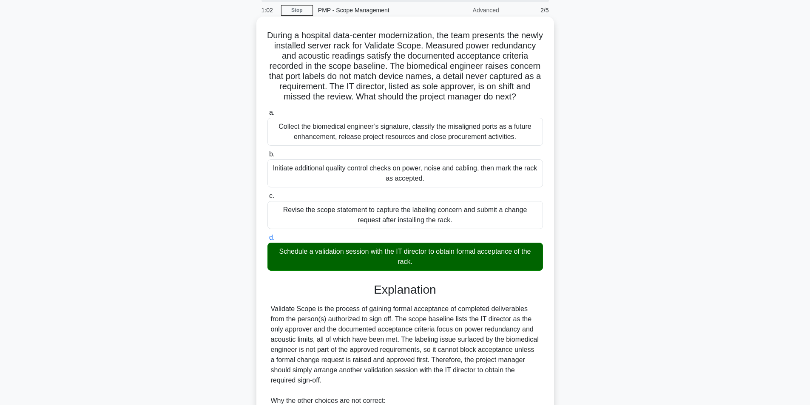
click at [513, 243] on label "d. Schedule a validation session with the IT director to obtain formal acceptan…" at bounding box center [406, 252] width 276 height 38
click at [268, 241] on input "d. Schedule a validation session with the IT director to obtain formal acceptan…" at bounding box center [268, 238] width 0 height 6
drag, startPoint x: 374, startPoint y: 261, endPoint x: 442, endPoint y: 271, distance: 68.8
click at [442, 271] on div "Schedule a validation session with the IT director to obtain formal acceptance …" at bounding box center [406, 257] width 276 height 28
copy div "Schedule a validation session with the IT director to obtain formal acceptance …"
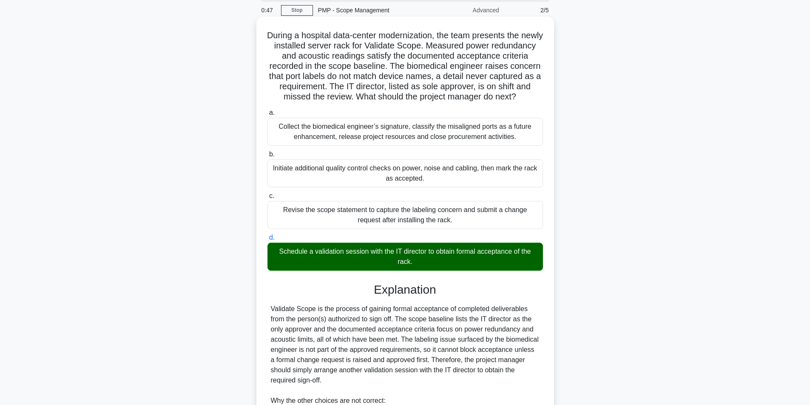
click at [519, 103] on h5 "During a hospital data-center modernization, the team presents the newly instal…" at bounding box center [405, 66] width 277 height 72
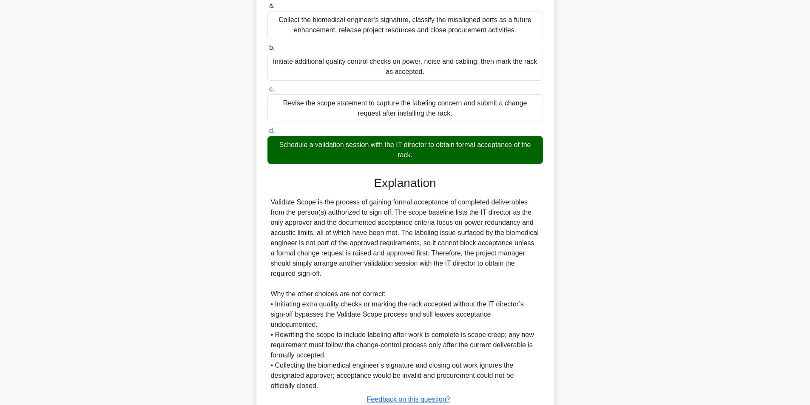
scroll to position [159, 0]
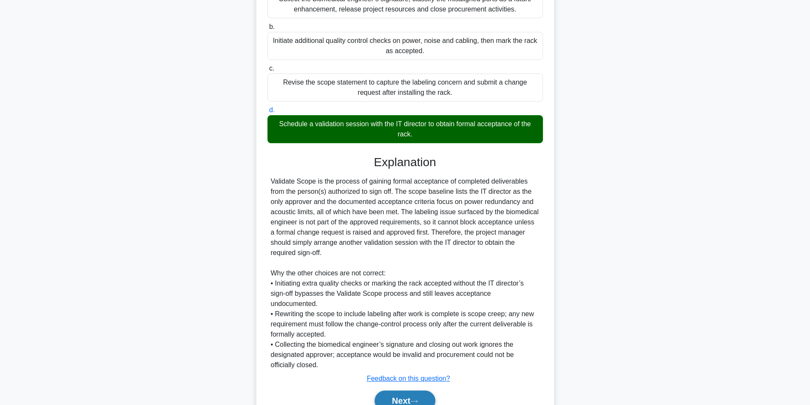
click at [393, 393] on button "Next" at bounding box center [405, 401] width 61 height 20
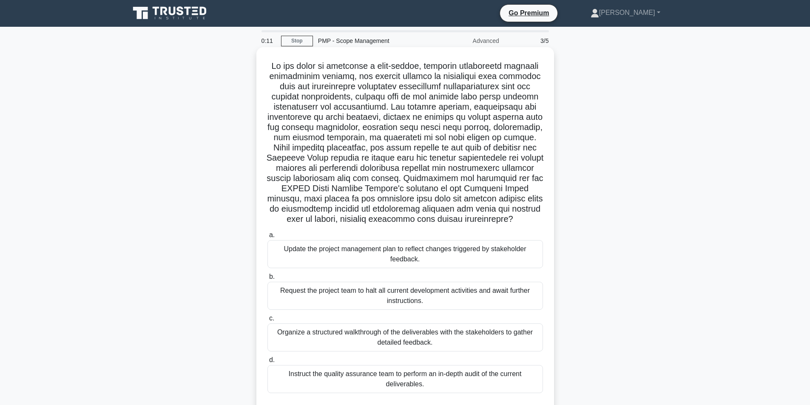
scroll to position [0, 0]
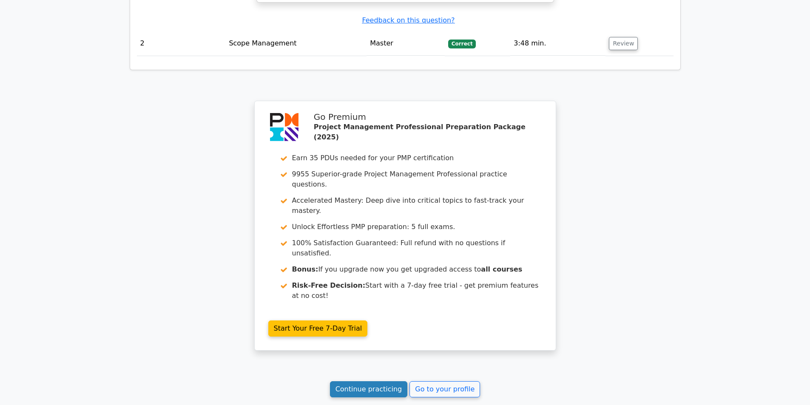
scroll to position [1065, 0]
